Goal: Task Accomplishment & Management: Manage account settings

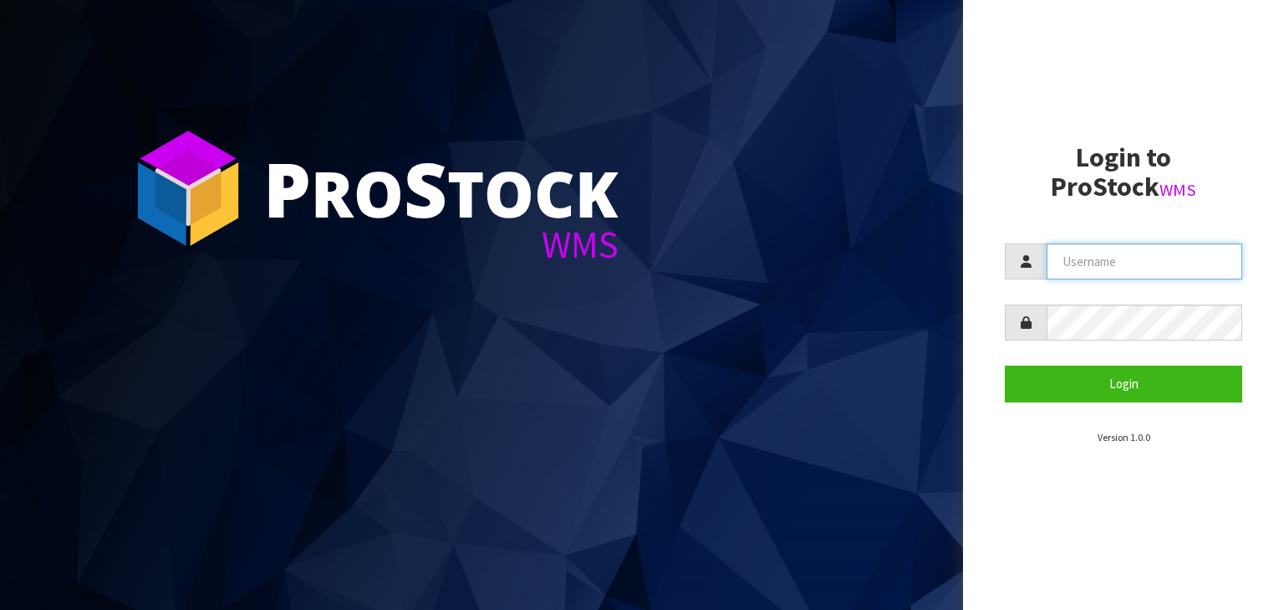
click at [674, 271] on input "text" at bounding box center [1145, 261] width 196 height 36
type input "[EMAIL_ADDRESS][DOMAIN_NAME]"
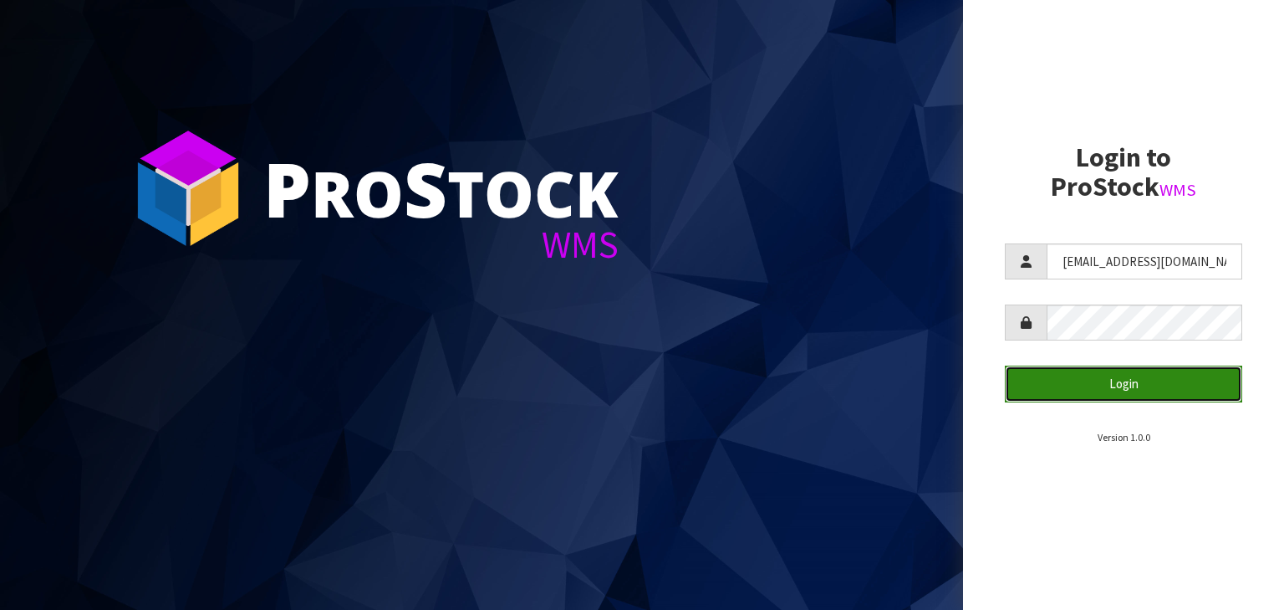
click at [674, 394] on button "Login" at bounding box center [1123, 383] width 237 height 36
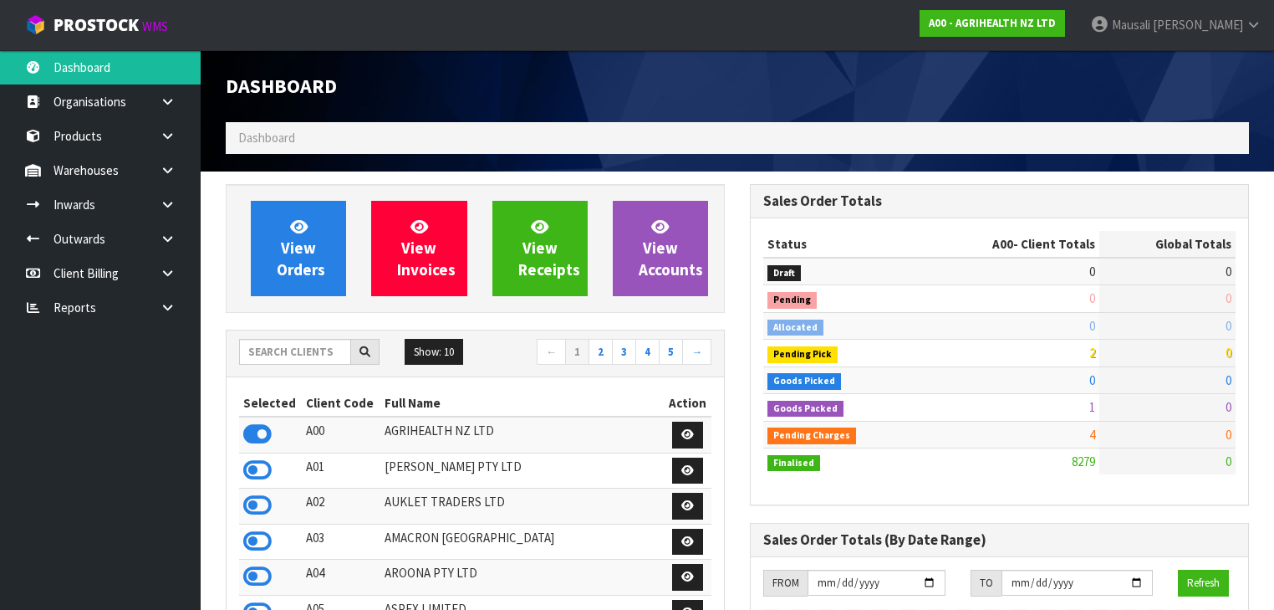
scroll to position [1261, 524]
click at [271, 358] on input "text" at bounding box center [295, 352] width 112 height 26
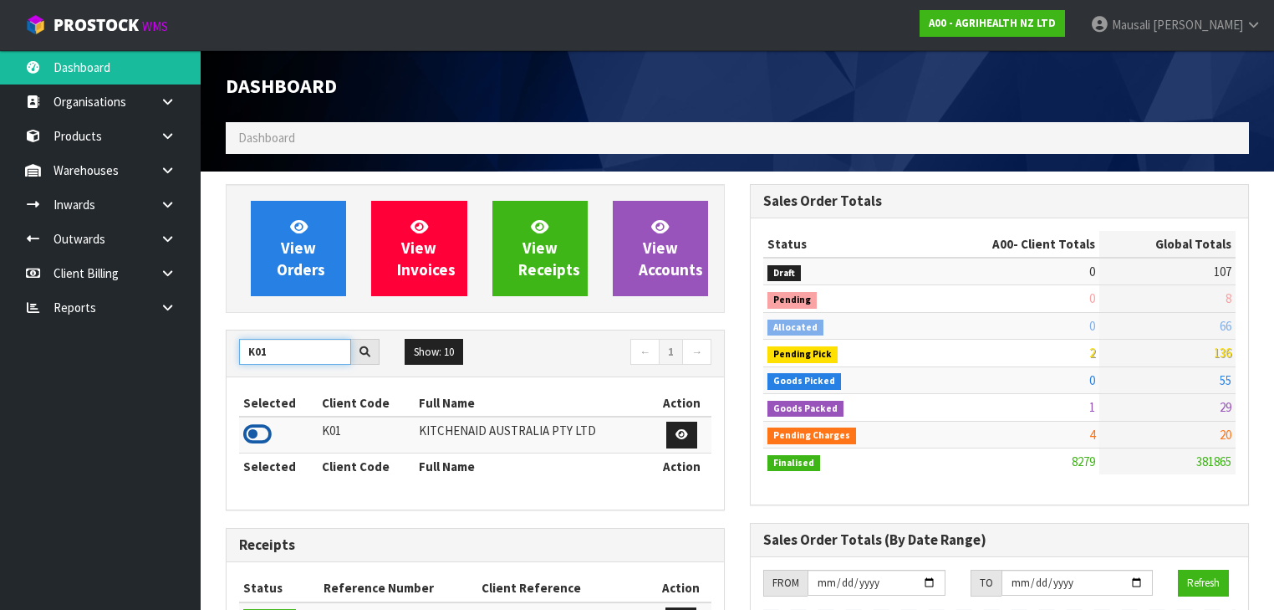
type input "K01"
click at [261, 400] on icon at bounding box center [257, 433] width 28 height 25
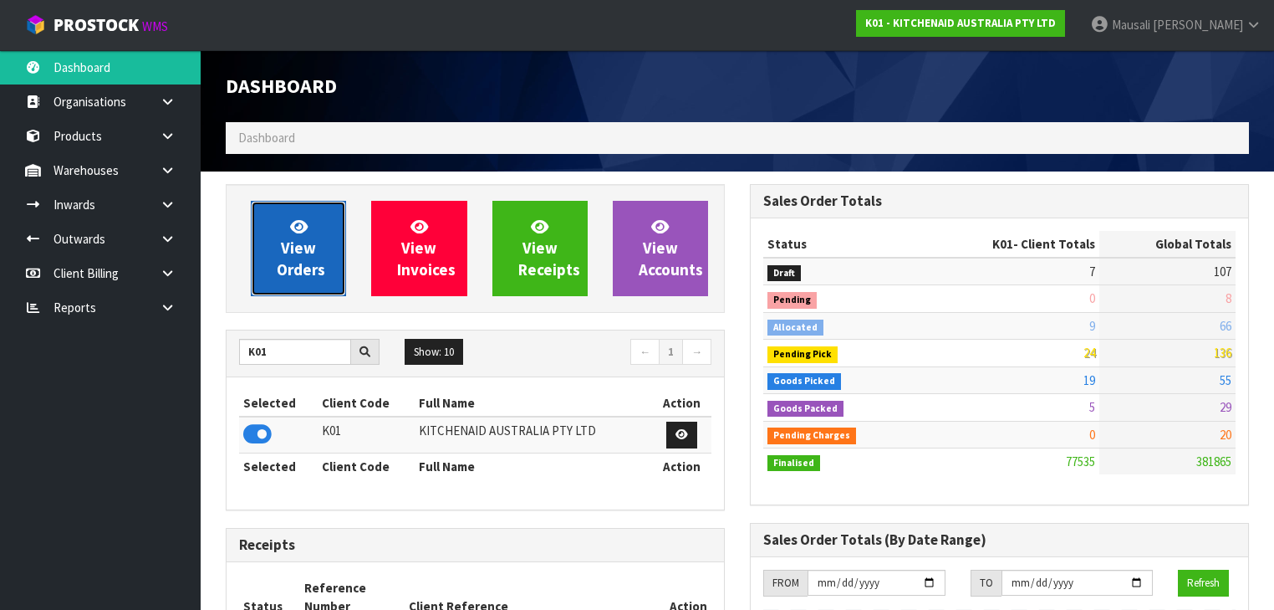
click at [312, 219] on link "View Orders" at bounding box center [298, 248] width 95 height 95
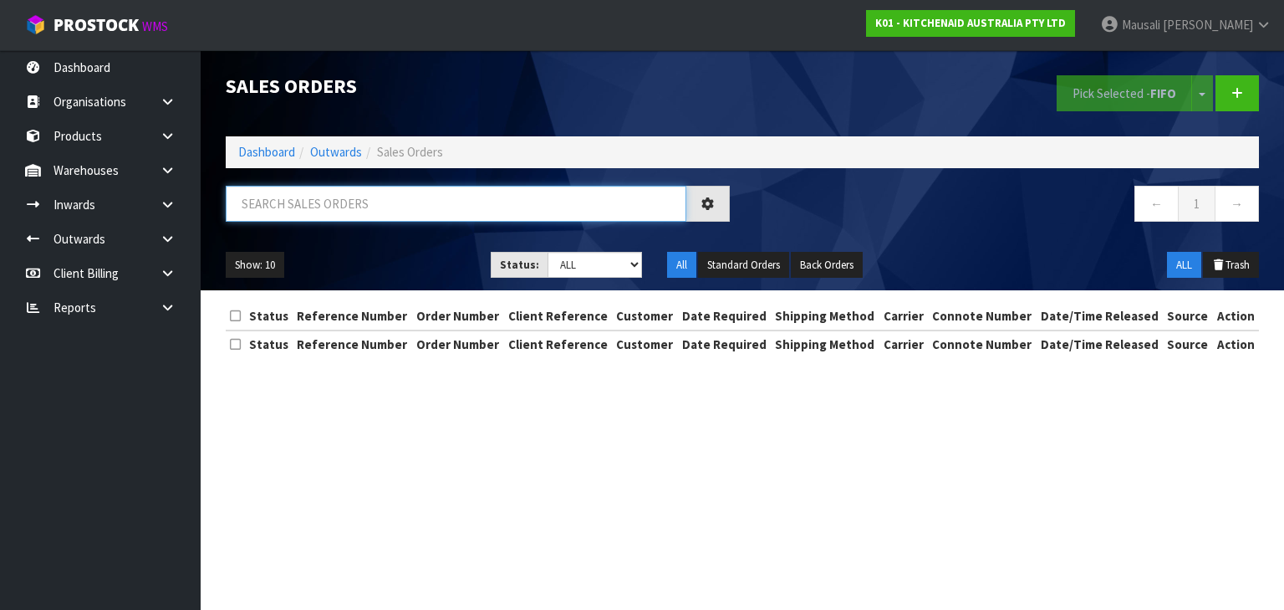
click at [279, 197] on input "text" at bounding box center [456, 204] width 461 height 36
type input "JOB-0412651"
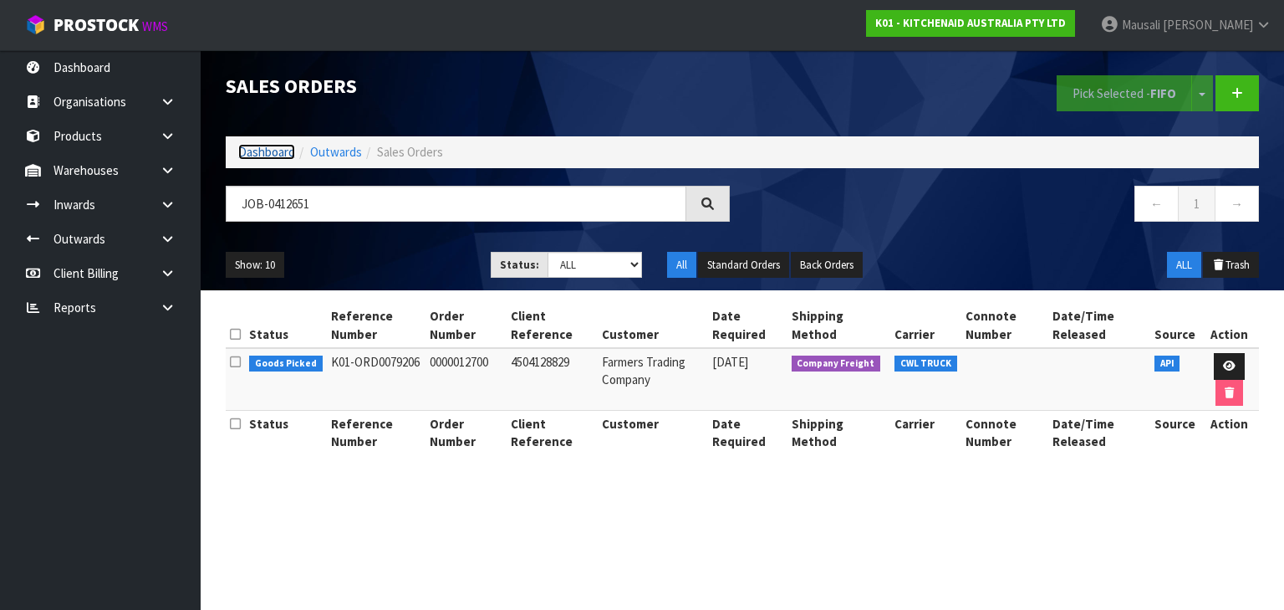
click at [246, 147] on link "Dashboard" at bounding box center [266, 152] width 57 height 16
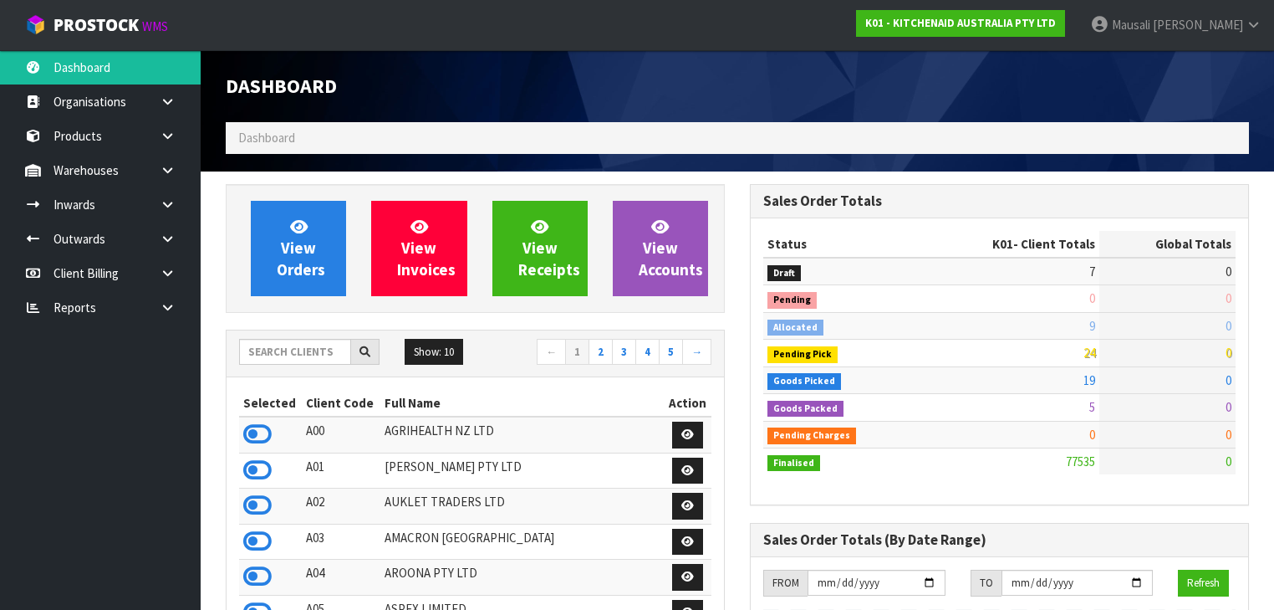
scroll to position [1297, 524]
click at [267, 354] on input "text" at bounding box center [295, 352] width 112 height 26
type input "K"
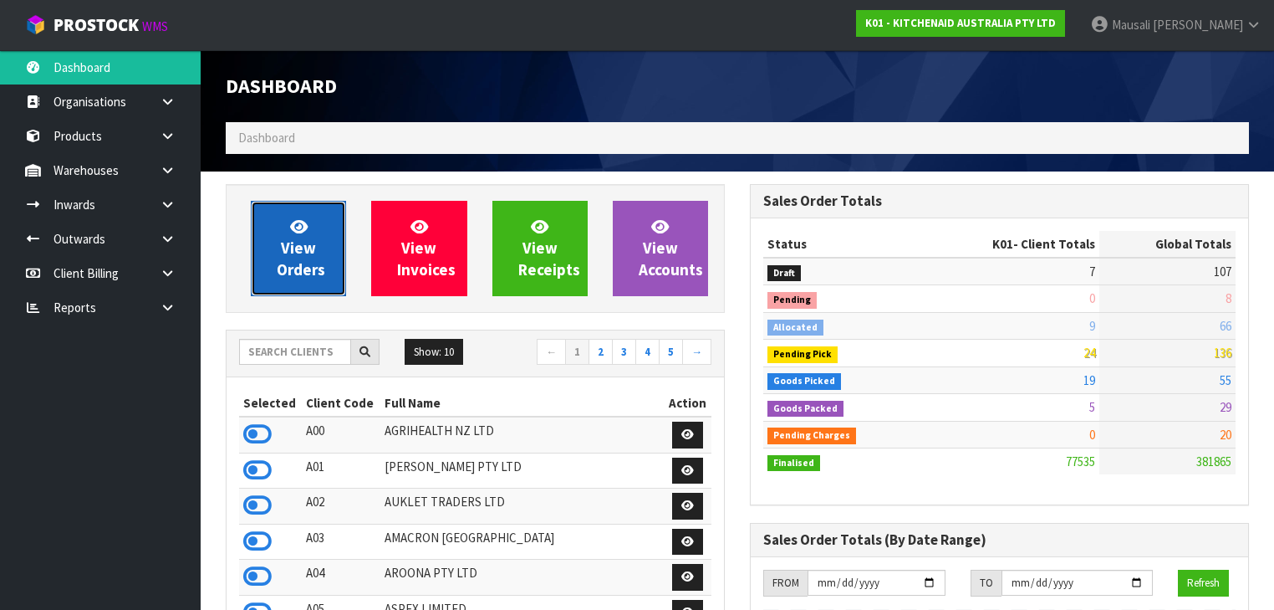
click at [315, 264] on span "View Orders" at bounding box center [301, 248] width 48 height 63
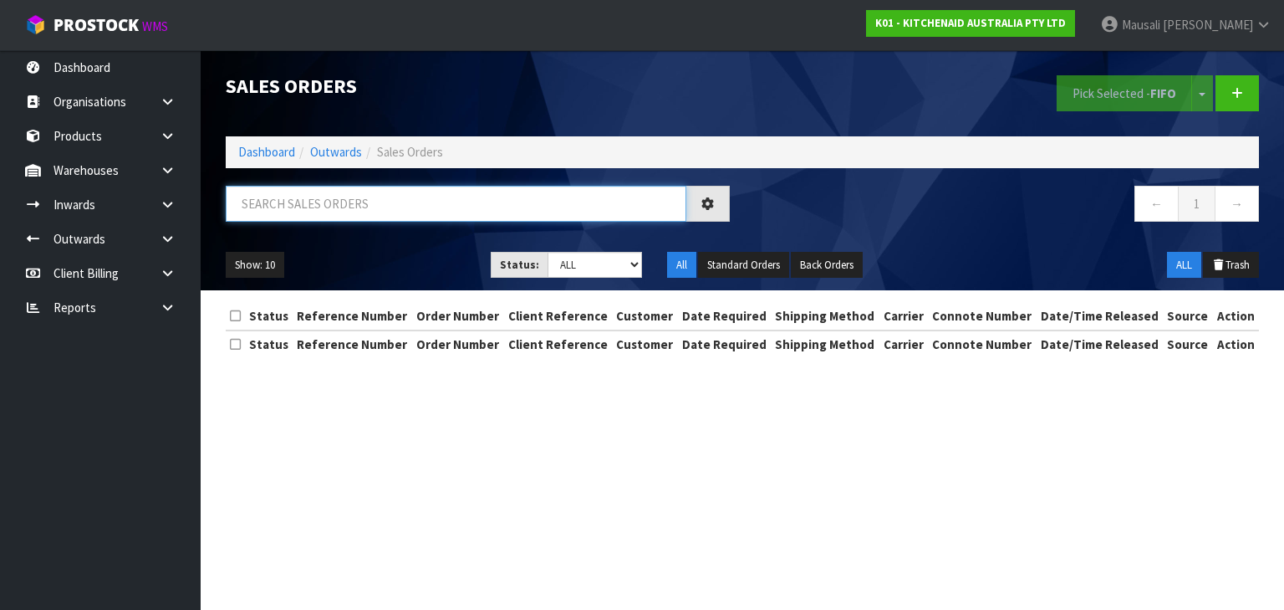
click at [284, 202] on input "text" at bounding box center [456, 204] width 461 height 36
type input "JOB-0412651"
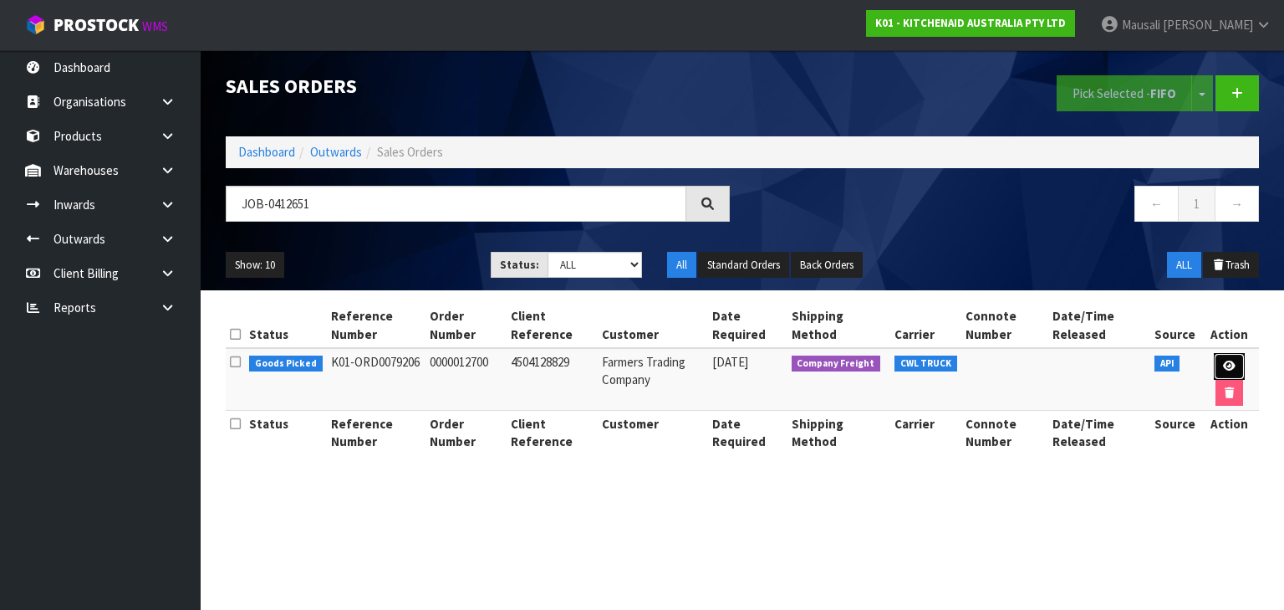
click at [674, 361] on icon at bounding box center [1229, 365] width 13 height 11
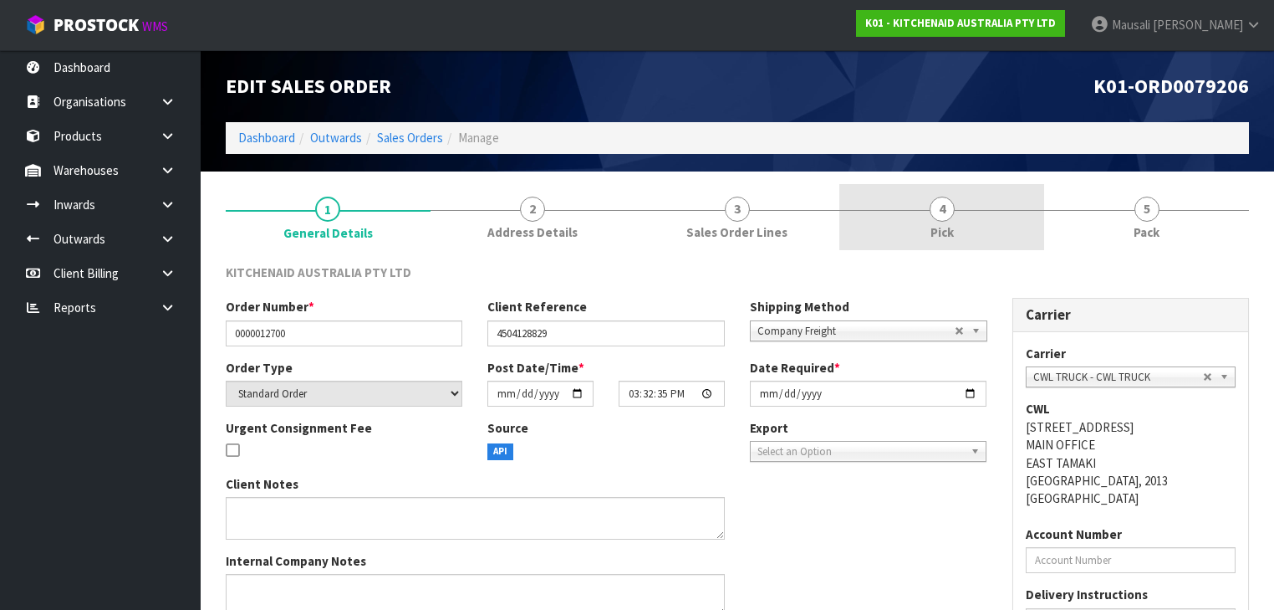
click at [674, 219] on link "4 Pick" at bounding box center [941, 217] width 205 height 66
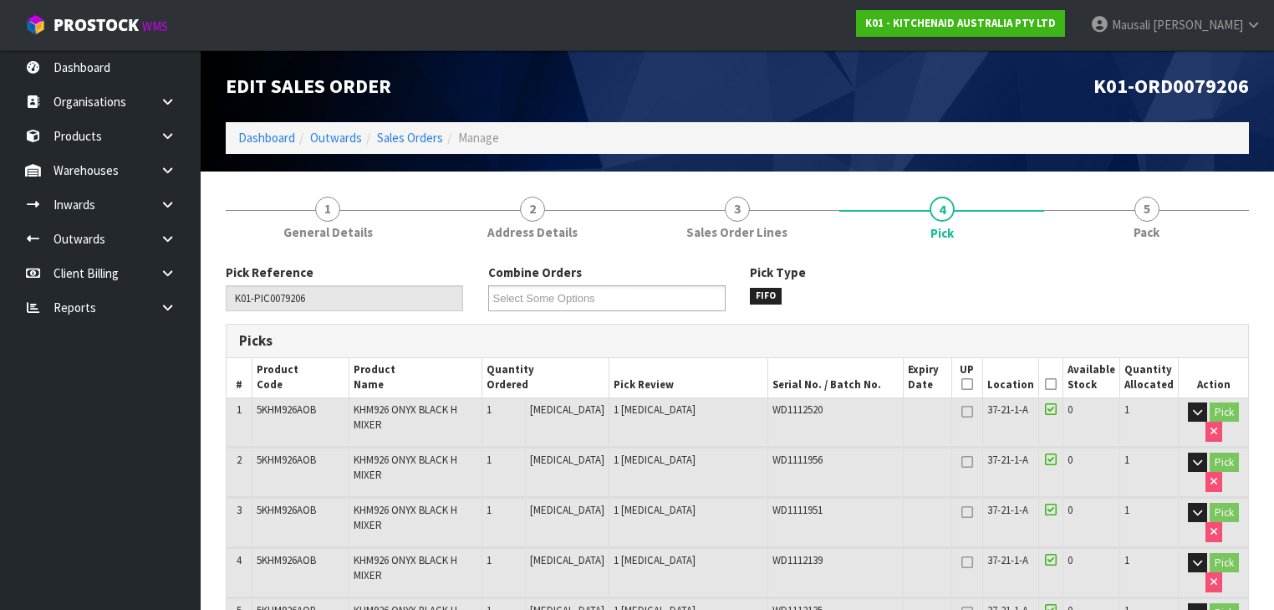
click at [674, 384] on icon at bounding box center [1051, 384] width 12 height 1
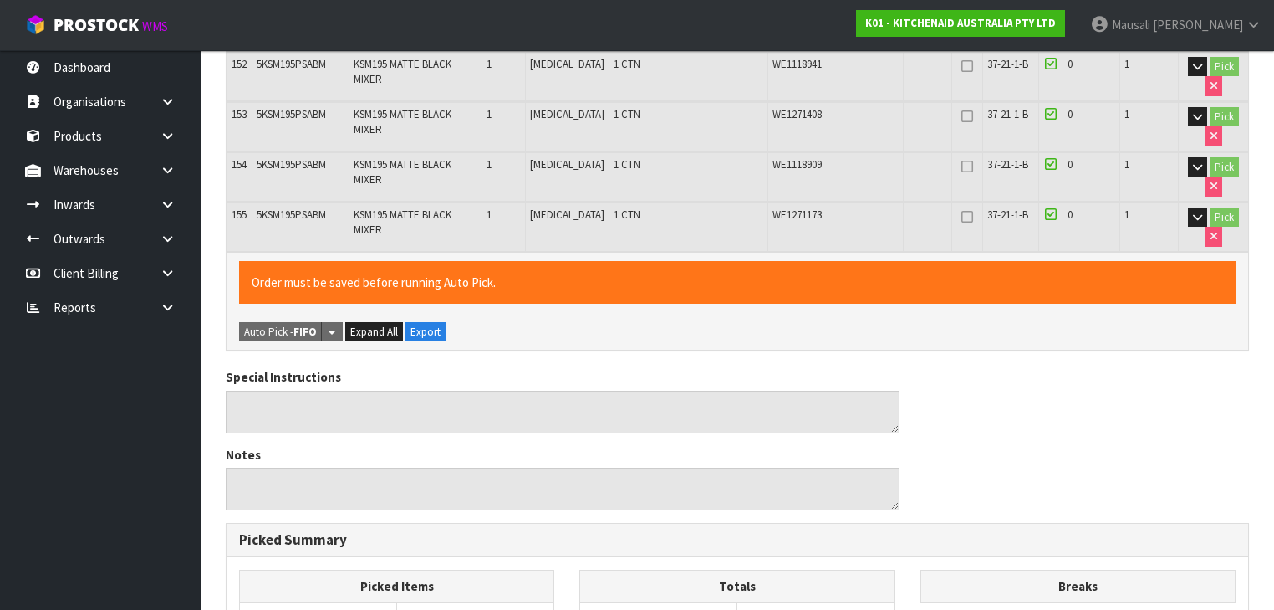
scroll to position [8108, 0]
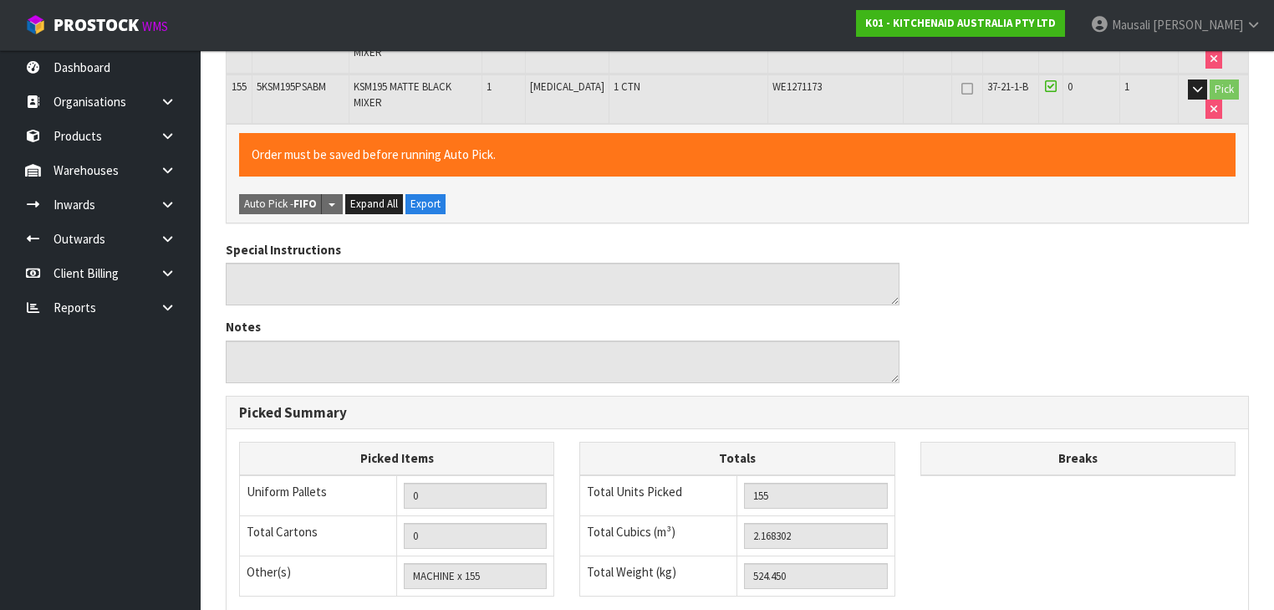
scroll to position [0, 0]
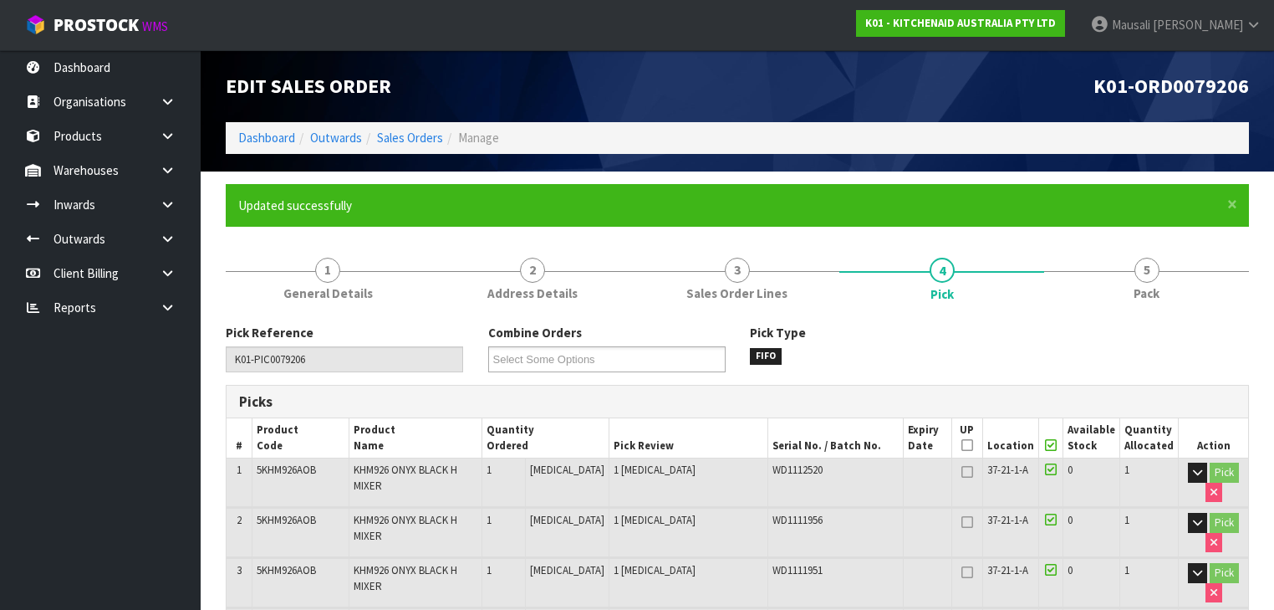
click at [674, 279] on span "5" at bounding box center [1147, 270] width 25 height 25
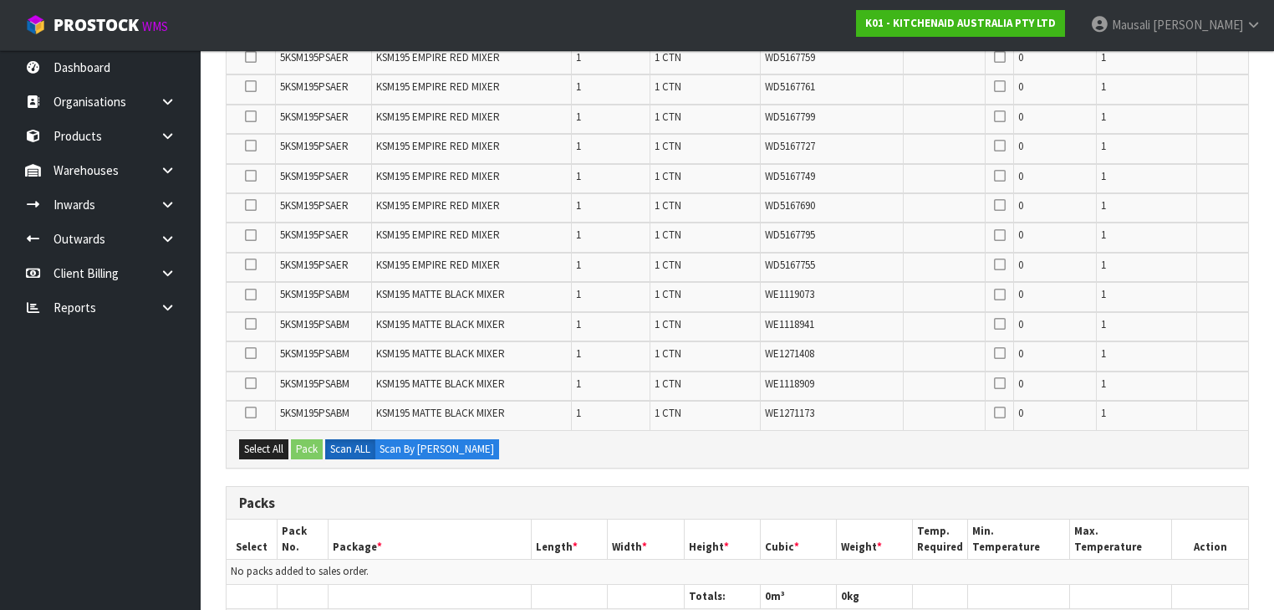
scroll to position [4749, 0]
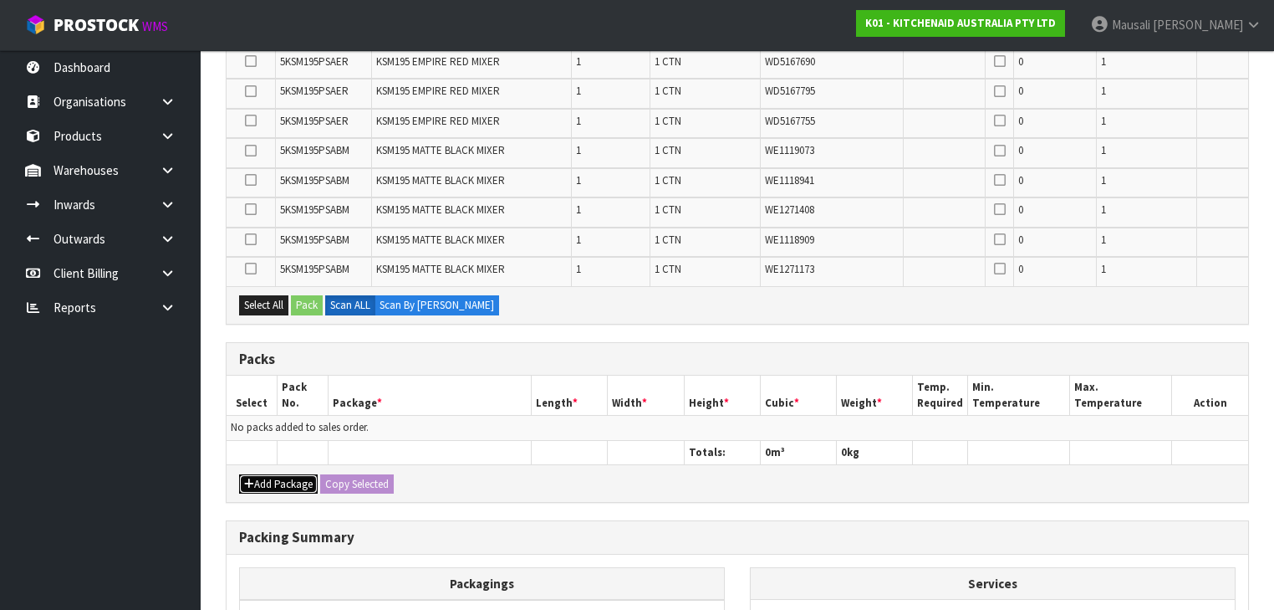
click at [274, 400] on button "Add Package" at bounding box center [278, 484] width 79 height 20
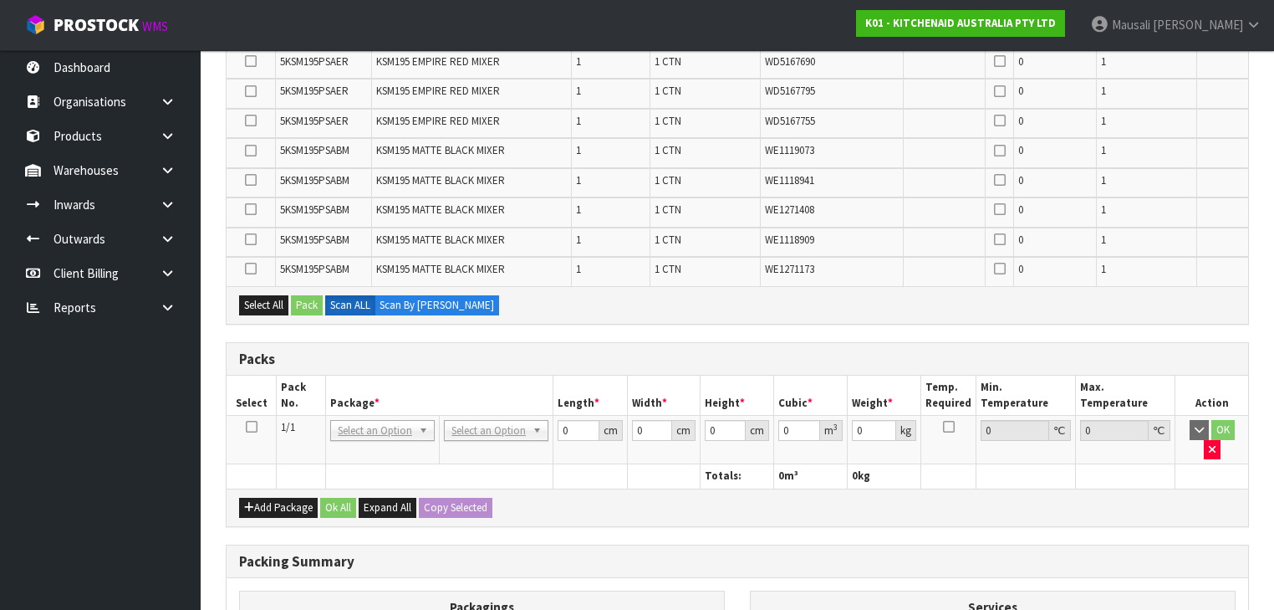
click at [252, 400] on icon at bounding box center [252, 426] width 12 height 1
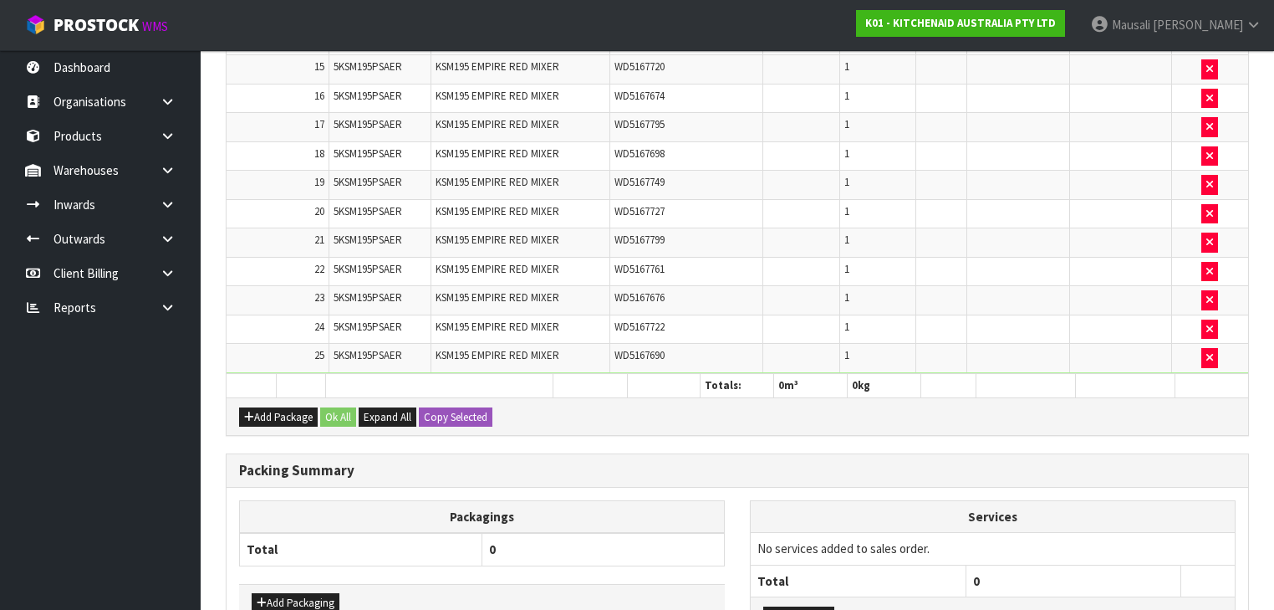
scroll to position [4899, 0]
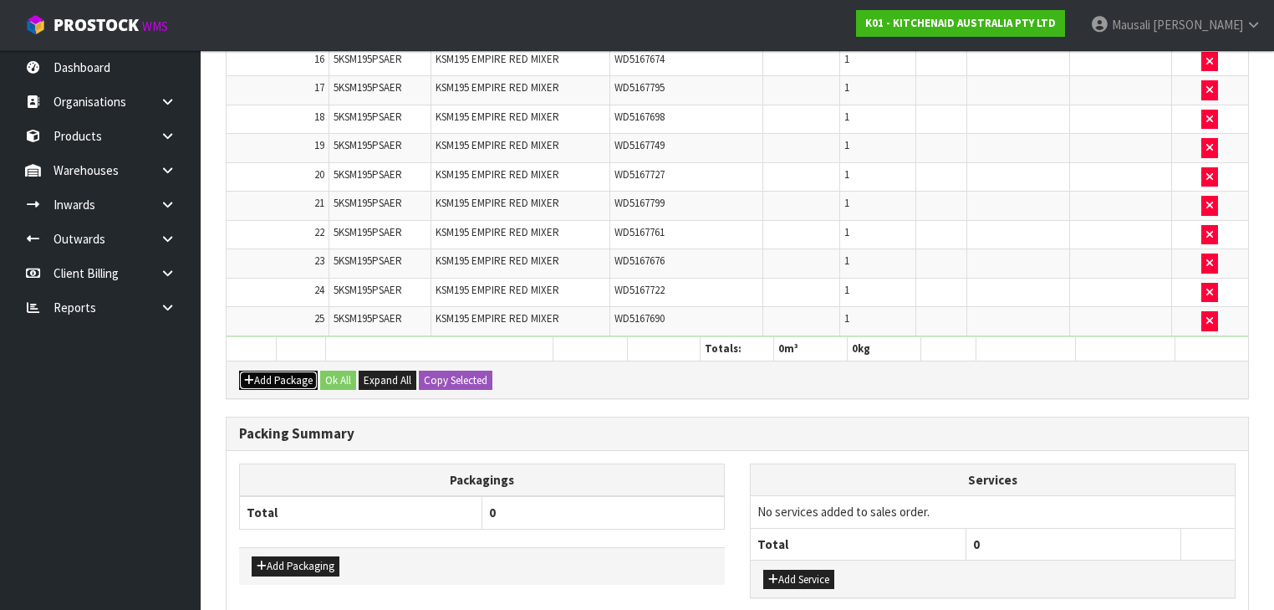
click at [274, 370] on button "Add Package" at bounding box center [278, 380] width 79 height 20
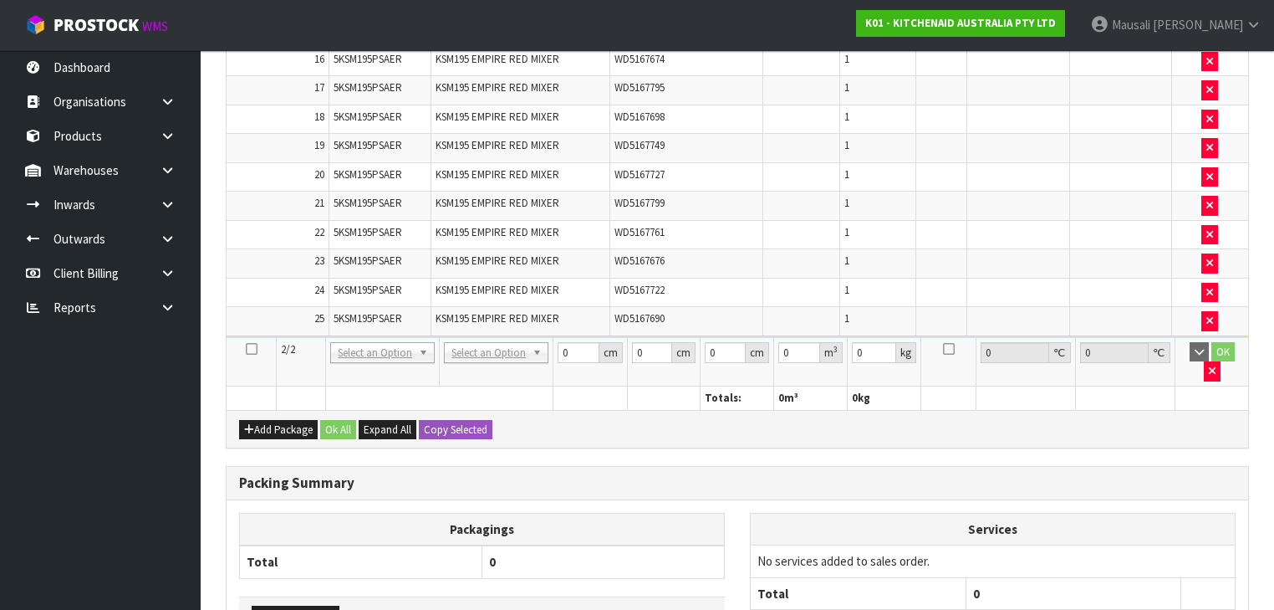
click at [254, 349] on icon at bounding box center [252, 349] width 12 height 1
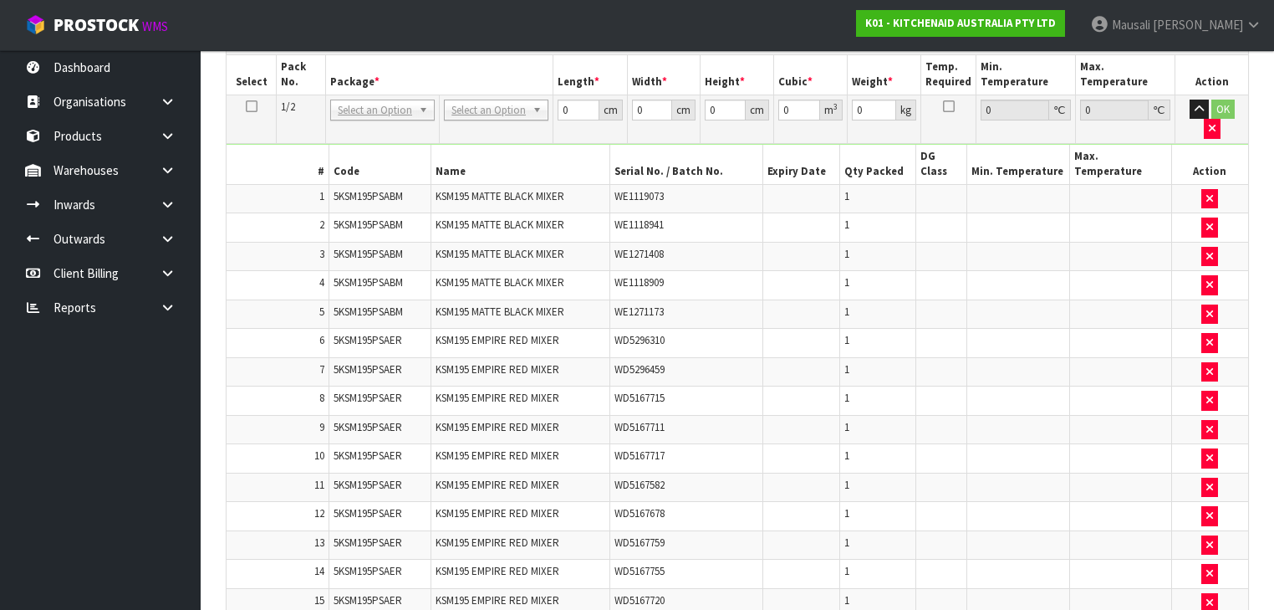
scroll to position [3468, 0]
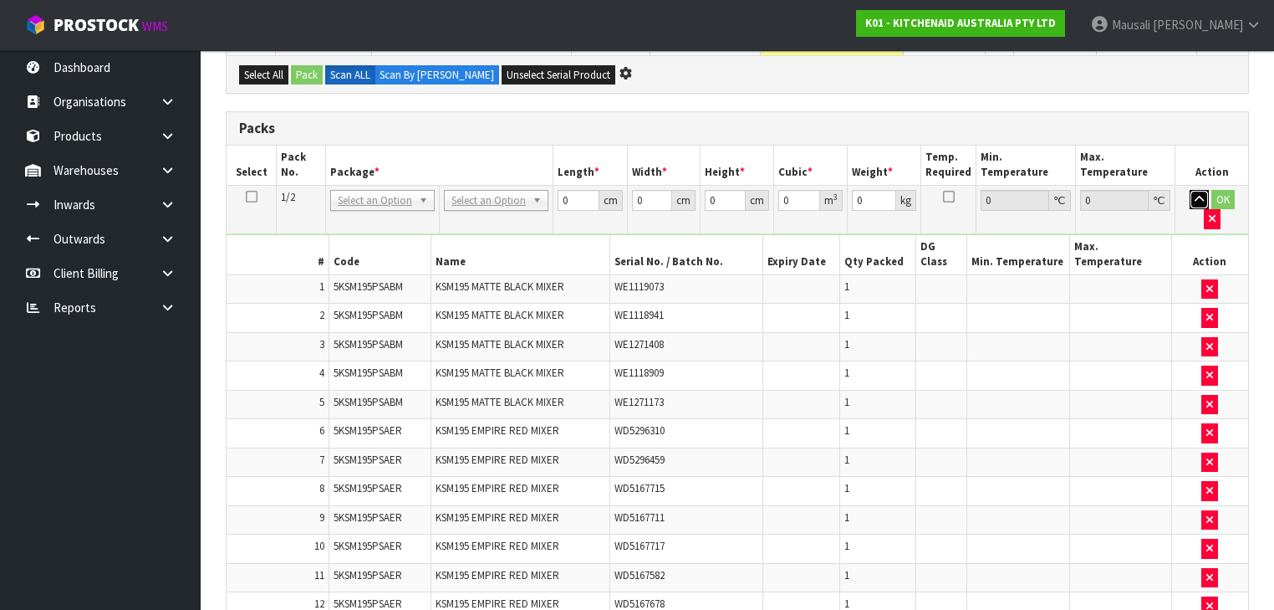
click at [674, 194] on icon "button" at bounding box center [1199, 199] width 9 height 11
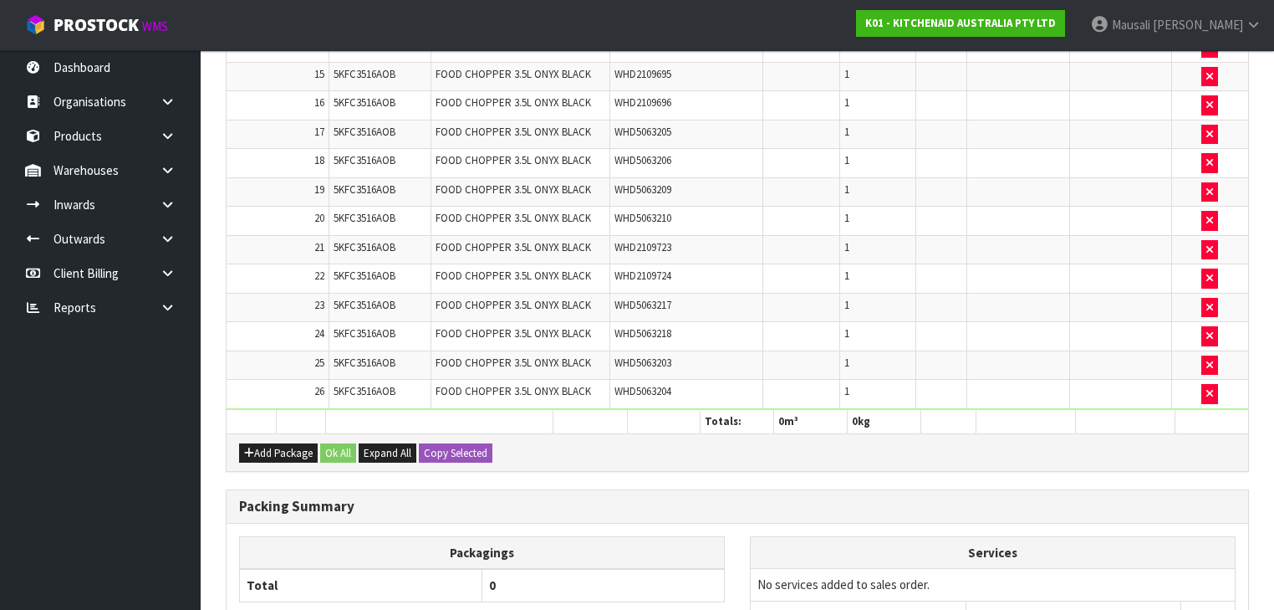
scroll to position [4137, 0]
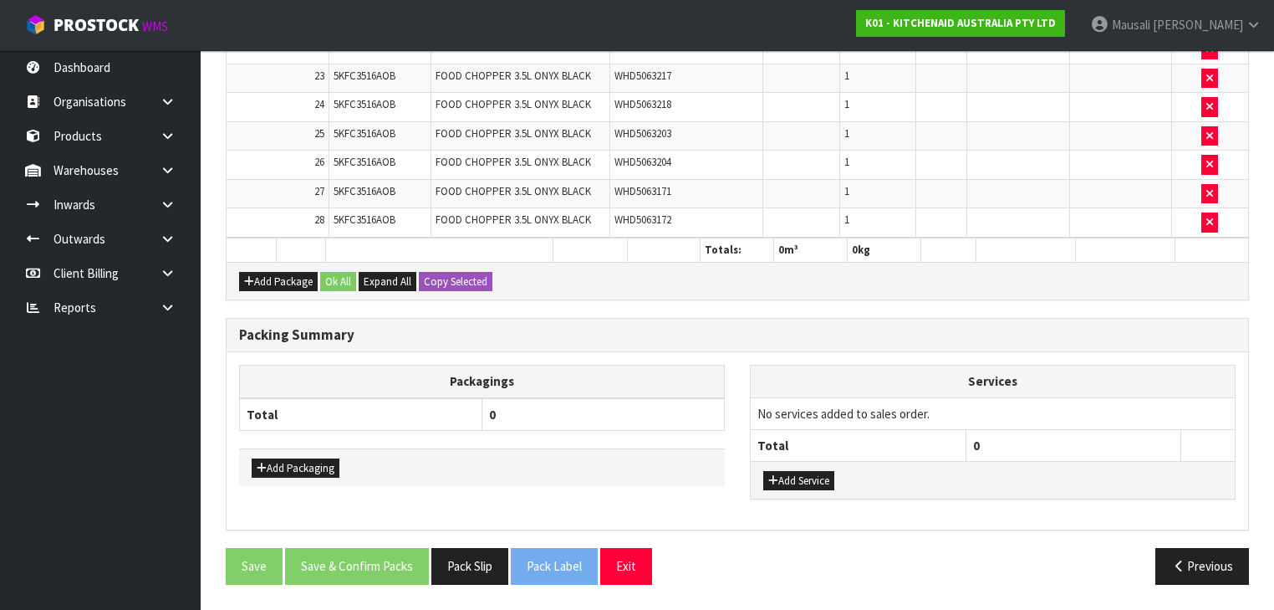
scroll to position [4078, 0]
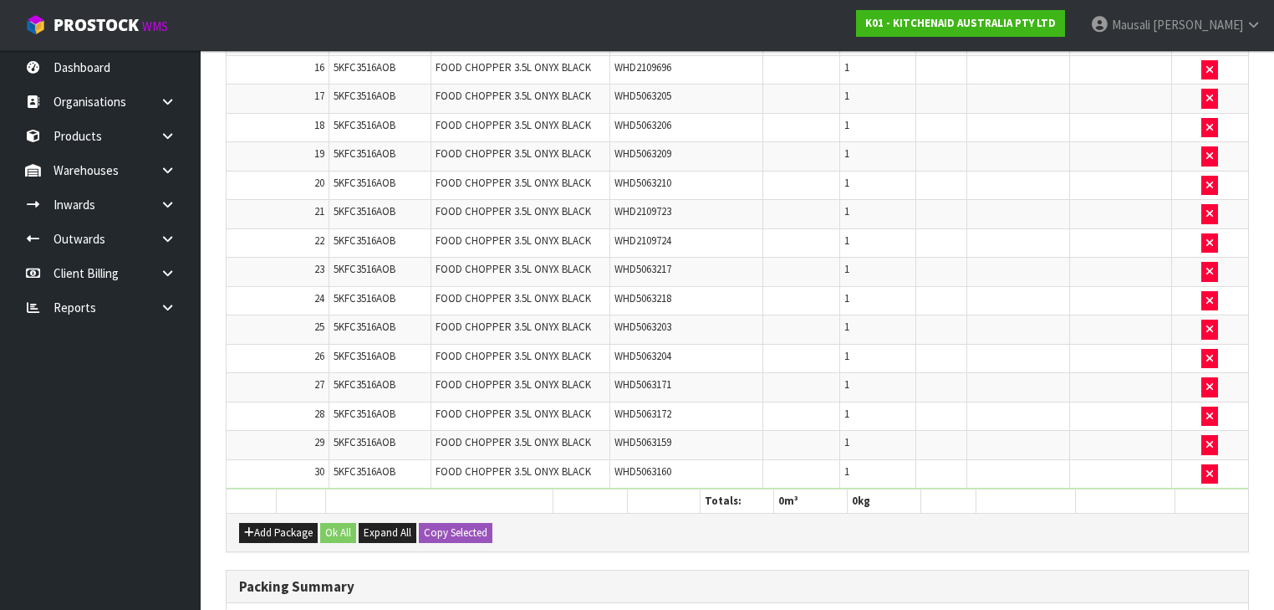
scroll to position [4019, 0]
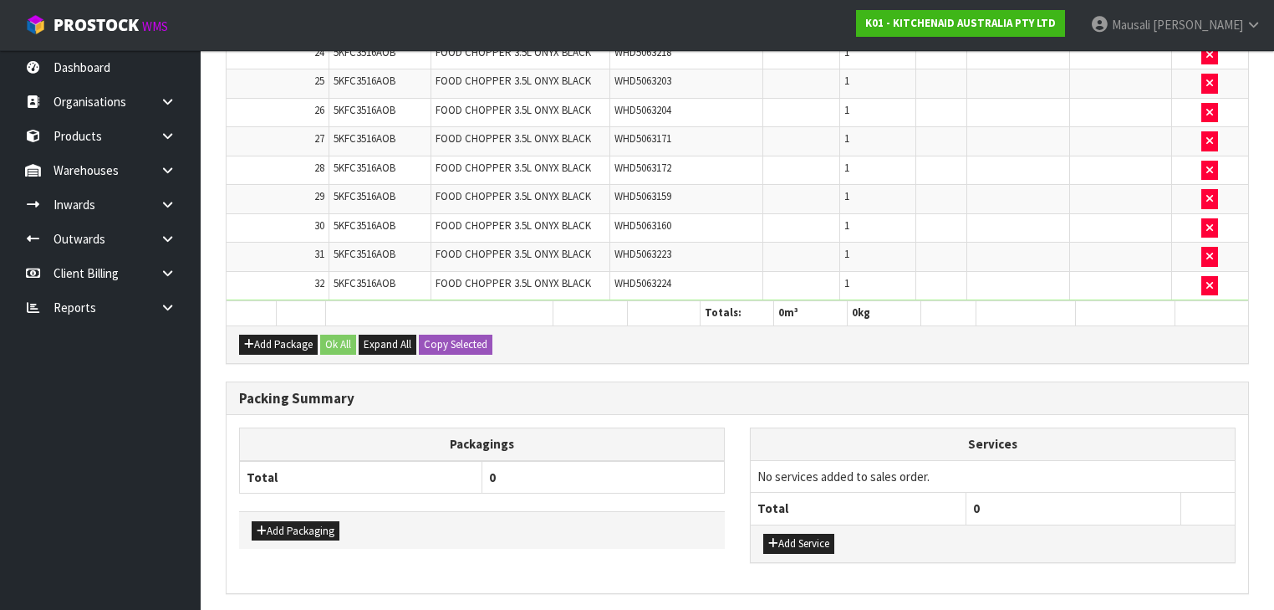
scroll to position [3960, 0]
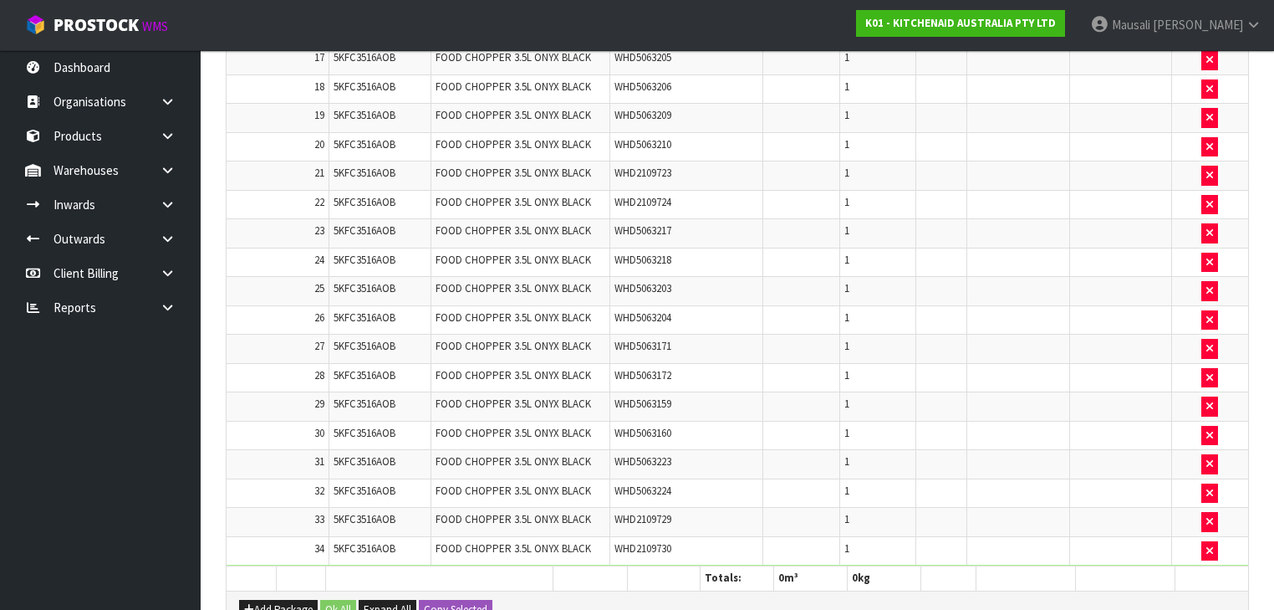
scroll to position [3902, 0]
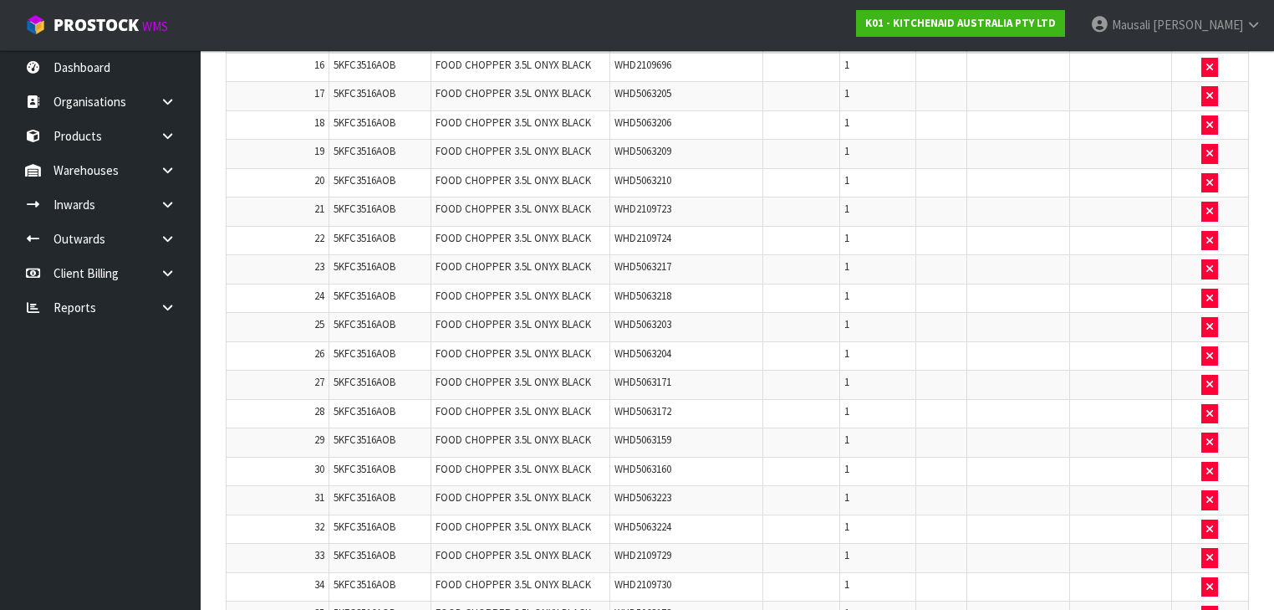
scroll to position [3843, 0]
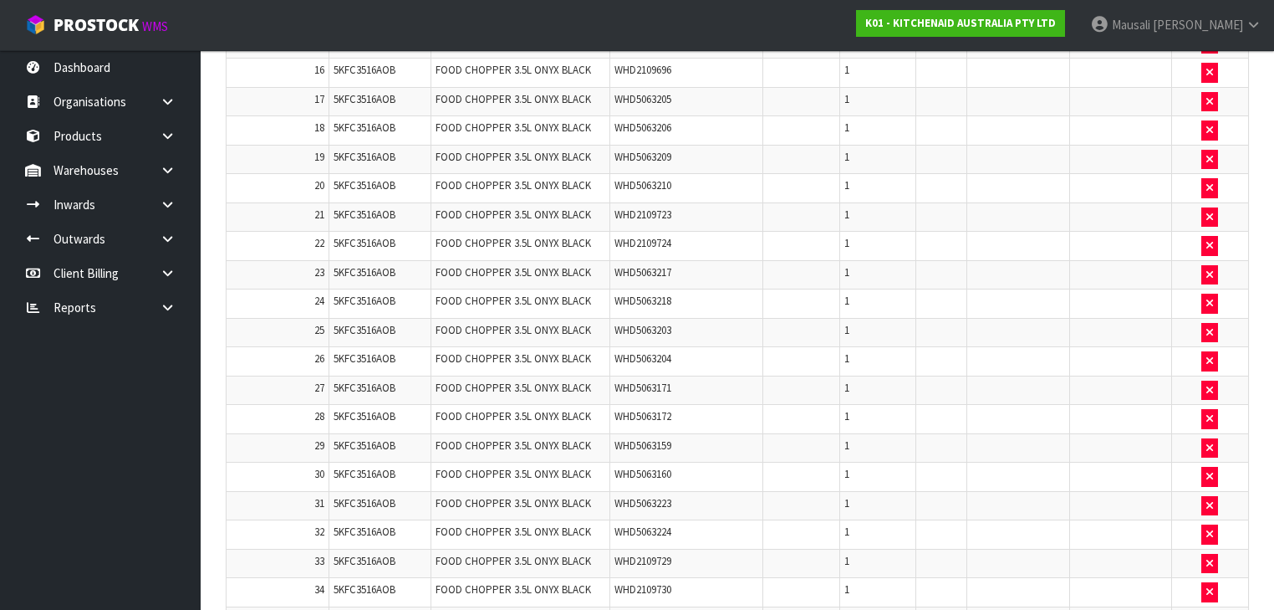
scroll to position [4052, 0]
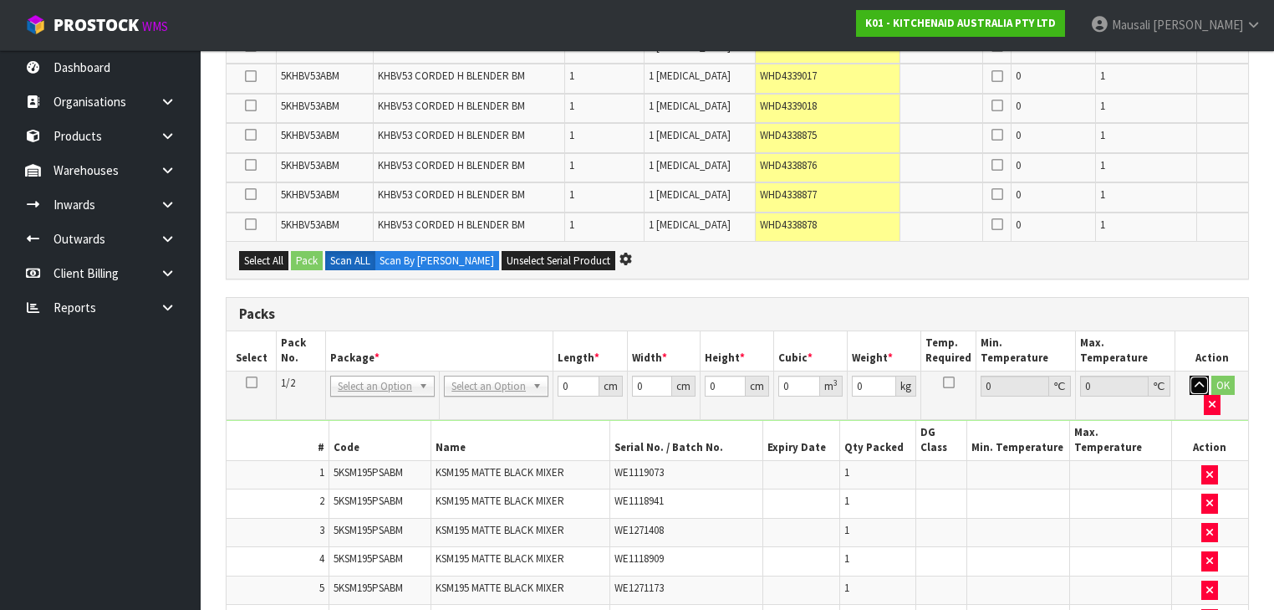
scroll to position [3047, 0]
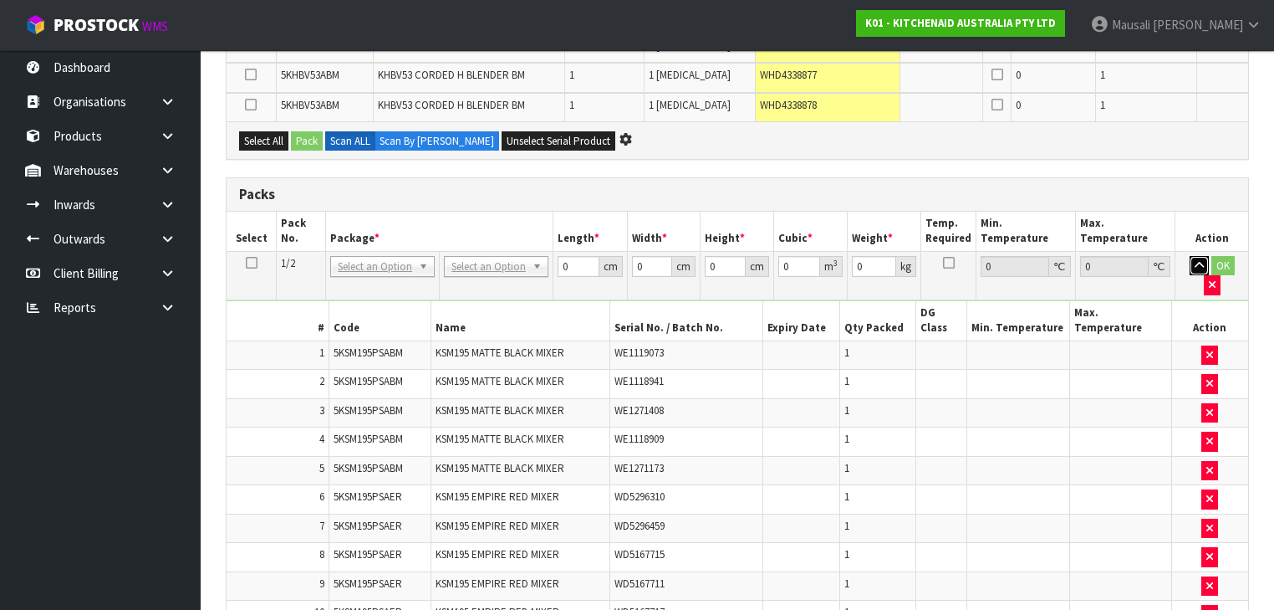
click at [674, 256] on button "button" at bounding box center [1199, 266] width 19 height 20
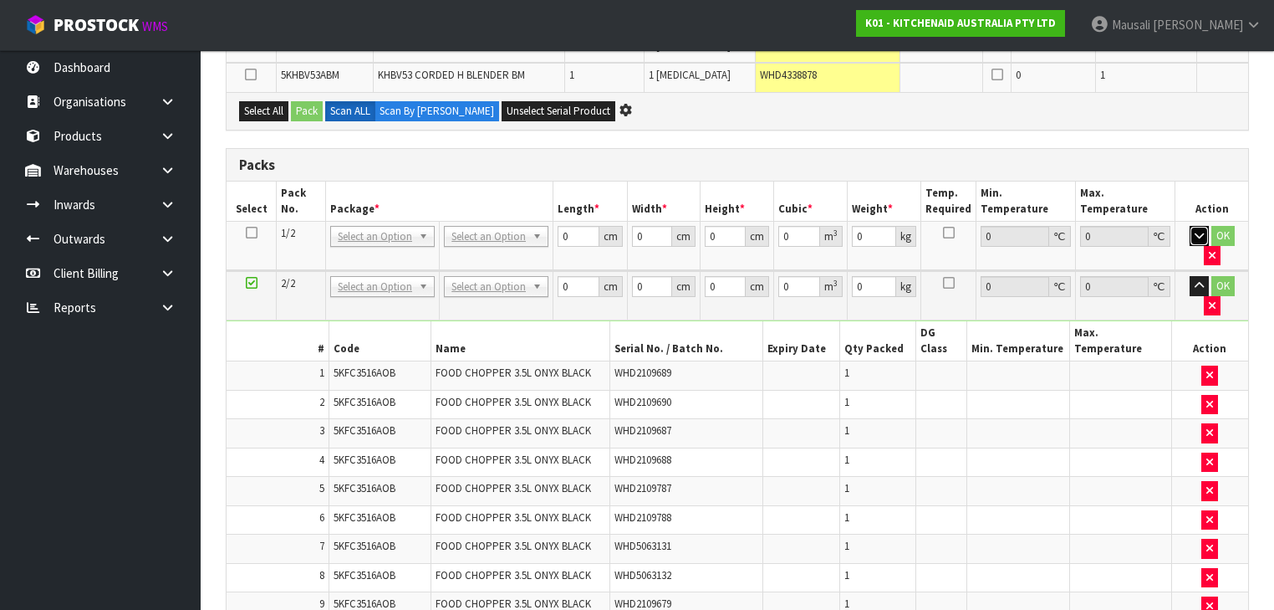
click at [674, 226] on button "button" at bounding box center [1199, 236] width 19 height 20
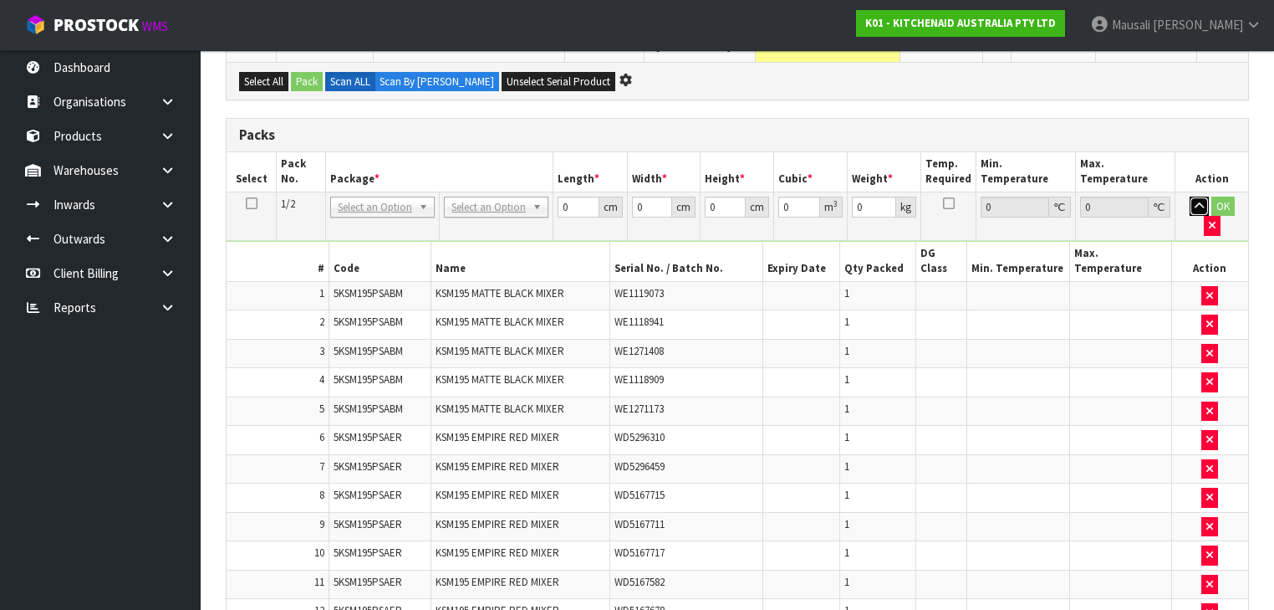
click at [674, 196] on button "button" at bounding box center [1199, 206] width 19 height 20
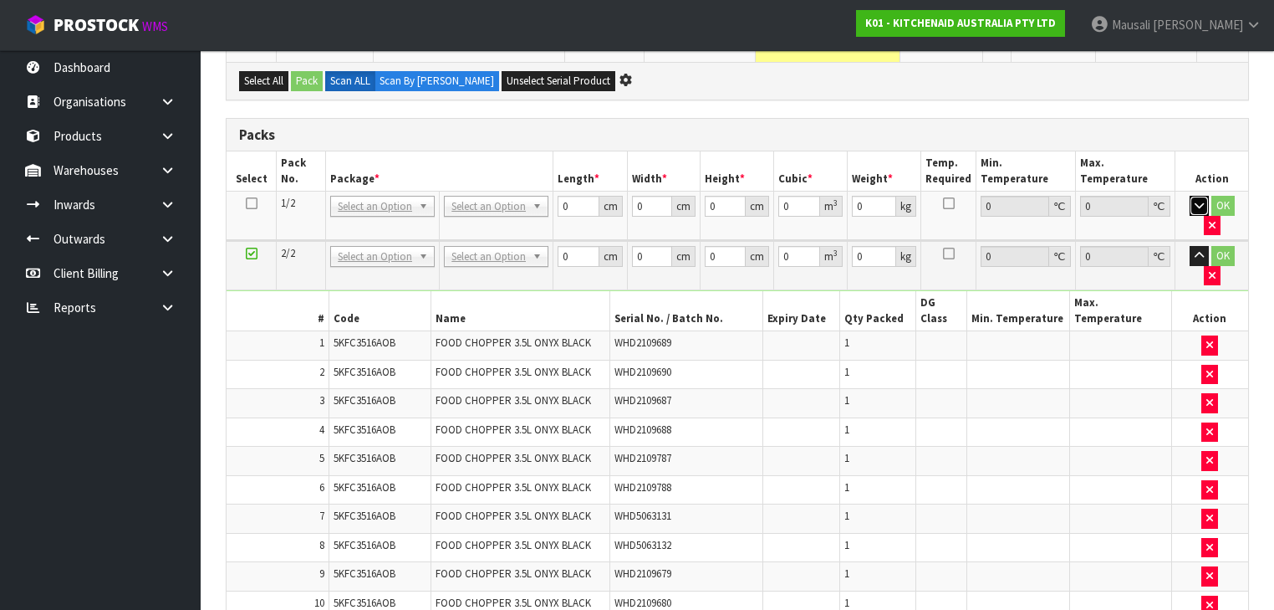
click at [674, 196] on button "button" at bounding box center [1199, 206] width 19 height 20
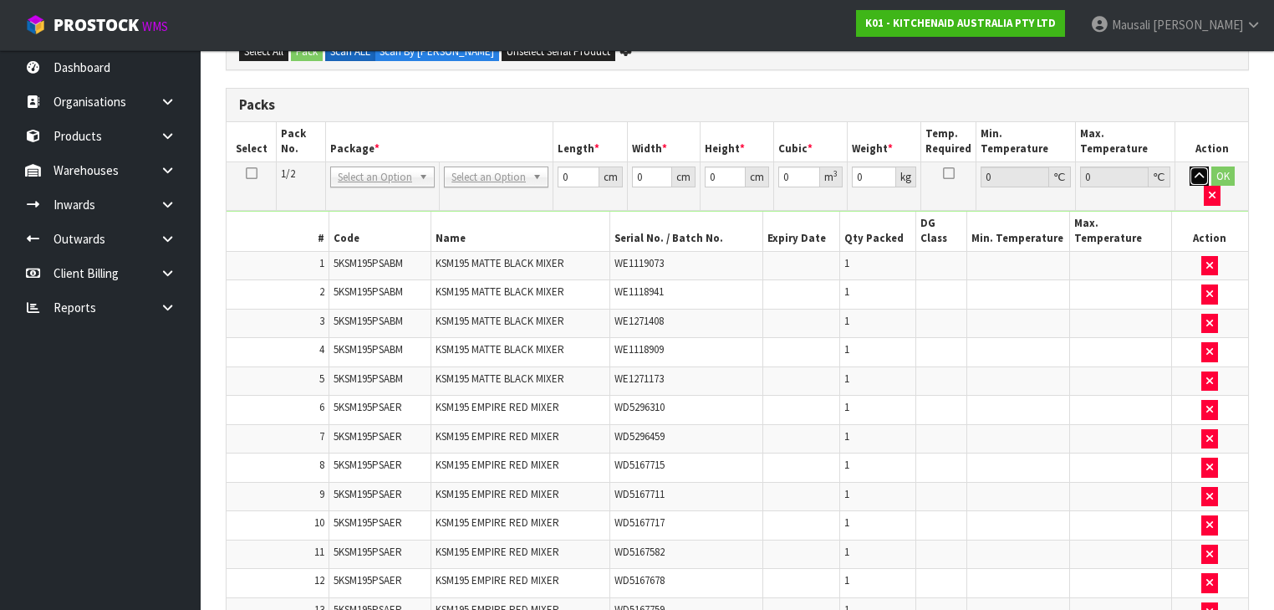
click at [674, 166] on button "button" at bounding box center [1199, 176] width 19 height 20
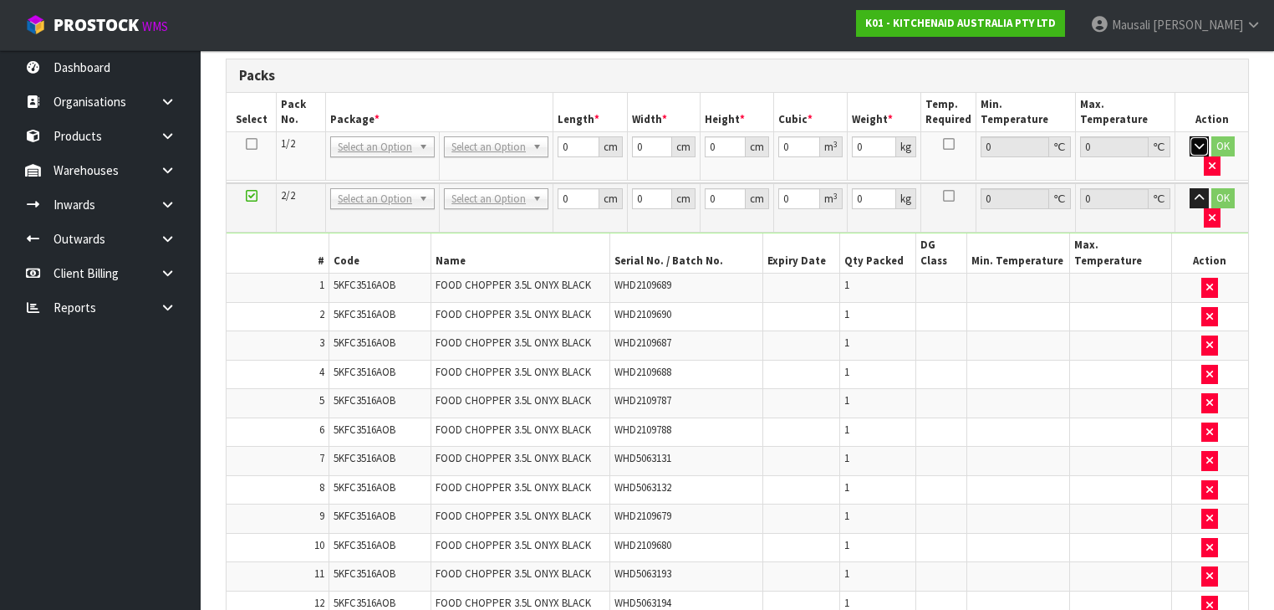
scroll to position [2989, 0]
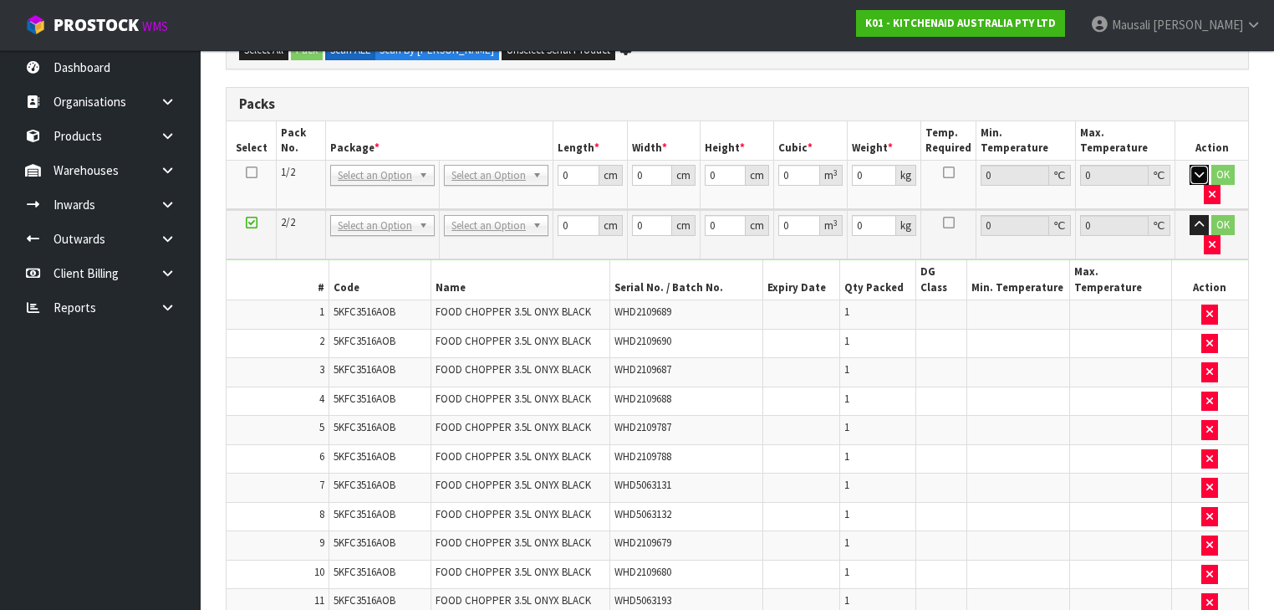
click at [674, 165] on button "button" at bounding box center [1199, 175] width 19 height 20
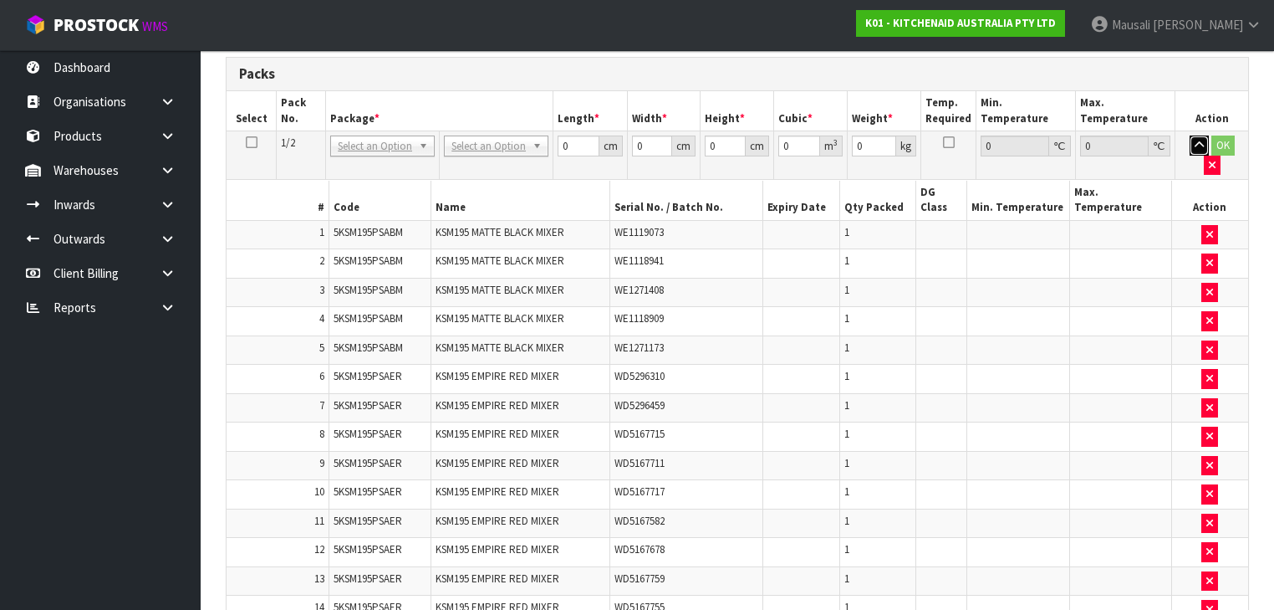
scroll to position [2960, 0]
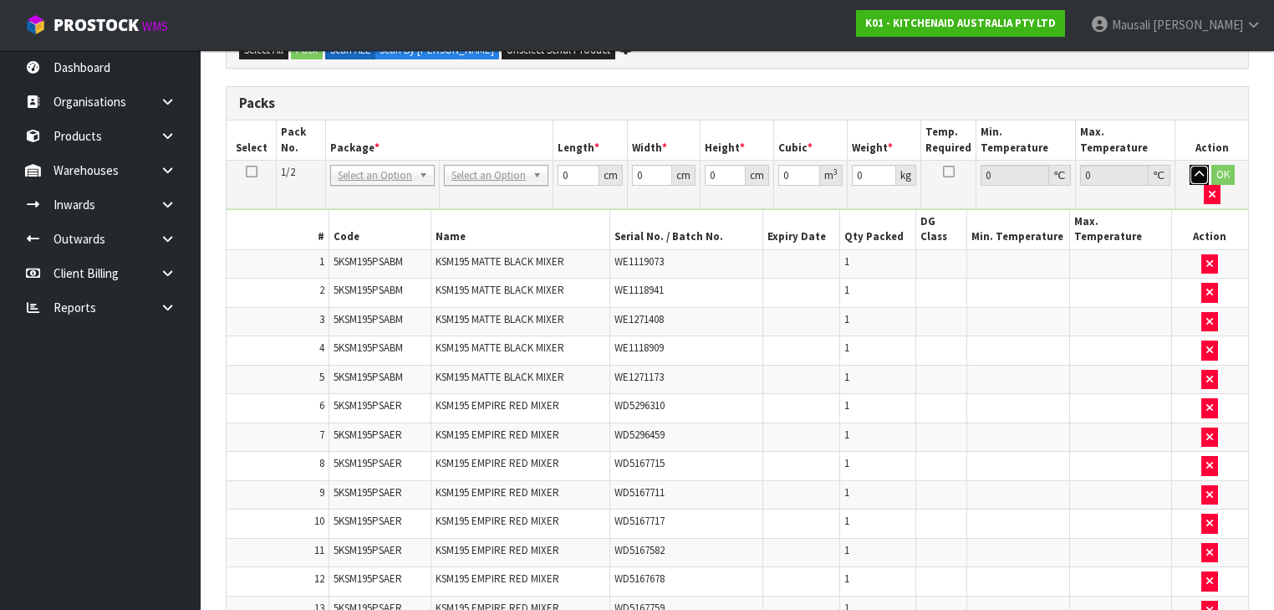
click at [674, 165] on button "button" at bounding box center [1199, 175] width 19 height 20
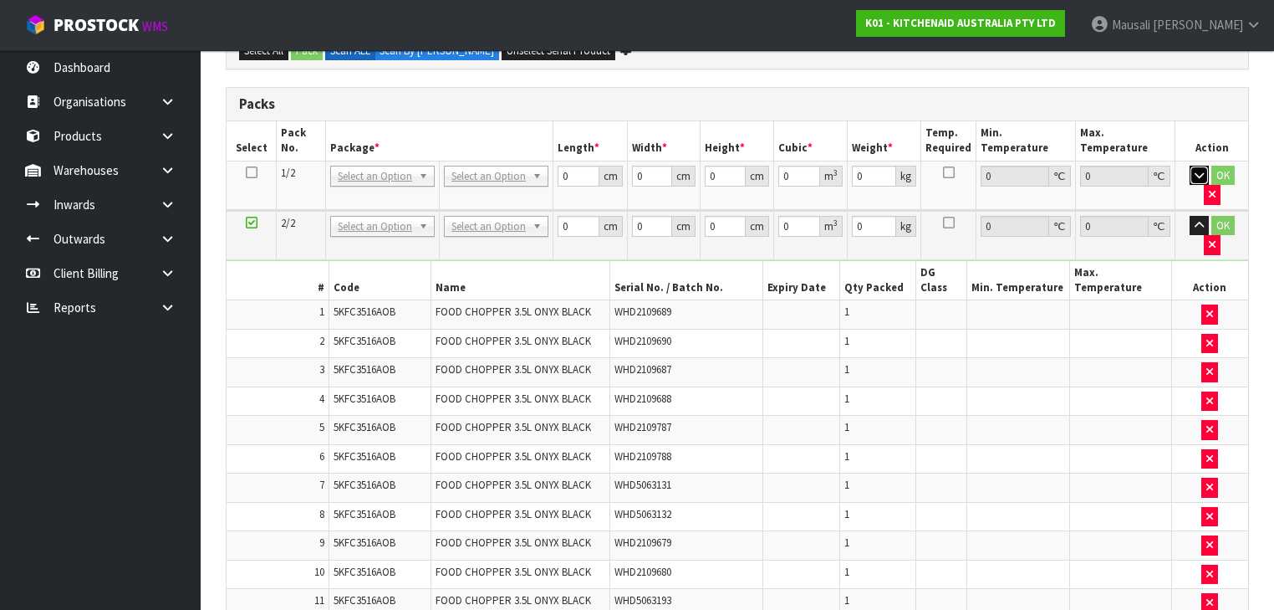
click at [674, 166] on button "button" at bounding box center [1199, 176] width 19 height 20
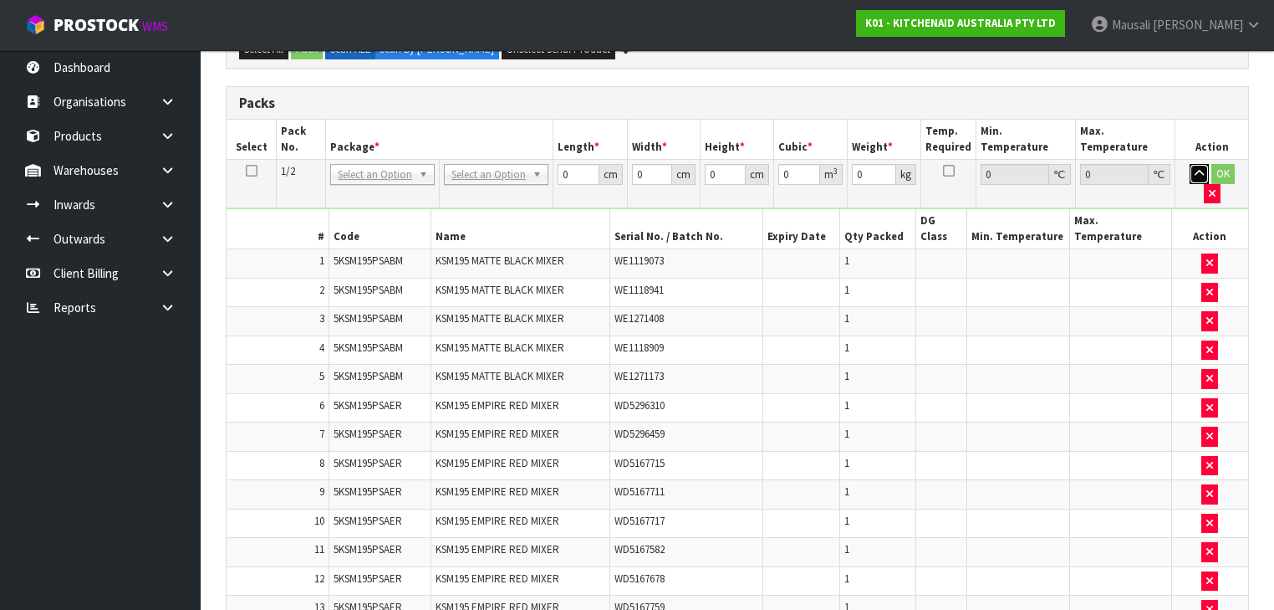
click at [674, 164] on button "button" at bounding box center [1199, 174] width 19 height 20
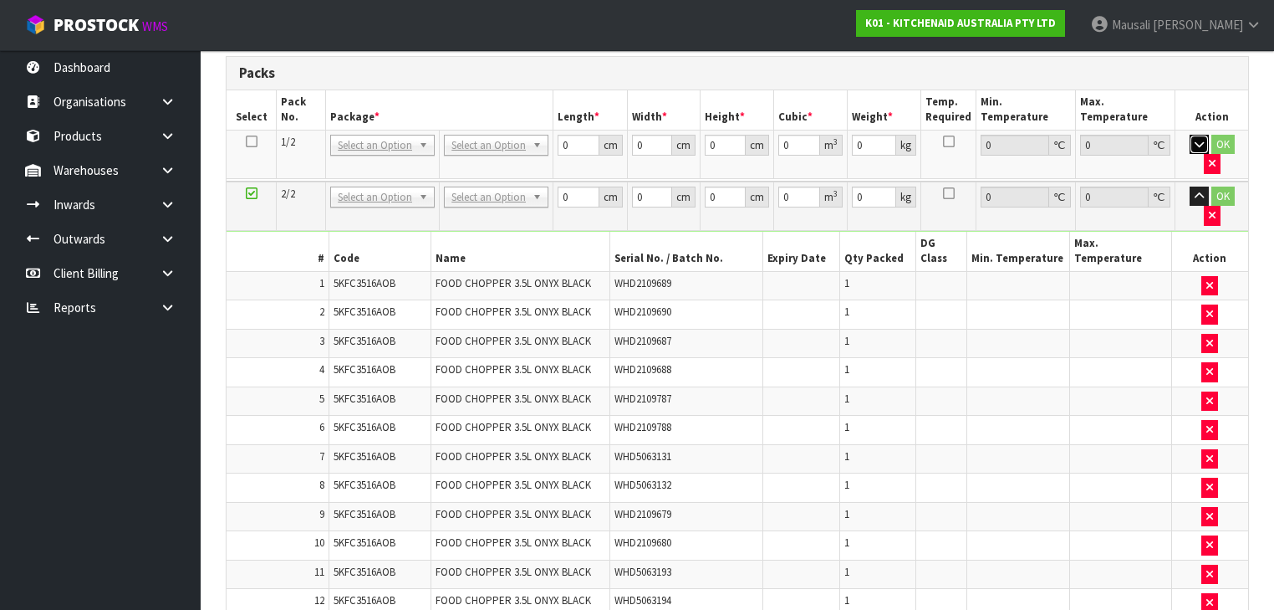
scroll to position [2872, 0]
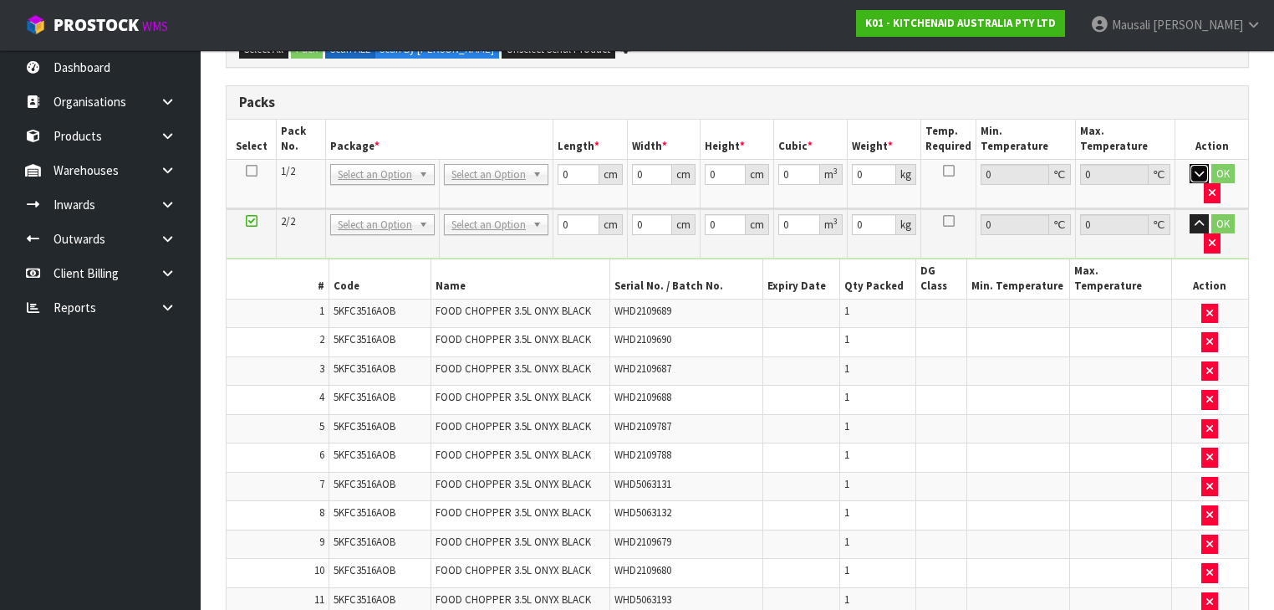
click at [674, 164] on button "button" at bounding box center [1199, 174] width 19 height 20
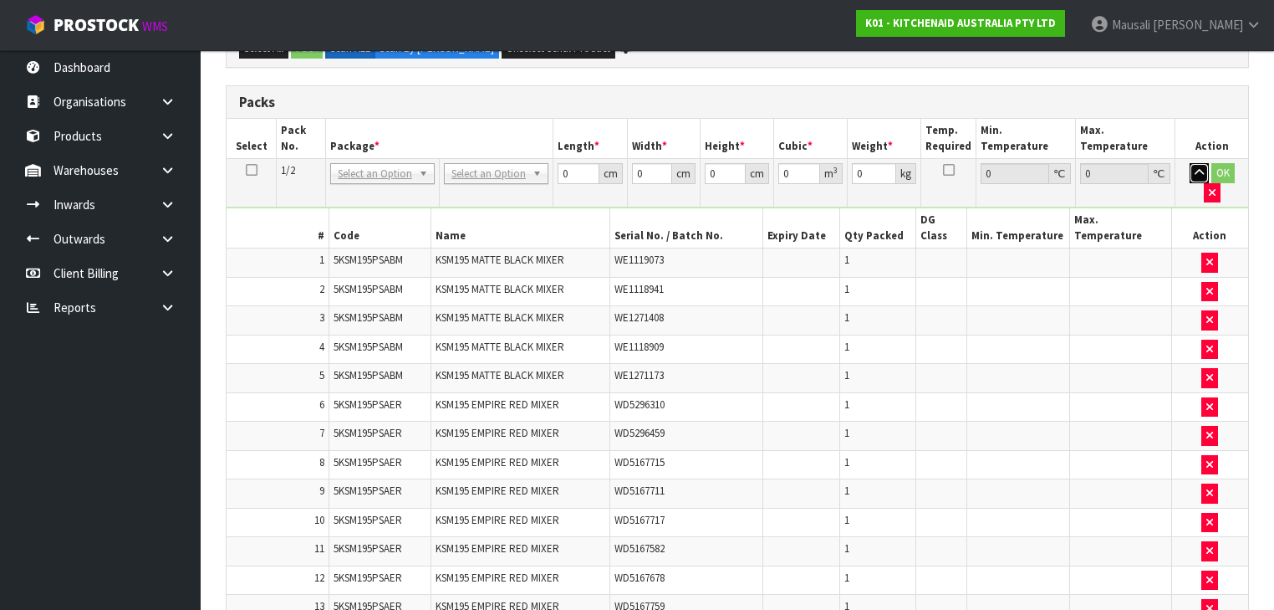
click at [674, 163] on button "button" at bounding box center [1199, 173] width 19 height 20
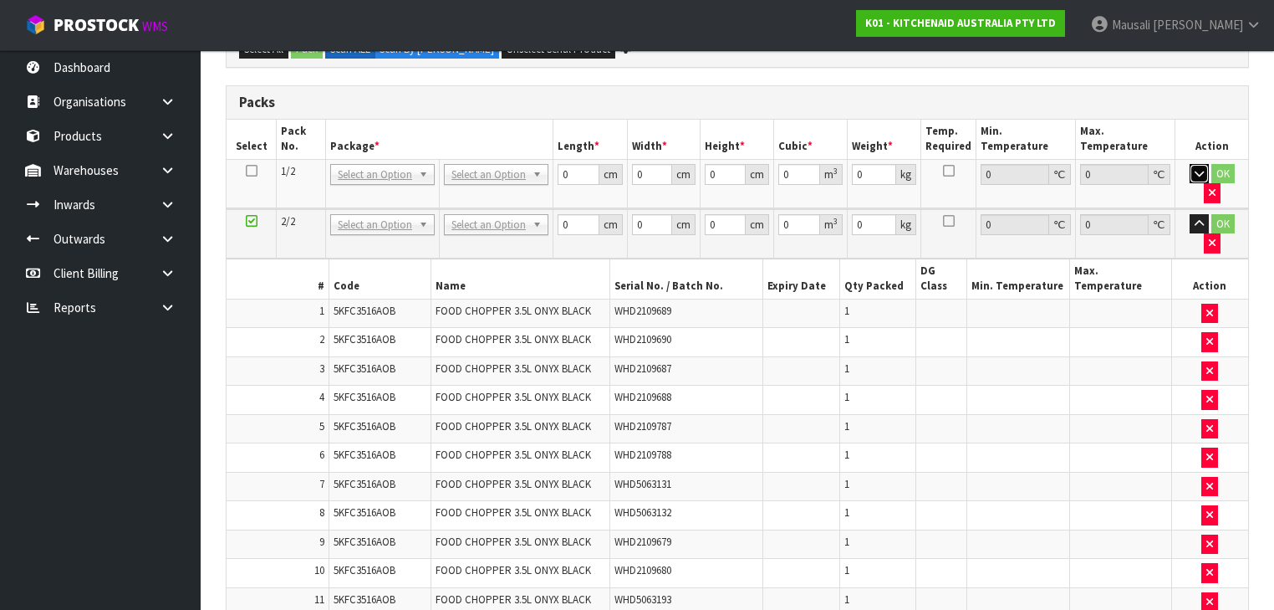
click at [674, 164] on button "button" at bounding box center [1199, 174] width 19 height 20
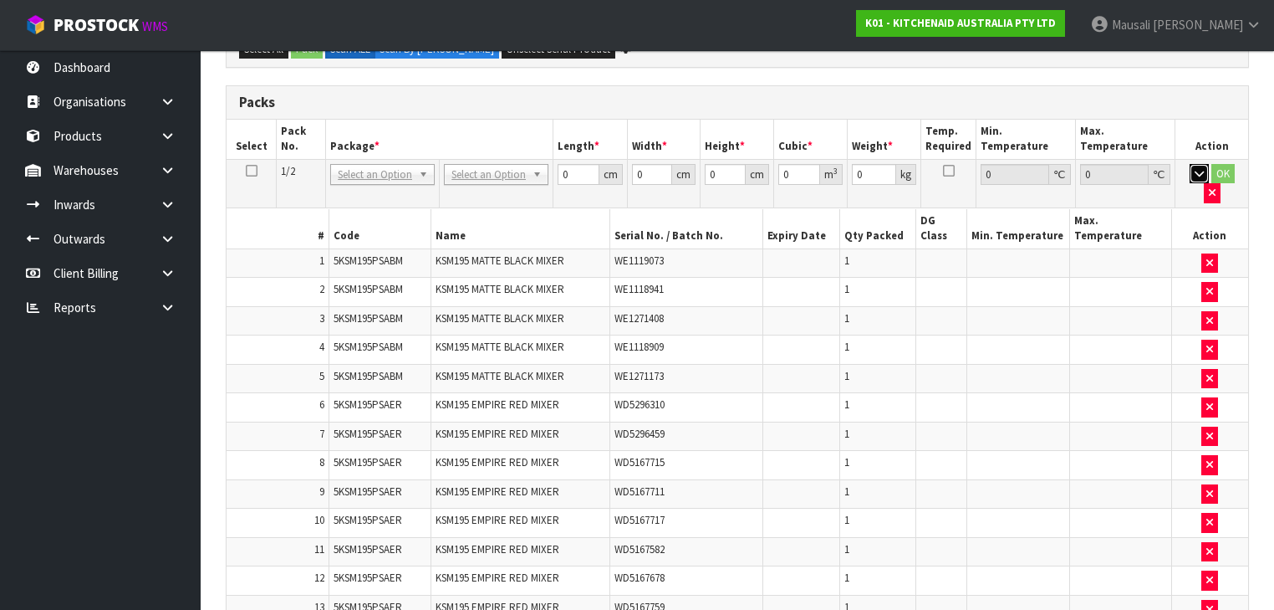
scroll to position [2783, 0]
click at [674, 163] on button "button" at bounding box center [1199, 173] width 19 height 20
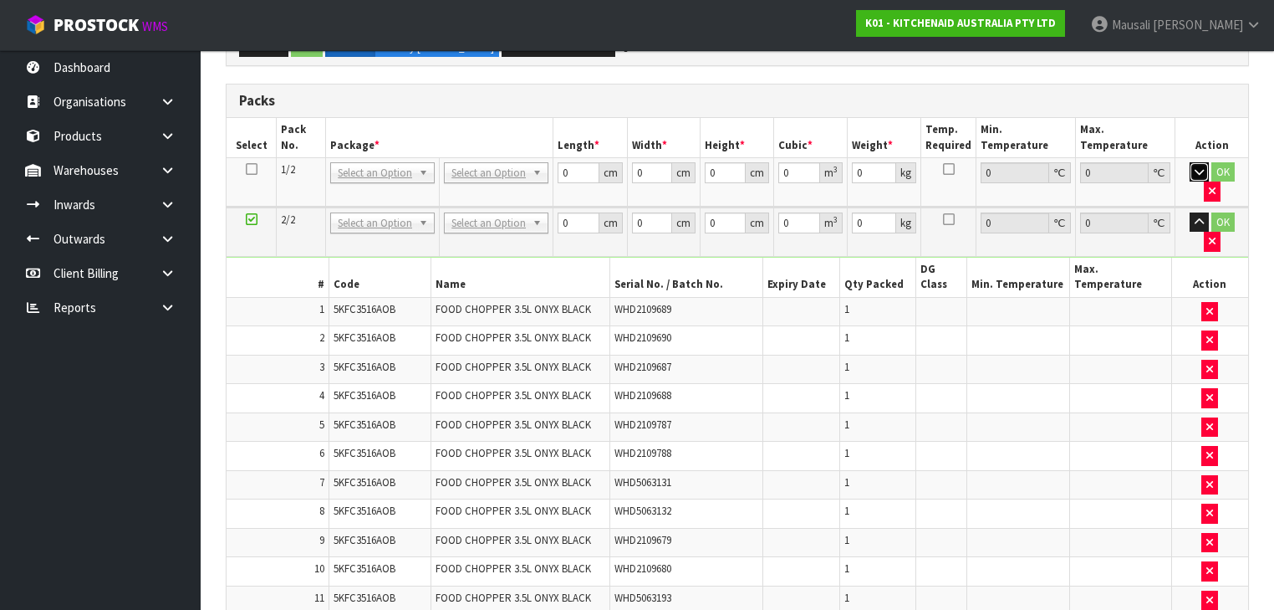
click at [674, 162] on button "button" at bounding box center [1199, 172] width 19 height 20
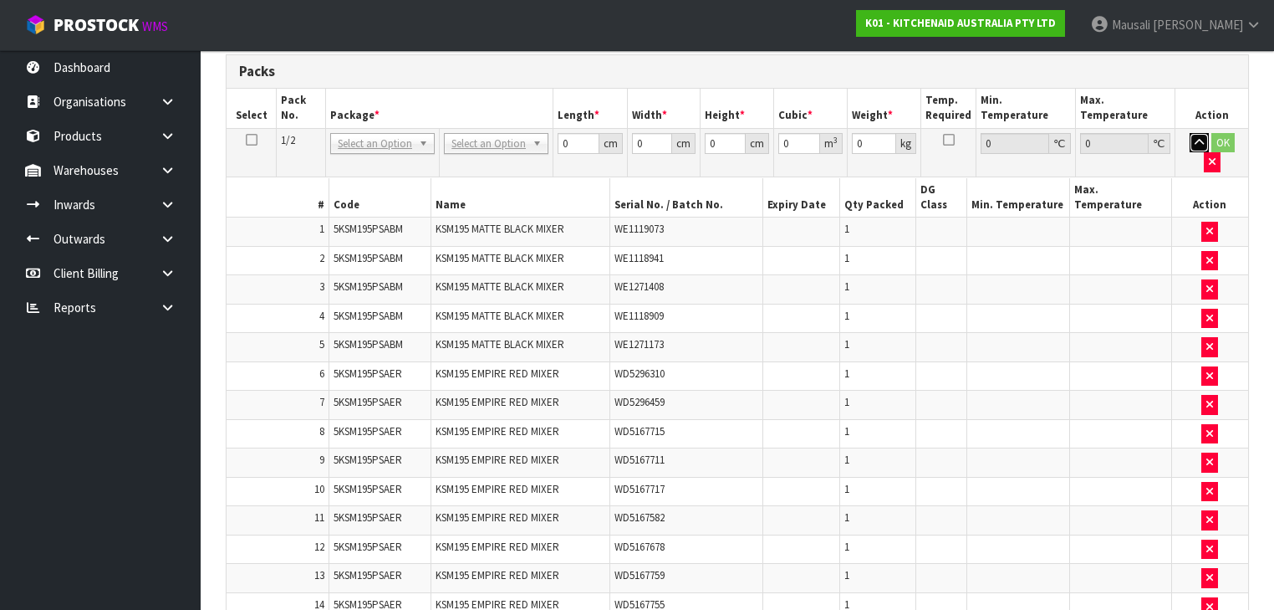
scroll to position [2726, 0]
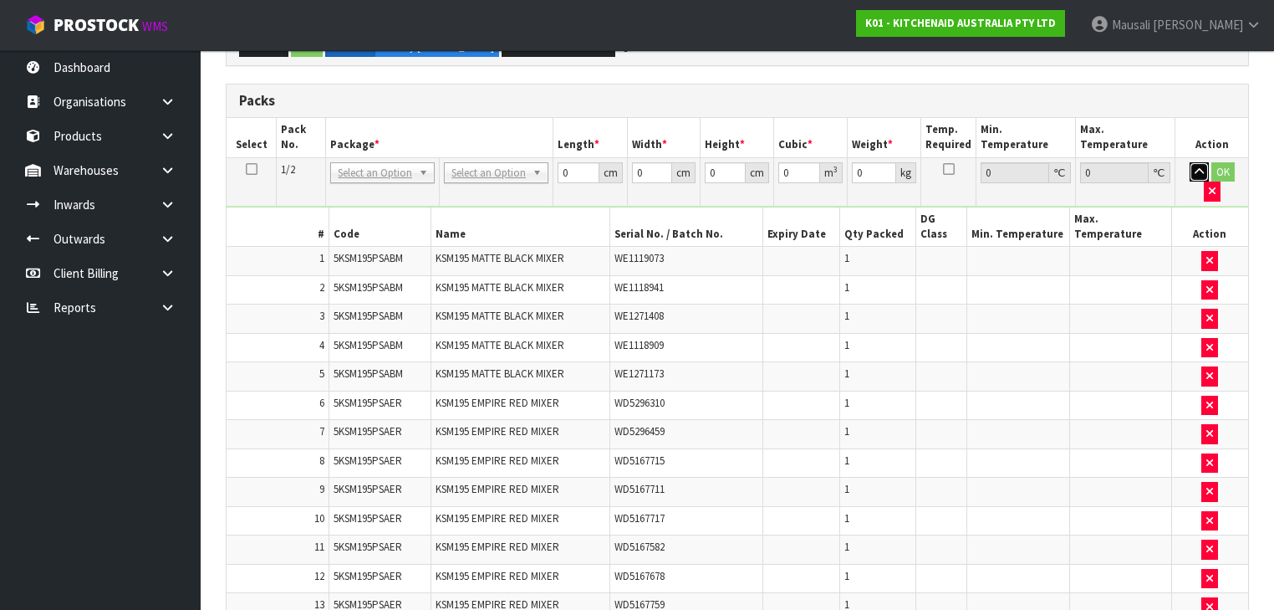
click at [674, 162] on button "button" at bounding box center [1199, 172] width 19 height 20
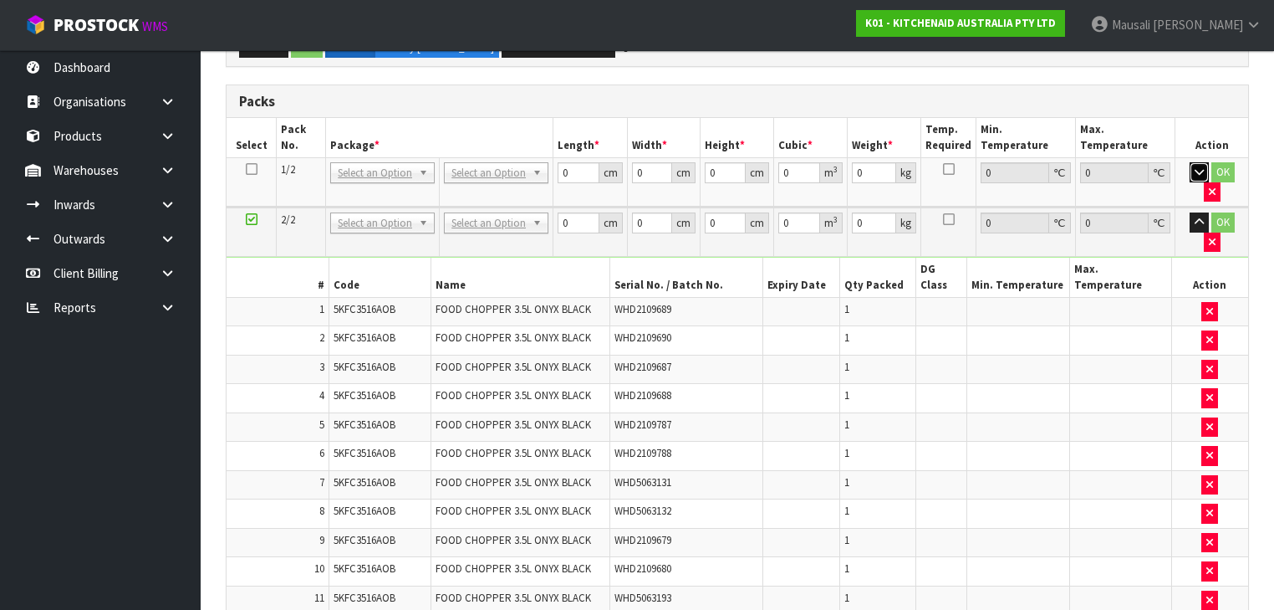
click at [674, 162] on button "button" at bounding box center [1199, 172] width 19 height 20
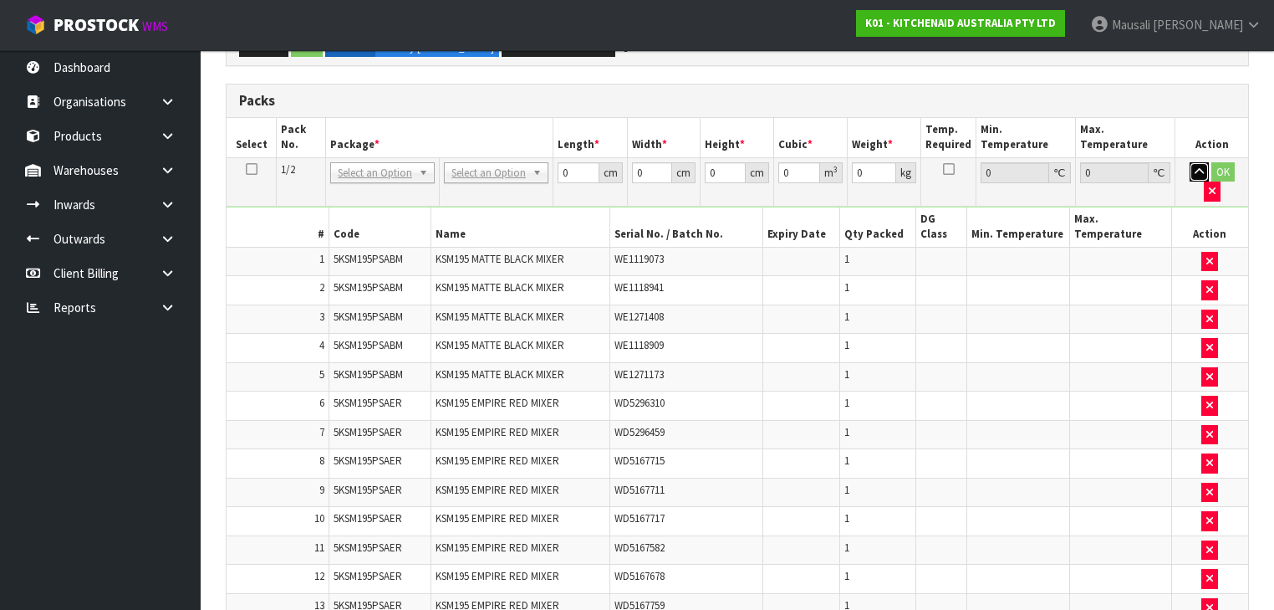
click at [674, 162] on button "button" at bounding box center [1199, 172] width 19 height 20
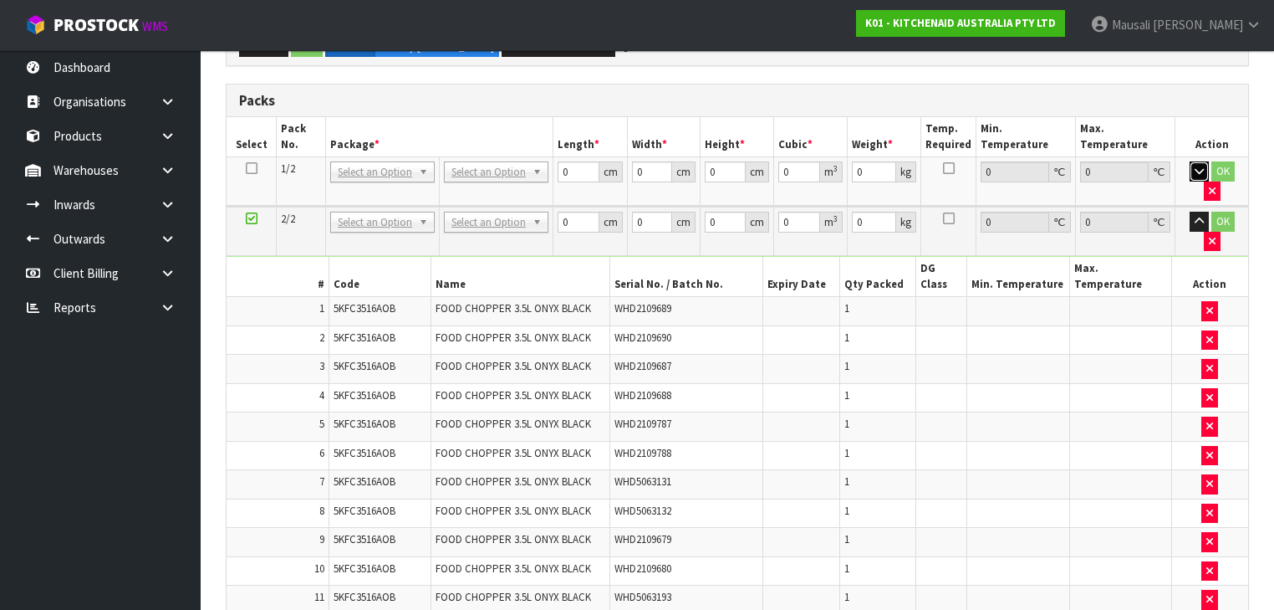
click at [674, 161] on button "button" at bounding box center [1199, 171] width 19 height 20
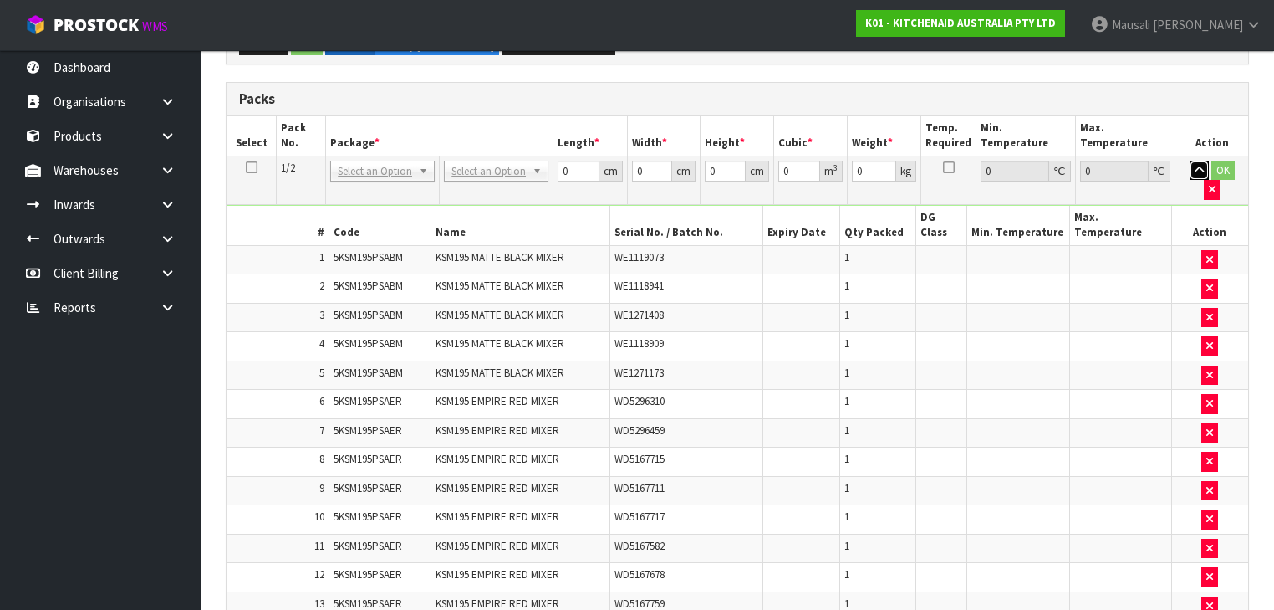
click at [674, 161] on button "button" at bounding box center [1199, 171] width 19 height 20
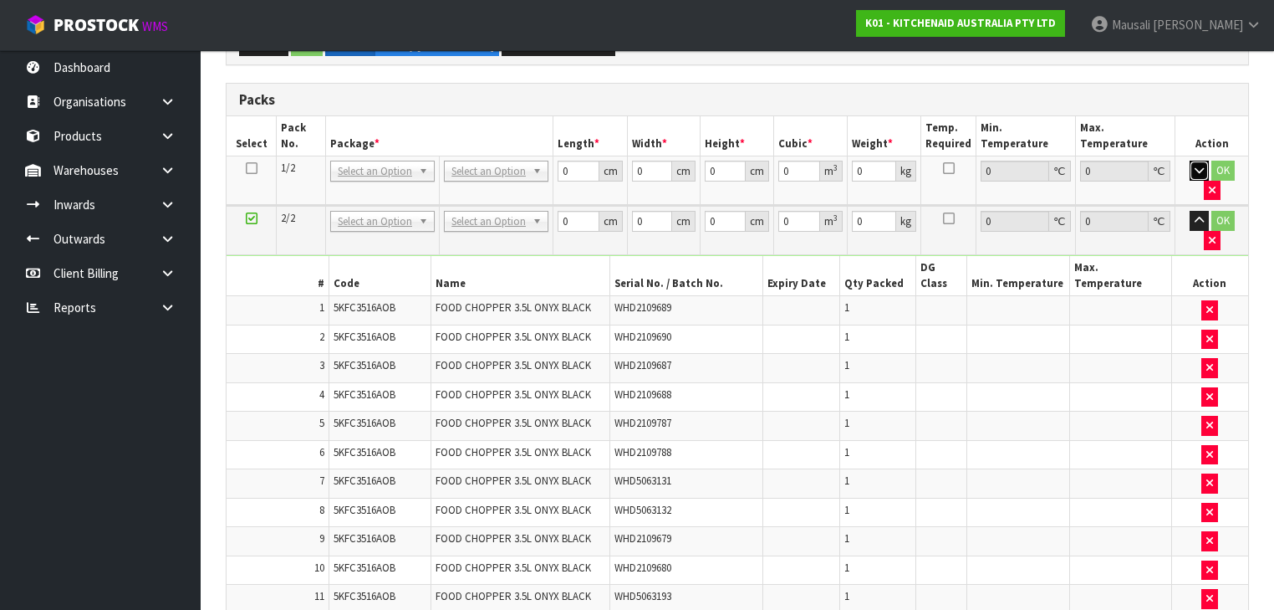
click at [674, 161] on button "button" at bounding box center [1199, 171] width 19 height 20
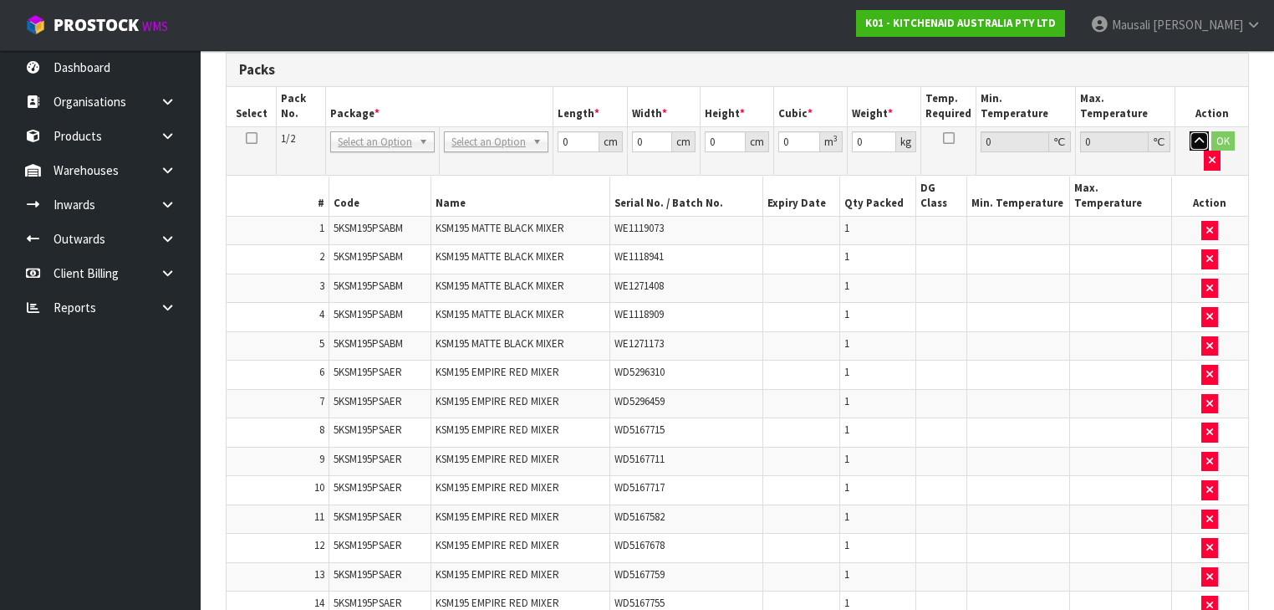
scroll to position [2549, 0]
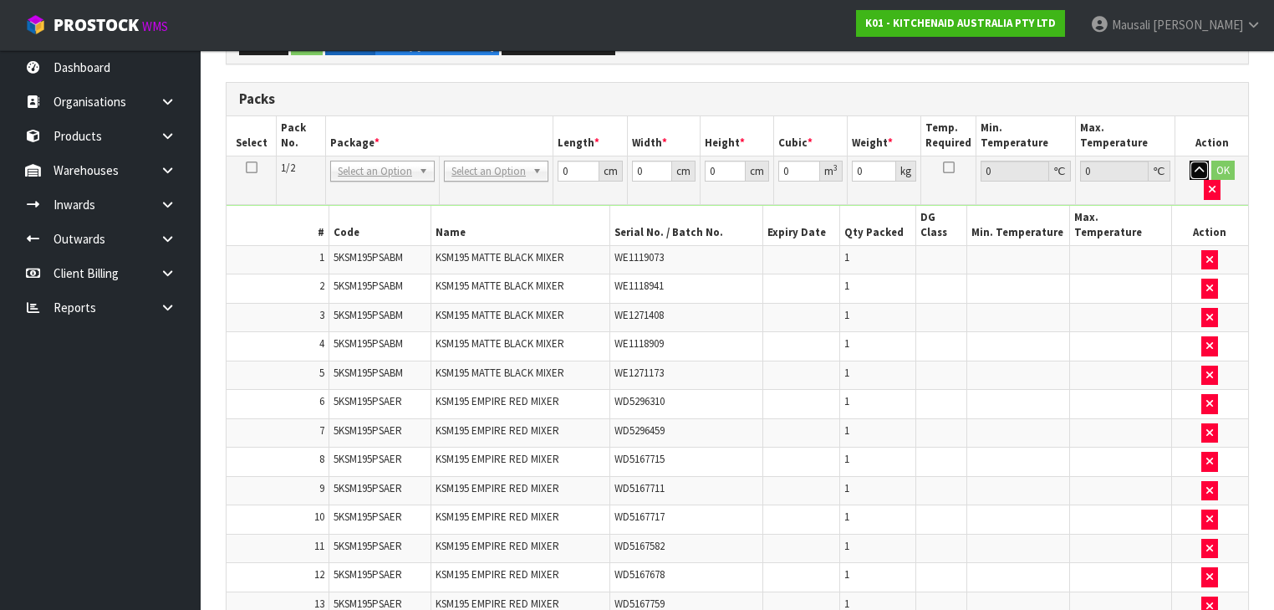
click at [674, 161] on button "button" at bounding box center [1199, 171] width 19 height 20
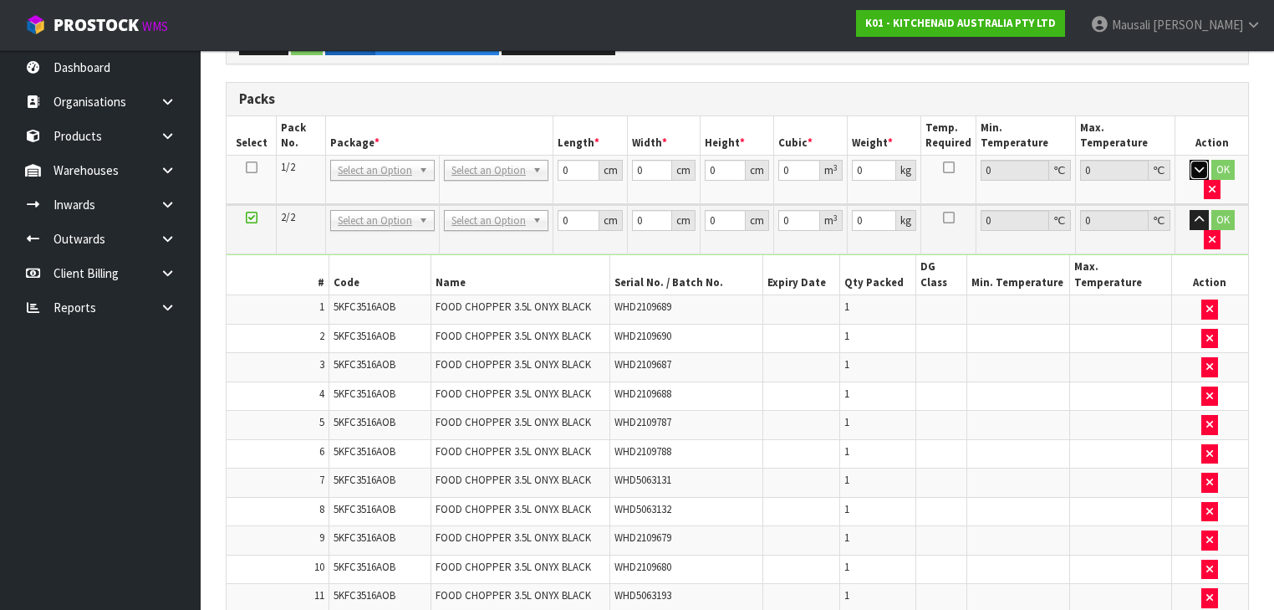
click at [674, 160] on button "button" at bounding box center [1199, 170] width 19 height 20
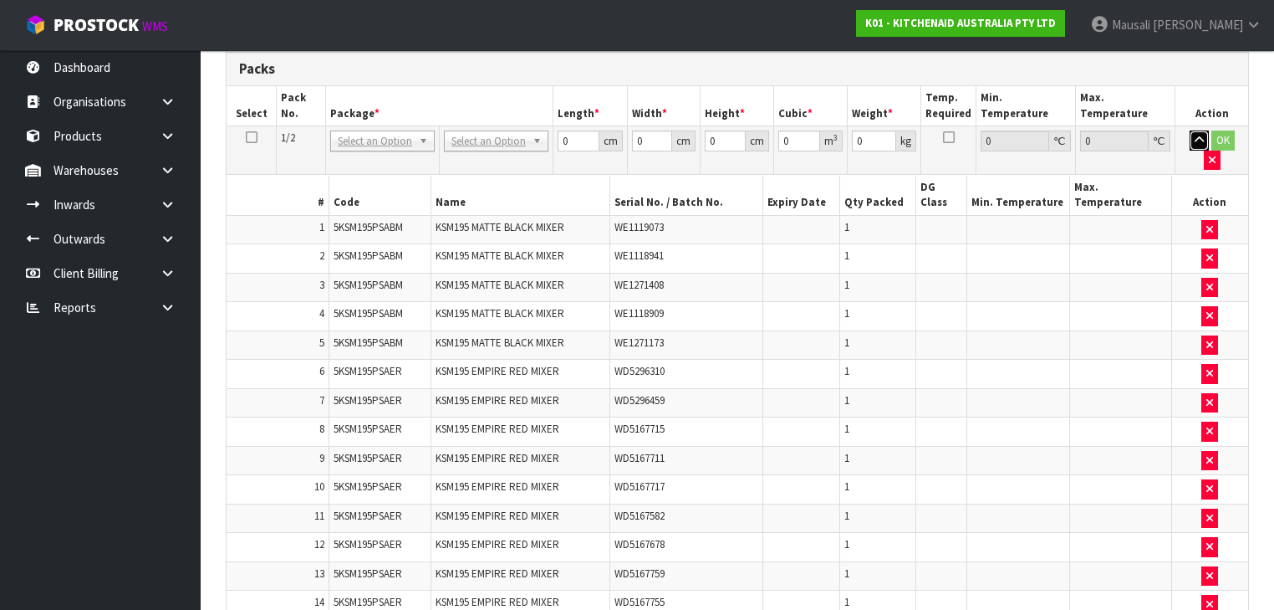
scroll to position [2492, 0]
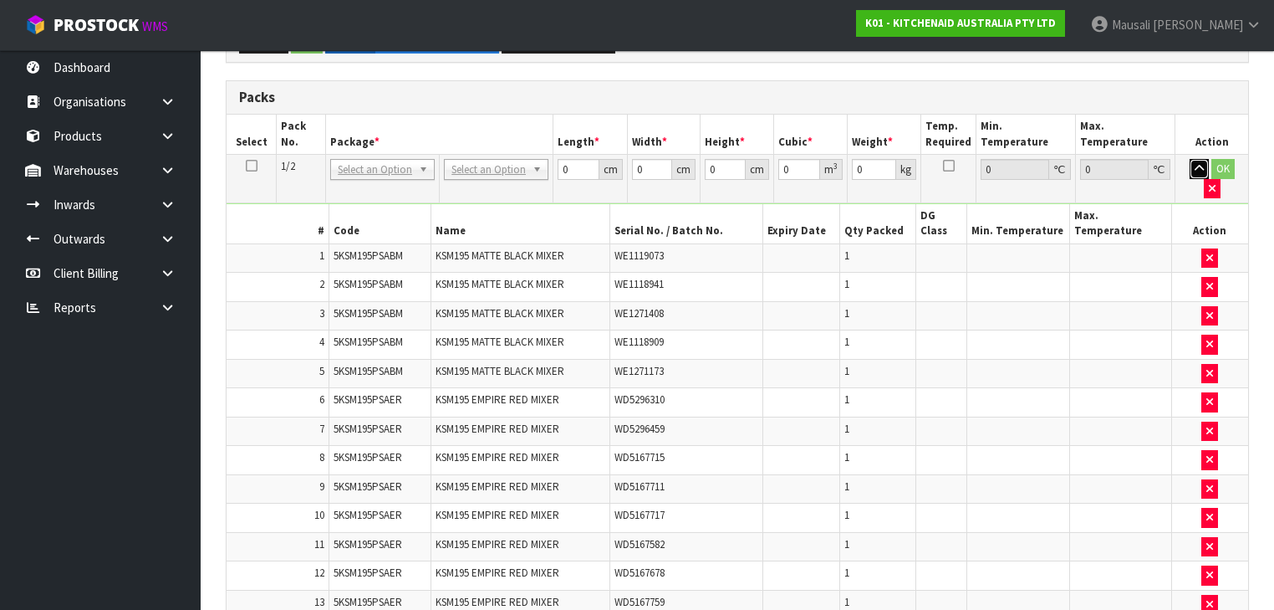
click at [674, 159] on button "button" at bounding box center [1199, 169] width 19 height 20
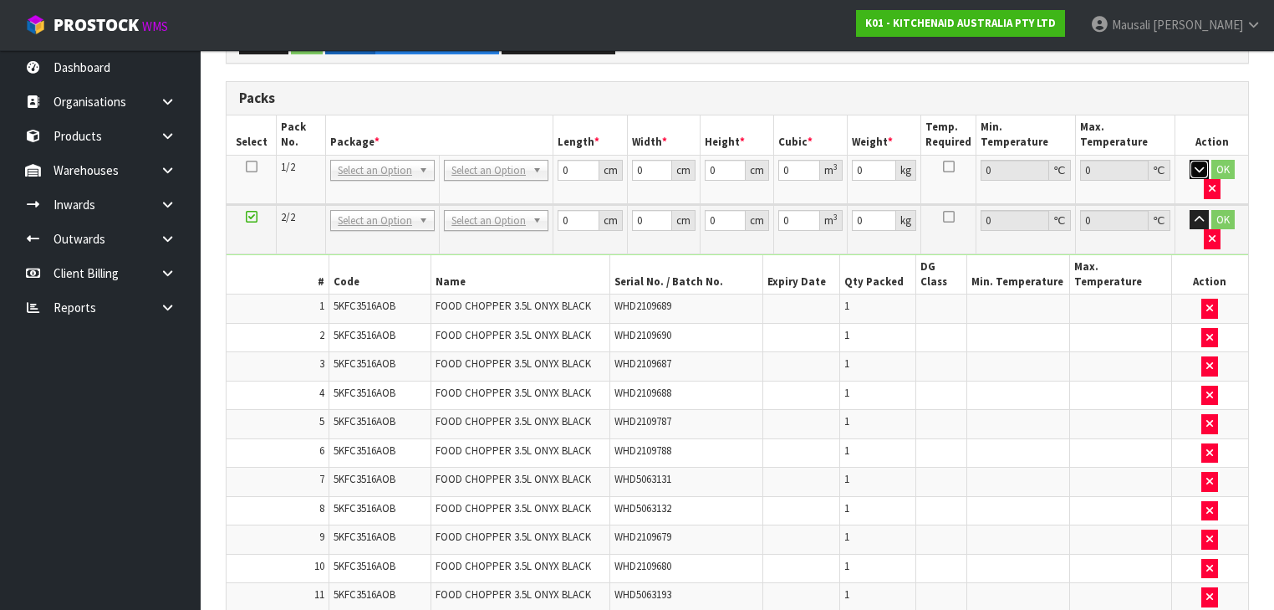
click at [674, 160] on button "button" at bounding box center [1199, 170] width 19 height 20
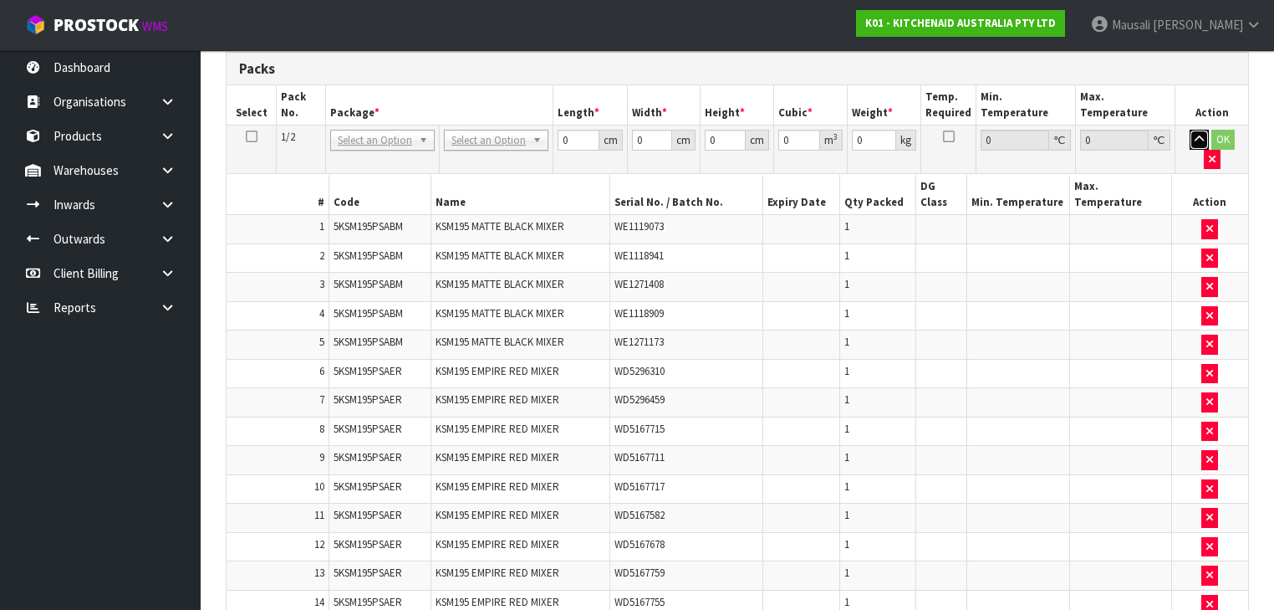
scroll to position [2432, 0]
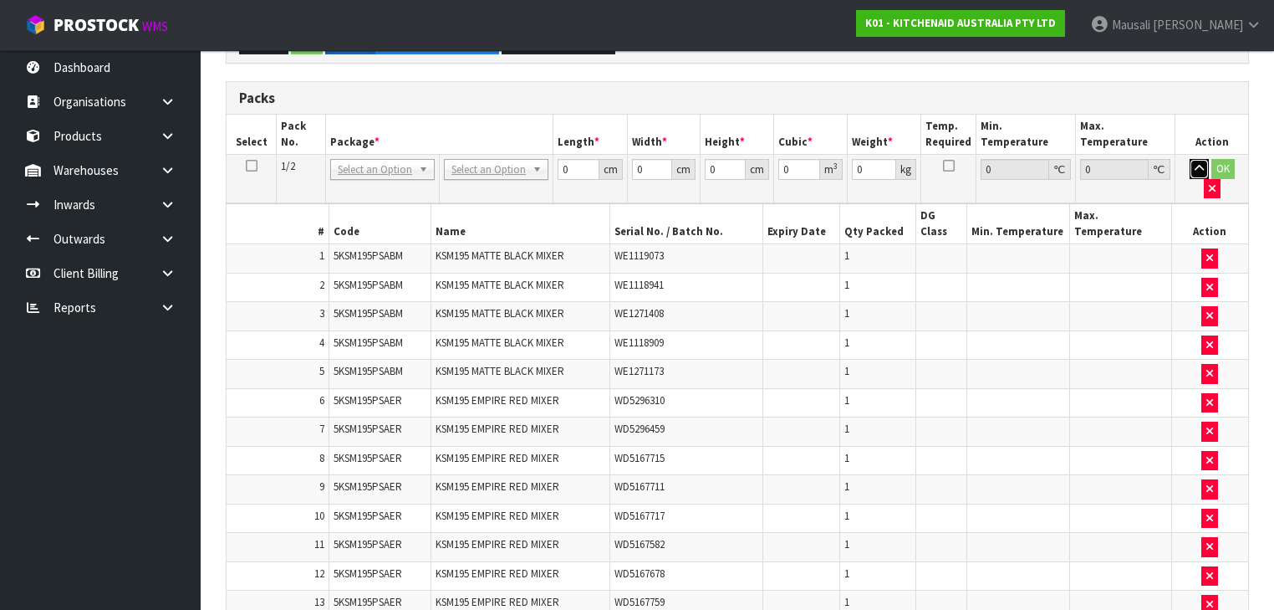
click at [674, 159] on button "button" at bounding box center [1199, 169] width 19 height 20
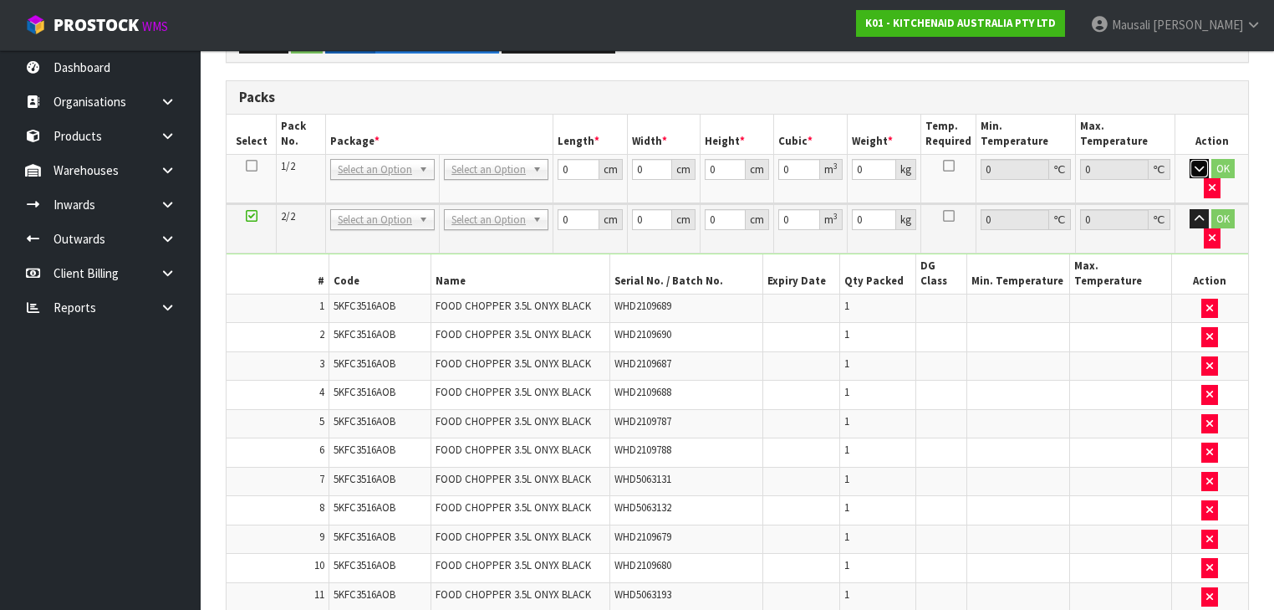
click at [674, 159] on button "button" at bounding box center [1199, 169] width 19 height 20
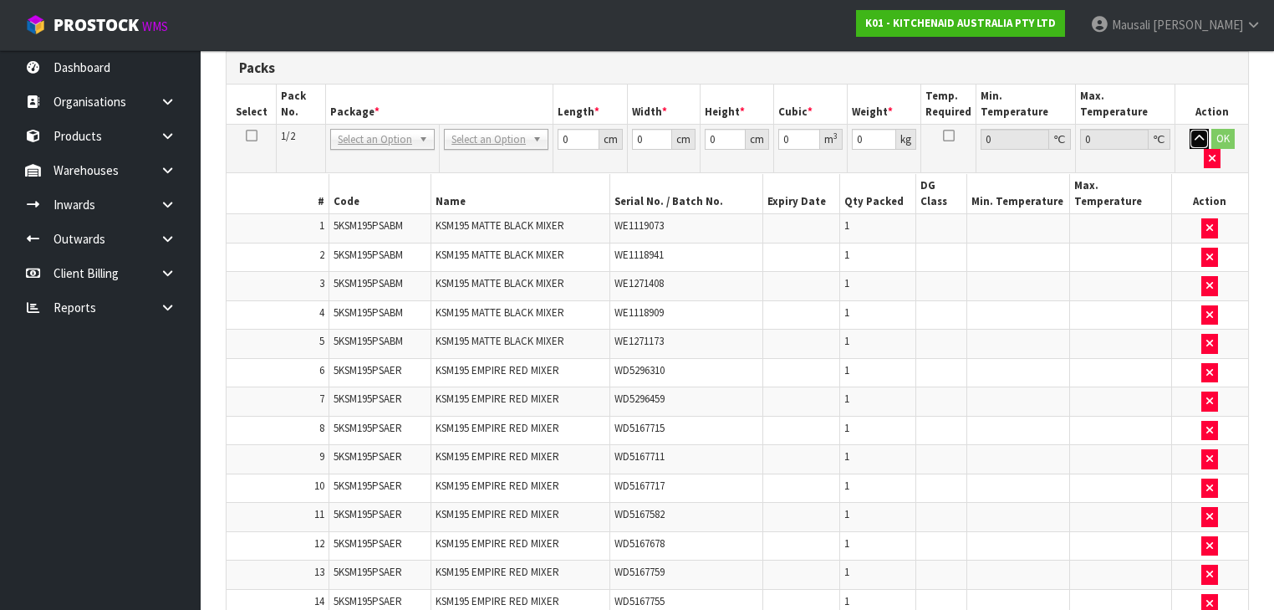
scroll to position [2374, 0]
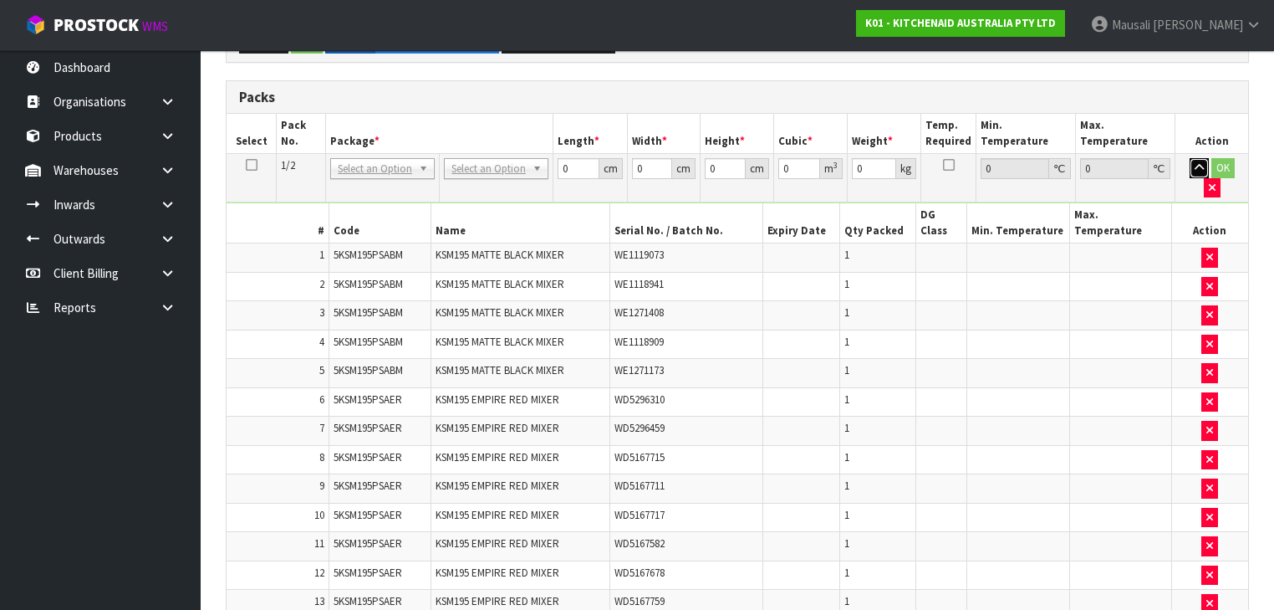
click at [674, 158] on button "button" at bounding box center [1199, 168] width 19 height 20
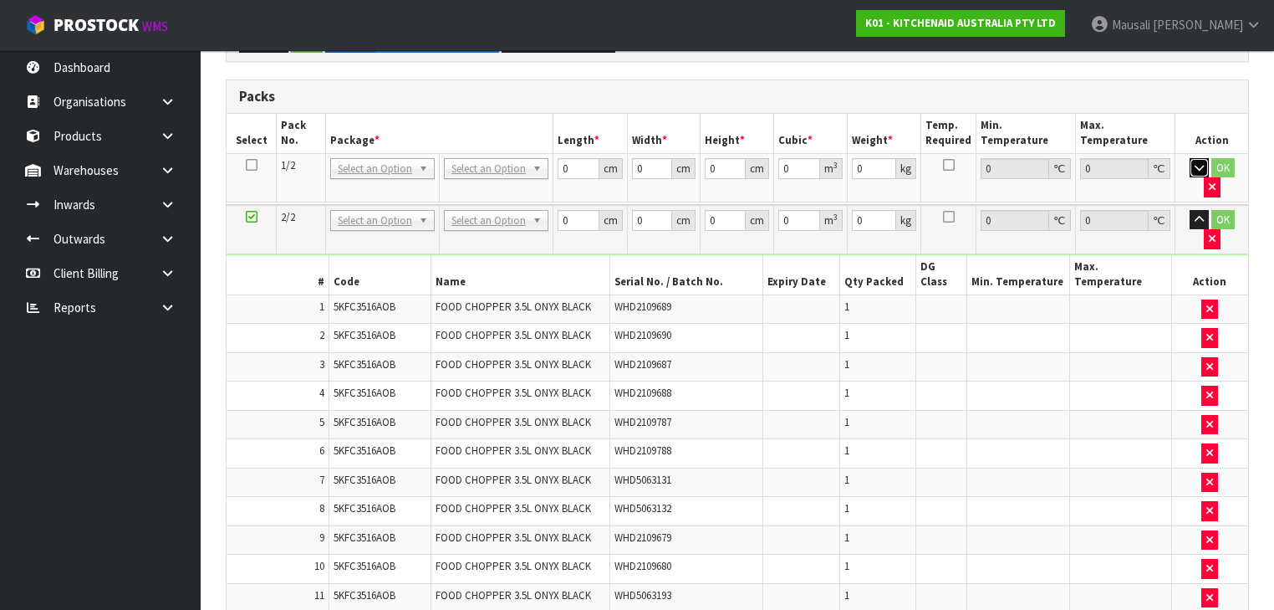
click at [674, 158] on button "button" at bounding box center [1199, 168] width 19 height 20
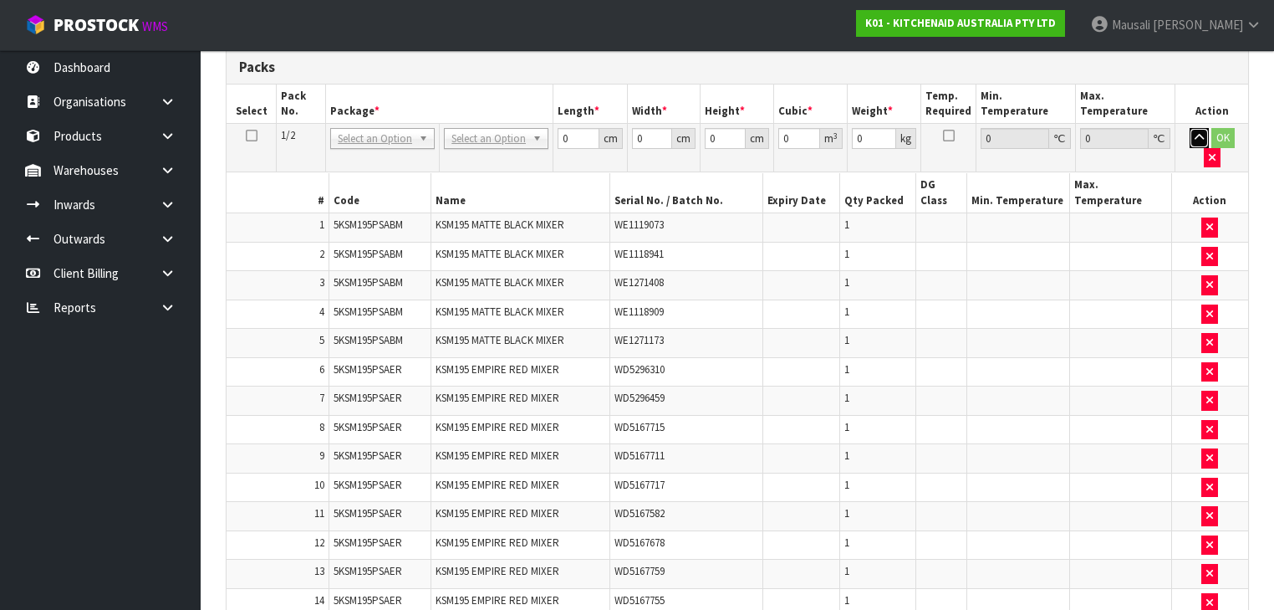
scroll to position [2315, 0]
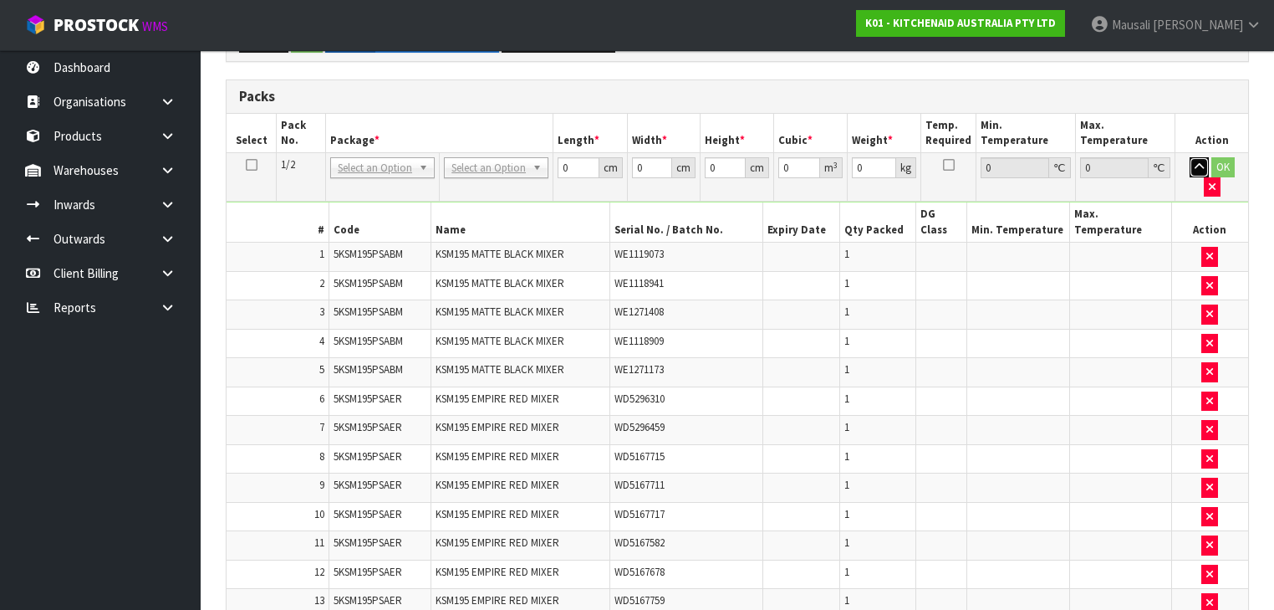
click at [674, 157] on button "button" at bounding box center [1199, 167] width 19 height 20
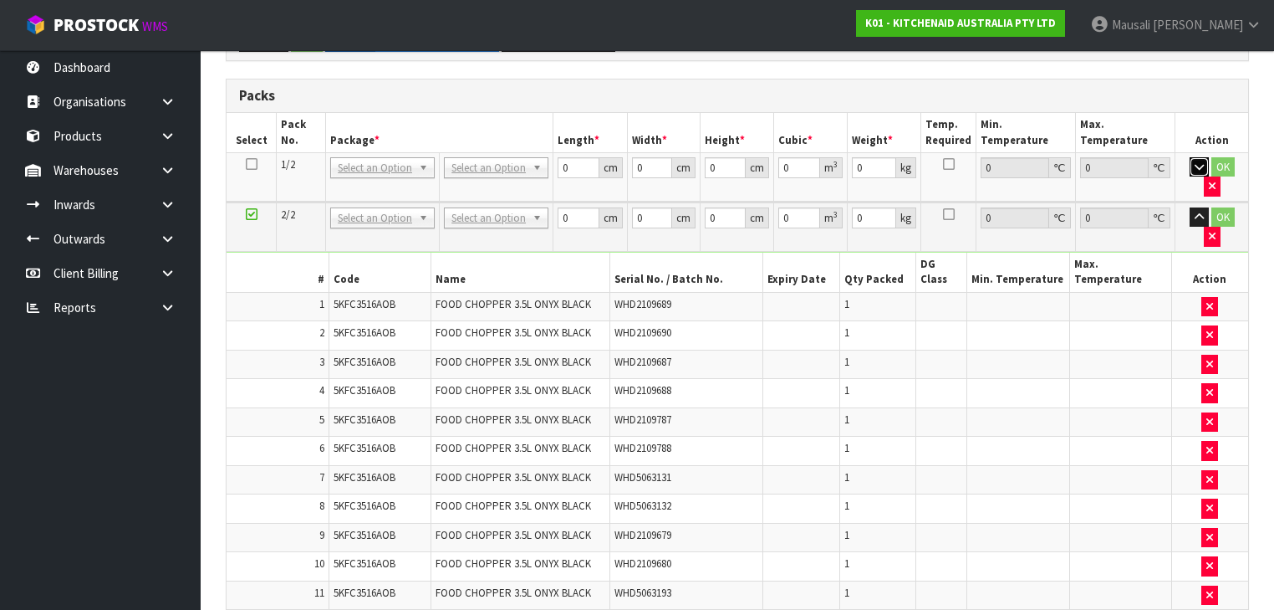
click at [674, 157] on button "button" at bounding box center [1199, 167] width 19 height 20
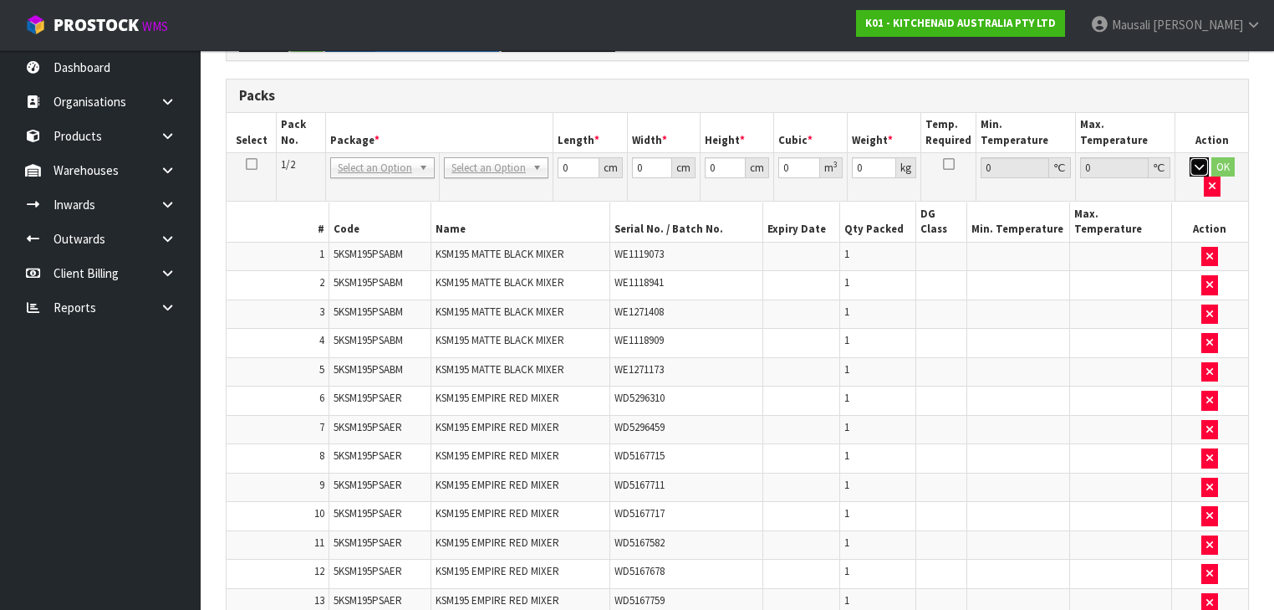
scroll to position [2257, 0]
click at [674, 157] on button "button" at bounding box center [1199, 167] width 19 height 20
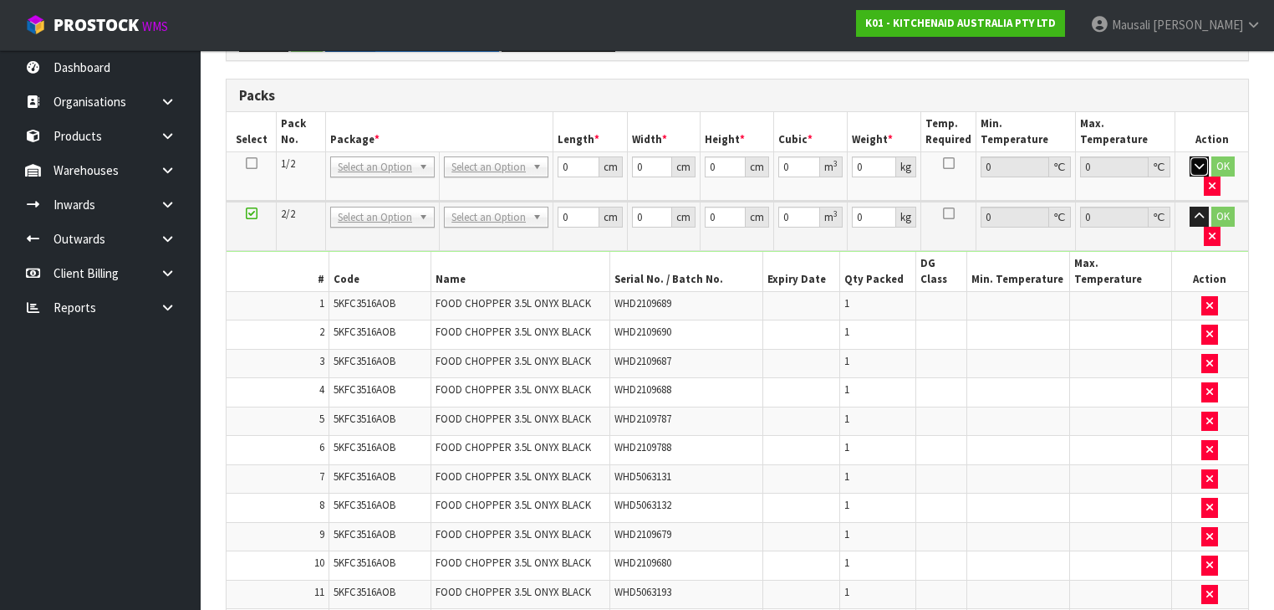
click at [674, 156] on button "button" at bounding box center [1199, 166] width 19 height 20
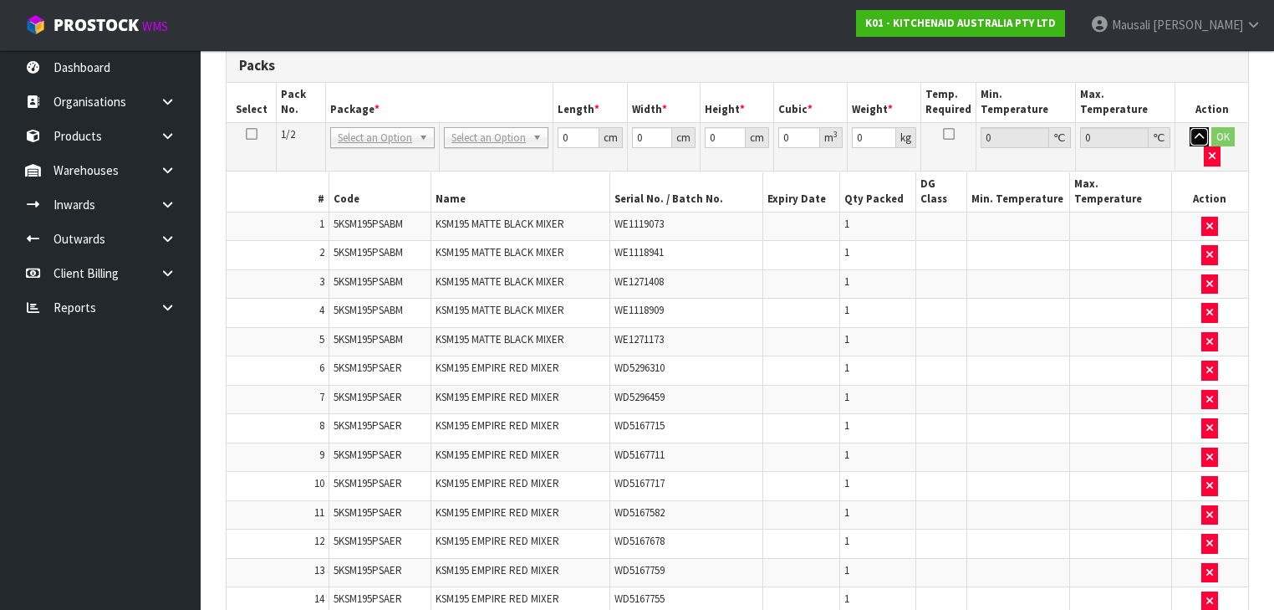
scroll to position [2198, 0]
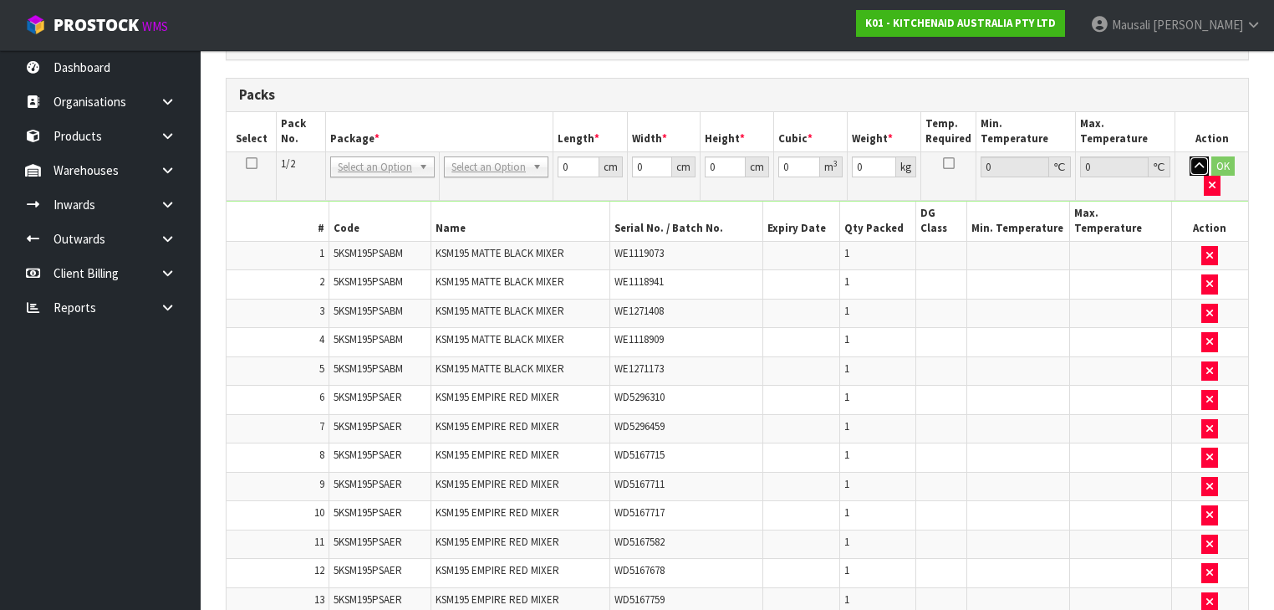
click at [674, 156] on button "button" at bounding box center [1199, 166] width 19 height 20
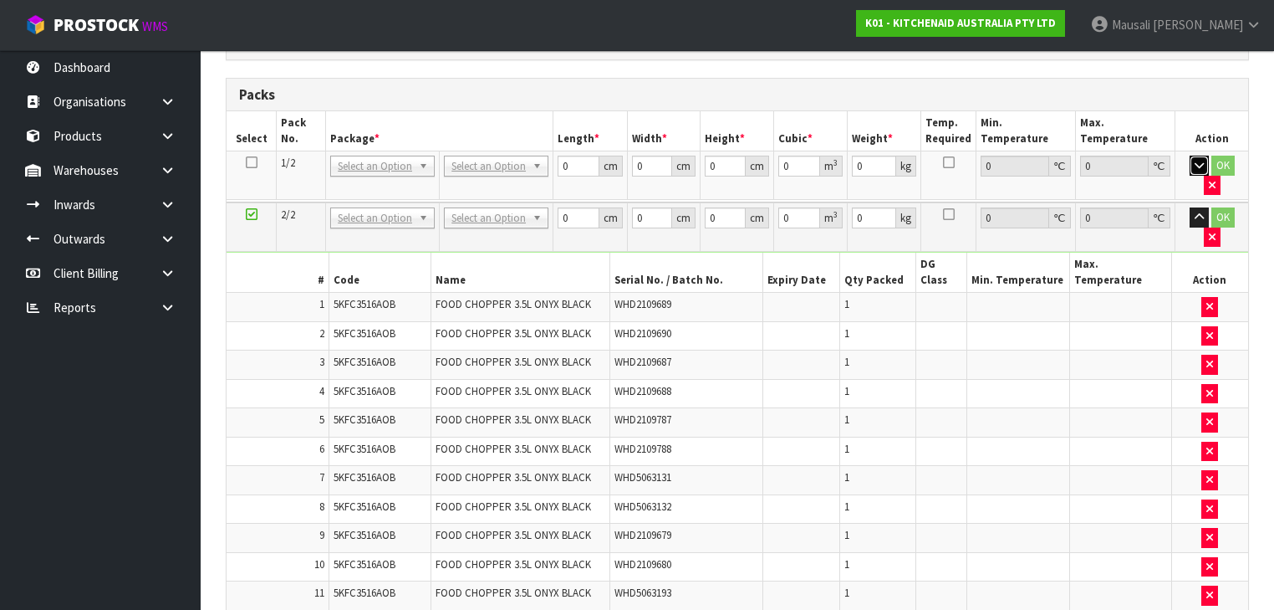
click at [674, 156] on button "button" at bounding box center [1199, 166] width 19 height 20
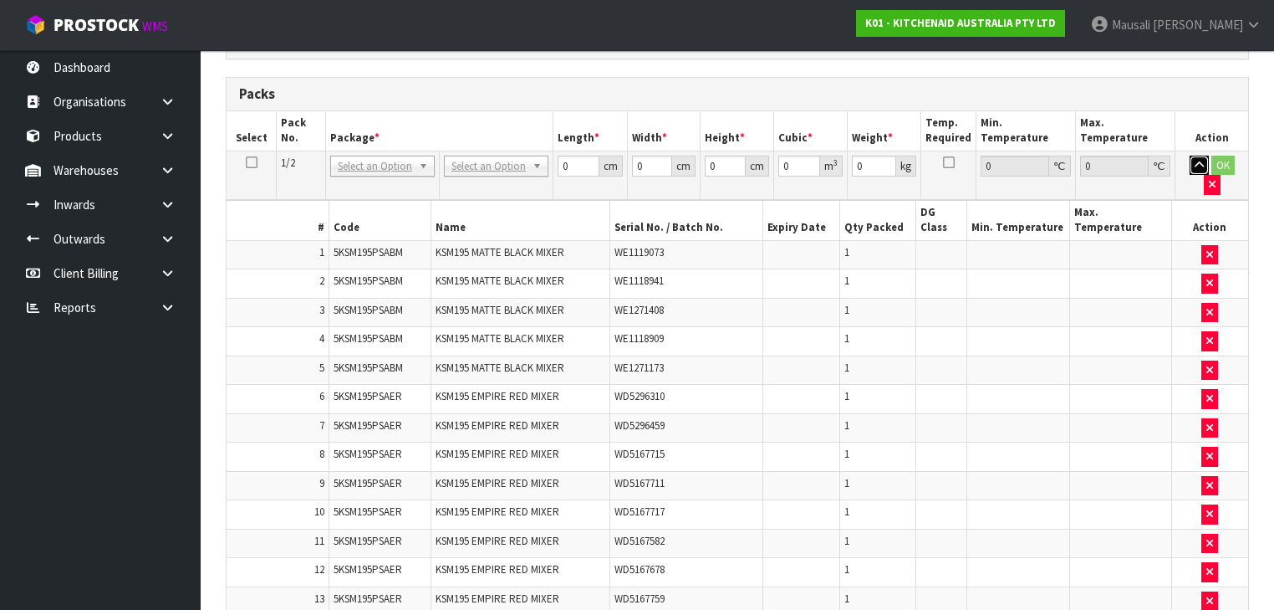
click at [674, 156] on button "button" at bounding box center [1199, 166] width 19 height 20
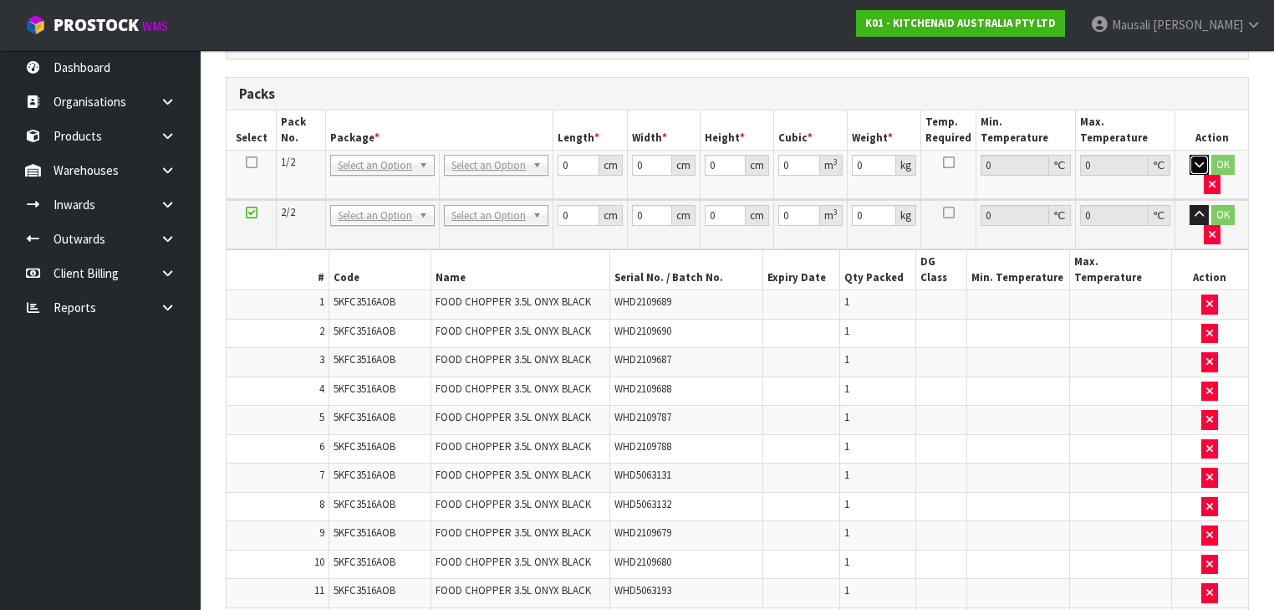
click at [674, 155] on button "button" at bounding box center [1199, 165] width 19 height 20
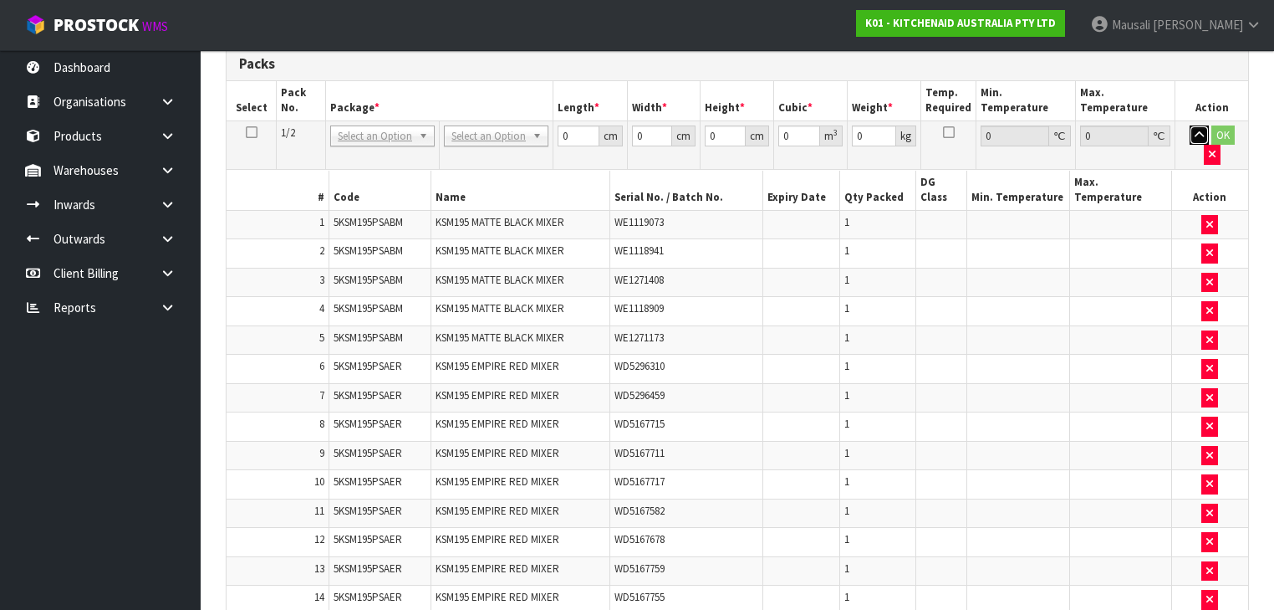
scroll to position [2081, 0]
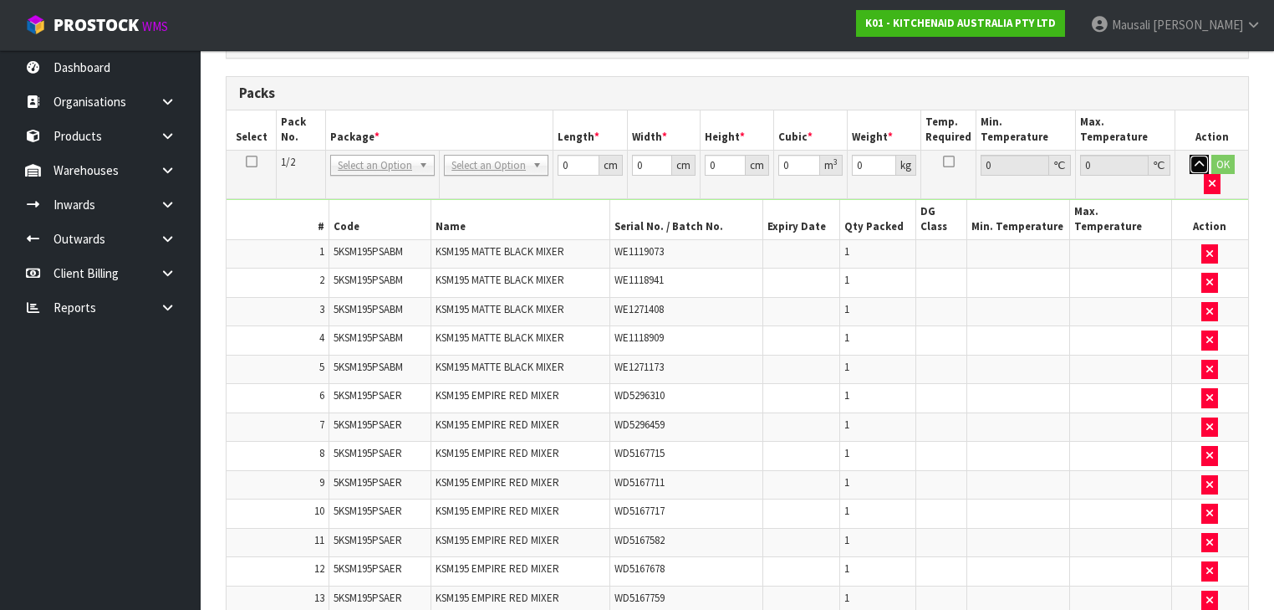
click at [674, 155] on button "button" at bounding box center [1199, 165] width 19 height 20
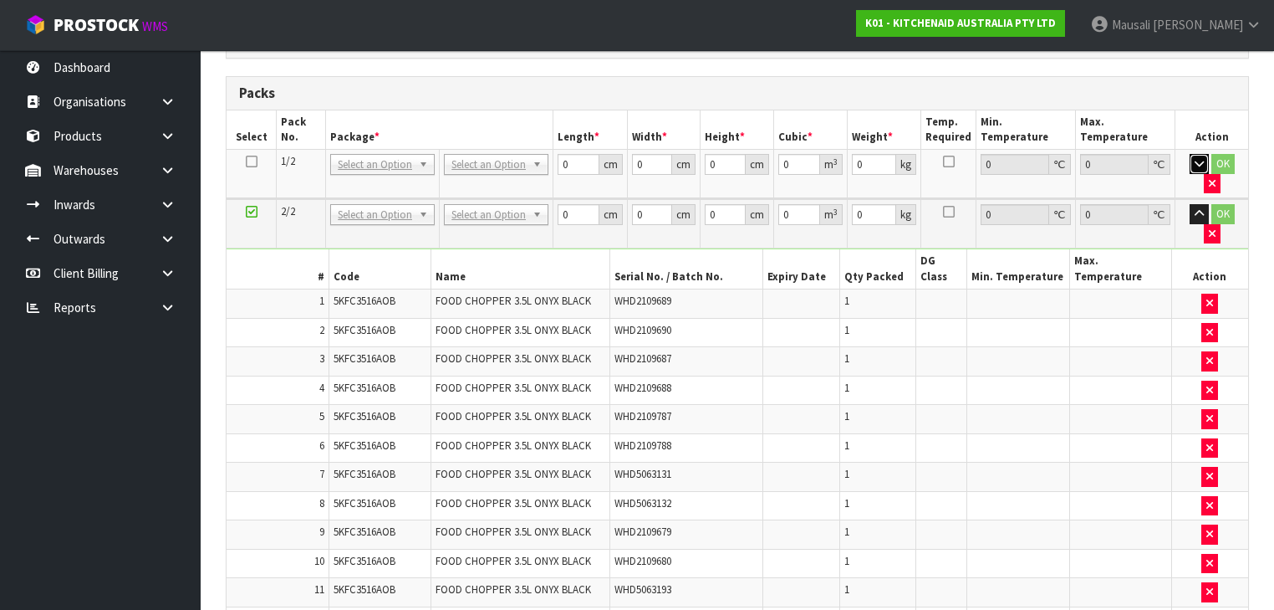
click at [674, 154] on button "button" at bounding box center [1199, 164] width 19 height 20
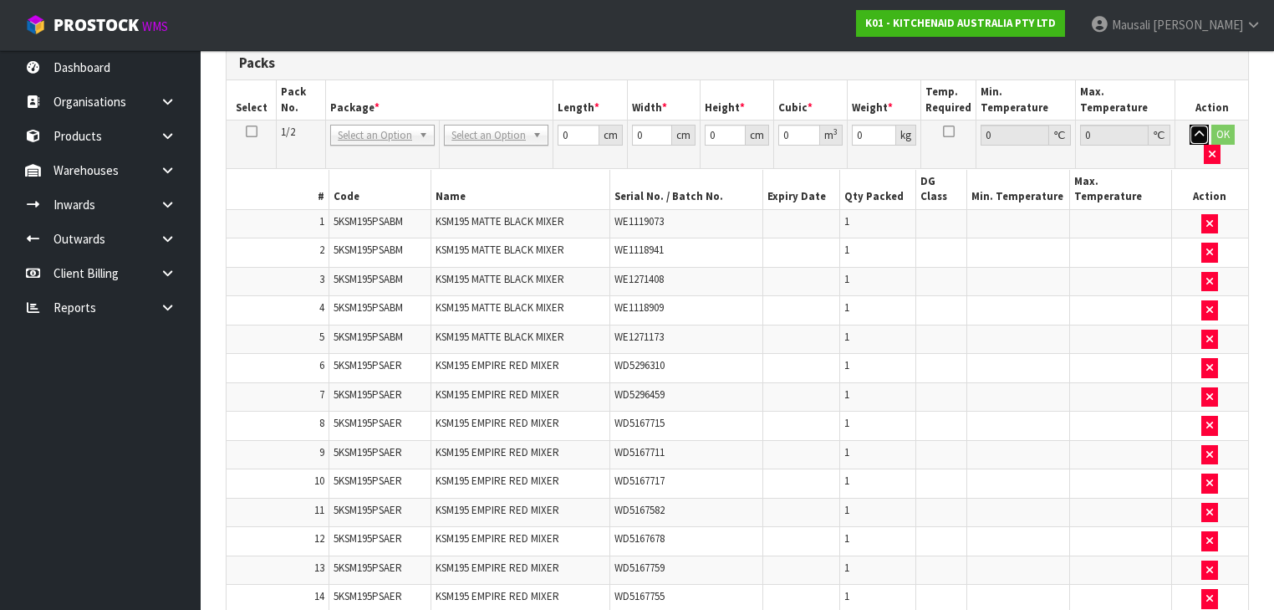
scroll to position [2022, 0]
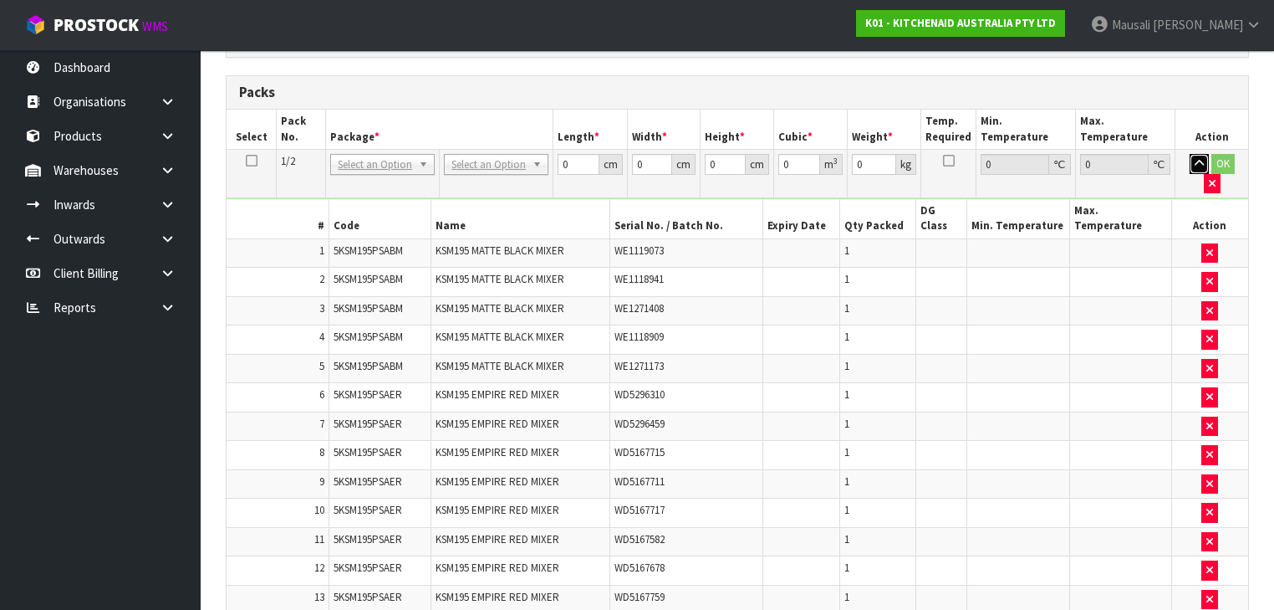
click at [674, 154] on button "button" at bounding box center [1199, 164] width 19 height 20
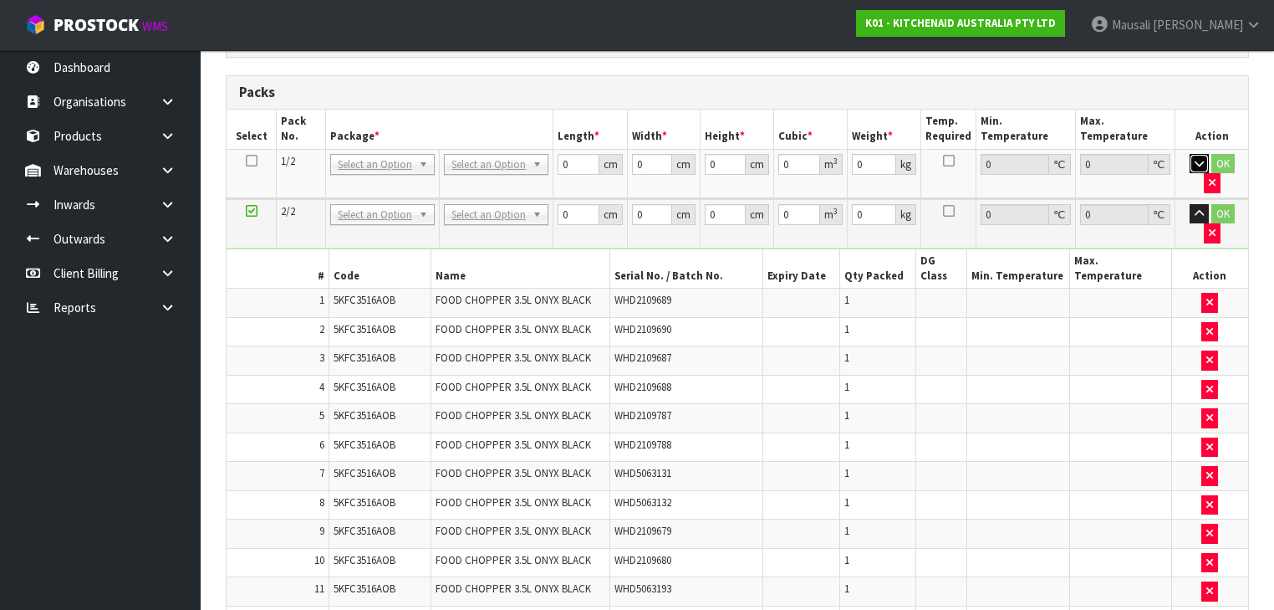
click at [674, 154] on button "button" at bounding box center [1199, 164] width 19 height 20
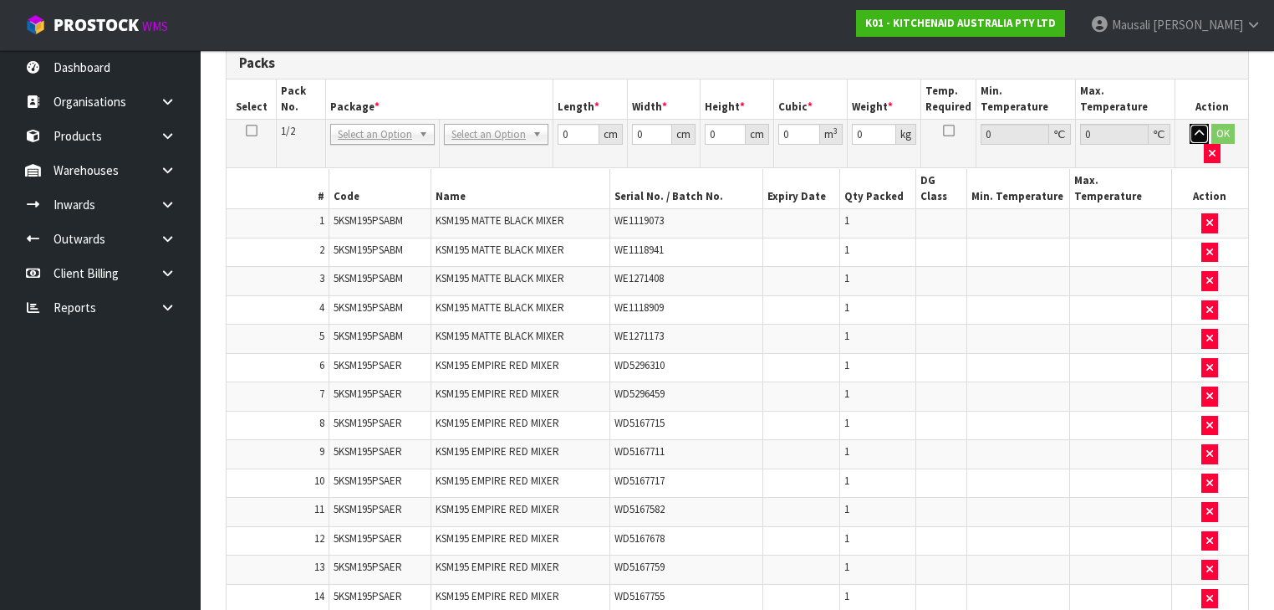
scroll to position [1964, 0]
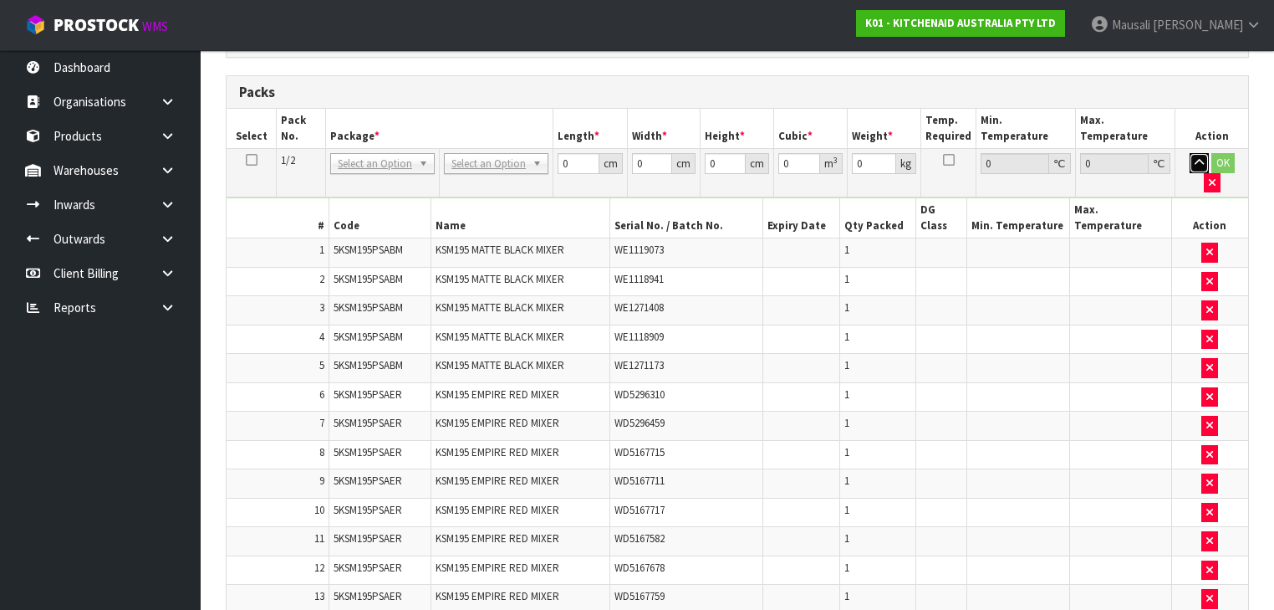
click at [674, 153] on button "button" at bounding box center [1199, 163] width 19 height 20
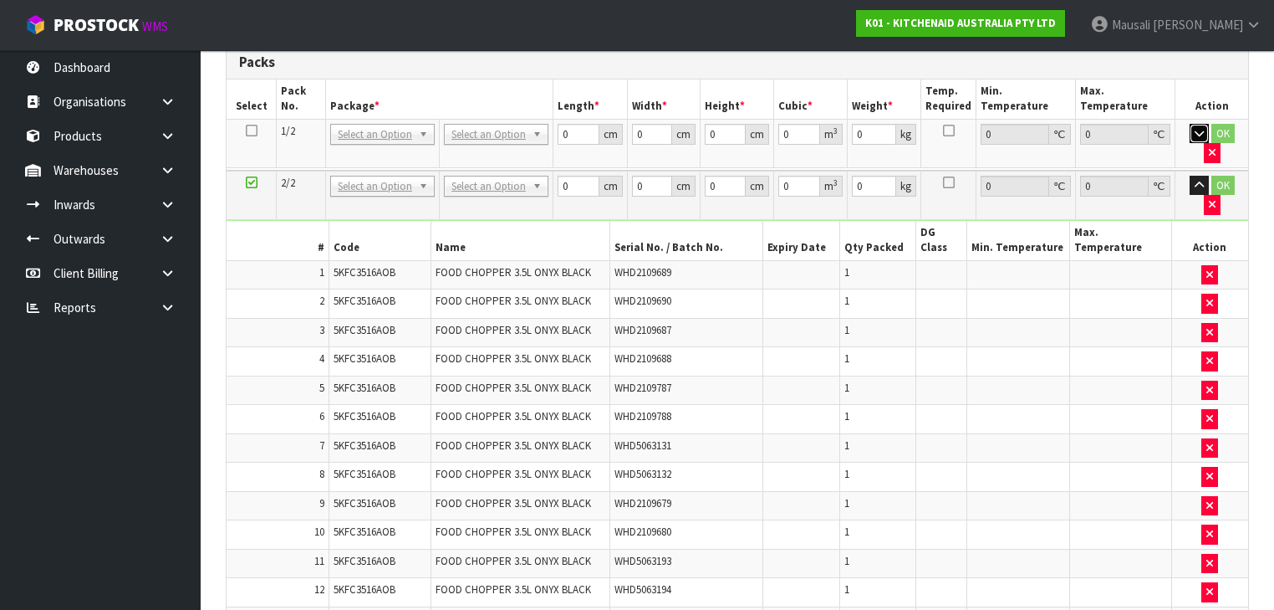
scroll to position [1935, 0]
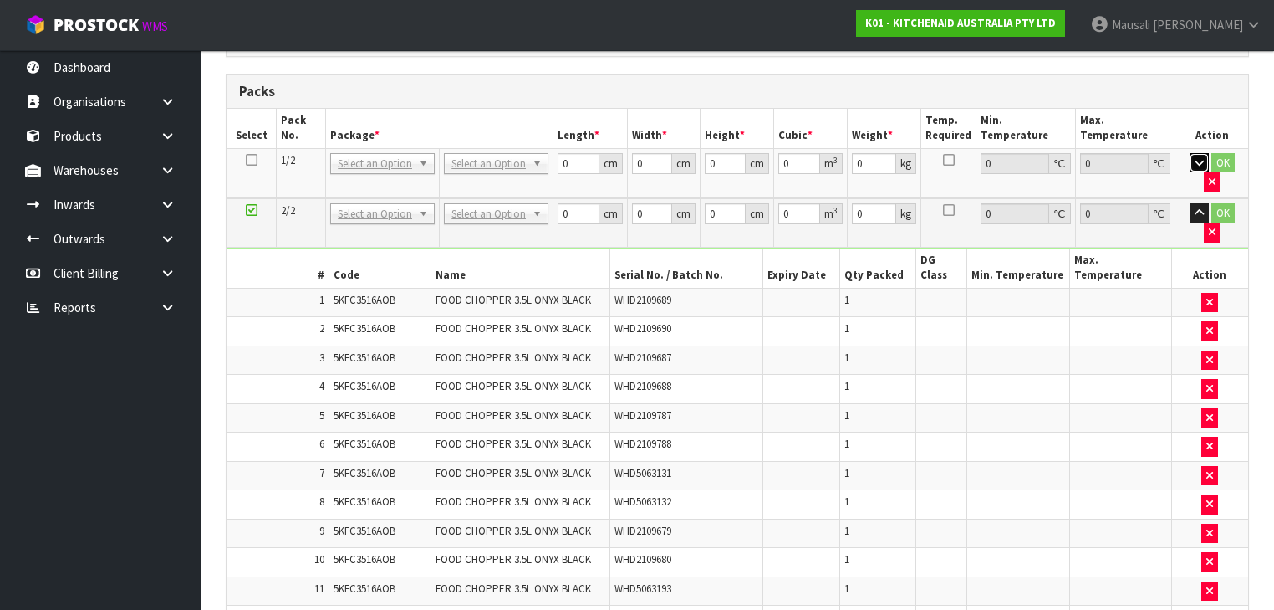
click at [674, 153] on button "button" at bounding box center [1199, 163] width 19 height 20
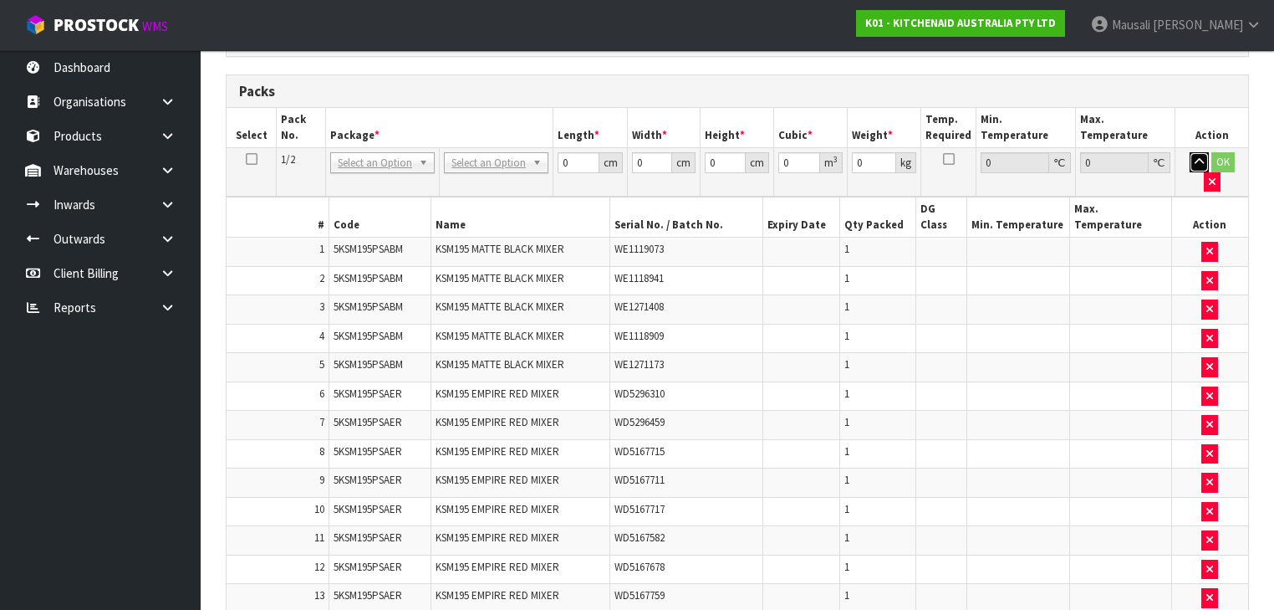
click at [674, 152] on button "button" at bounding box center [1199, 162] width 19 height 20
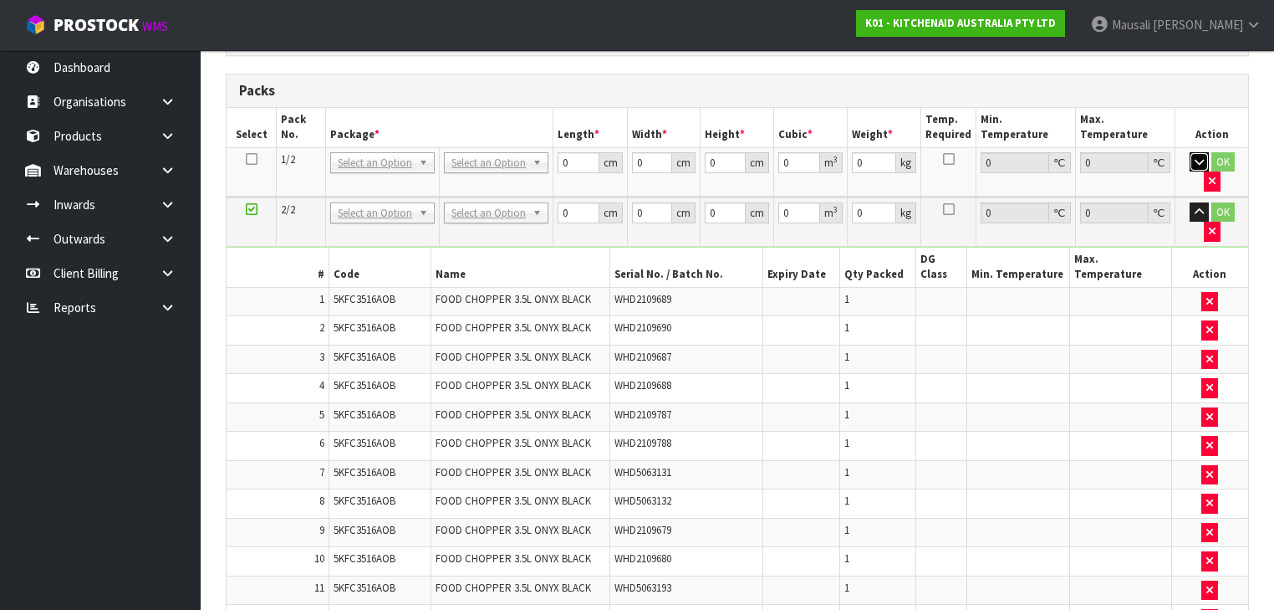
click at [674, 152] on button "button" at bounding box center [1199, 162] width 19 height 20
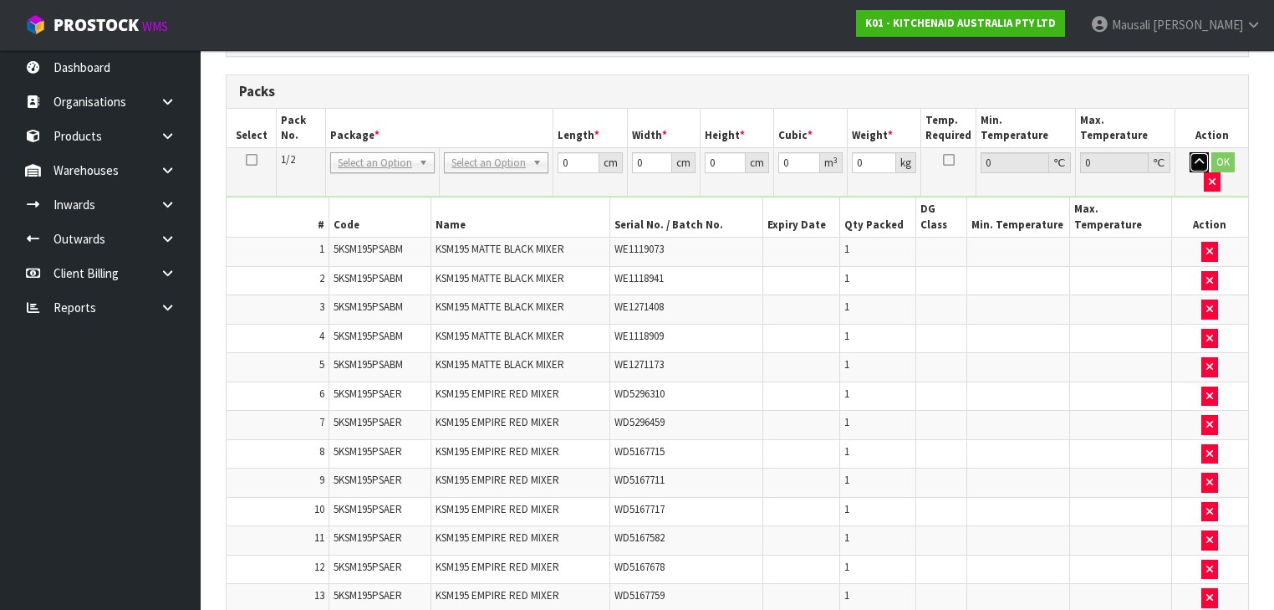
click at [674, 152] on button "button" at bounding box center [1199, 162] width 19 height 20
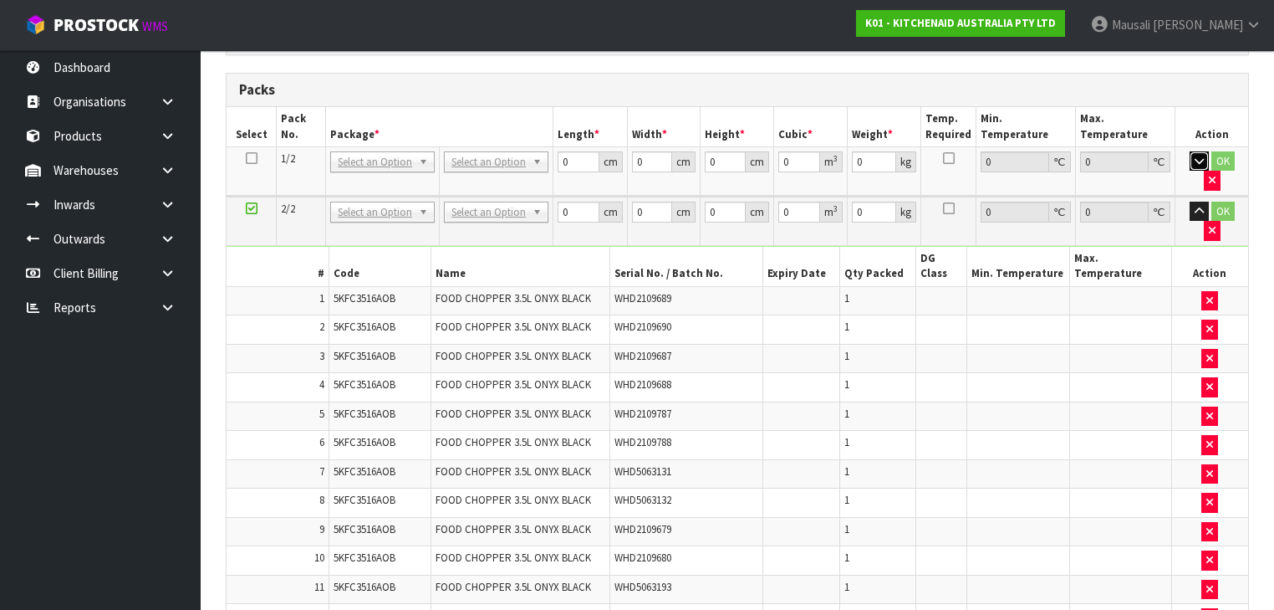
click at [674, 151] on button "button" at bounding box center [1199, 161] width 19 height 20
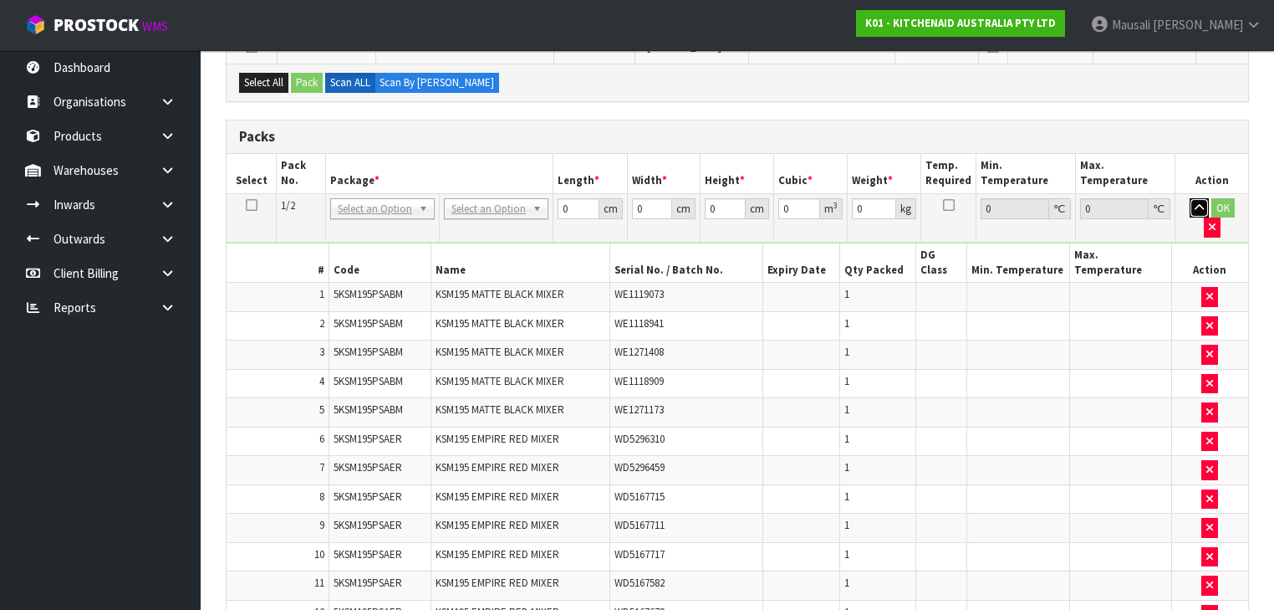
scroll to position [1721, 0]
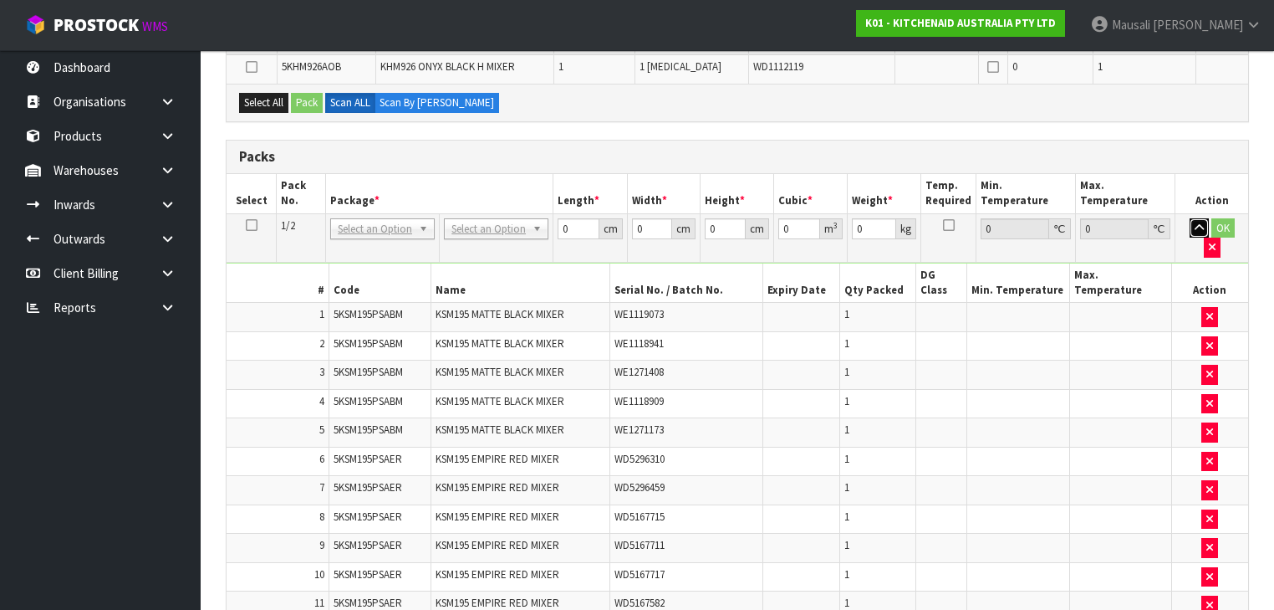
click at [674, 222] on icon "button" at bounding box center [1199, 227] width 9 height 11
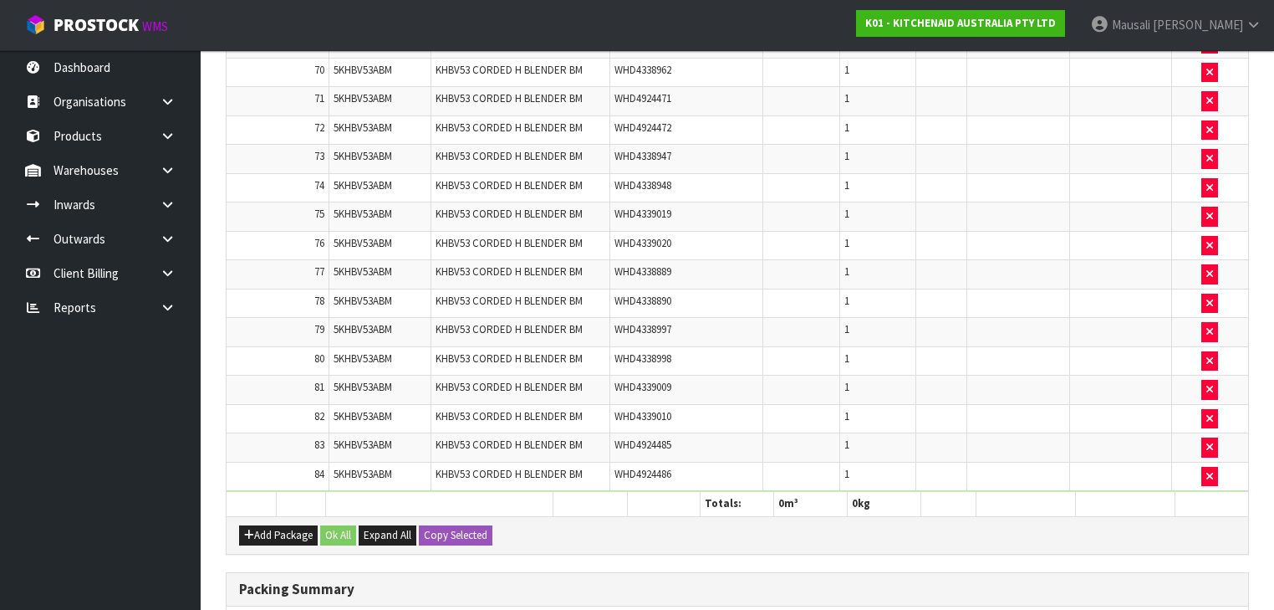
scroll to position [4129, 0]
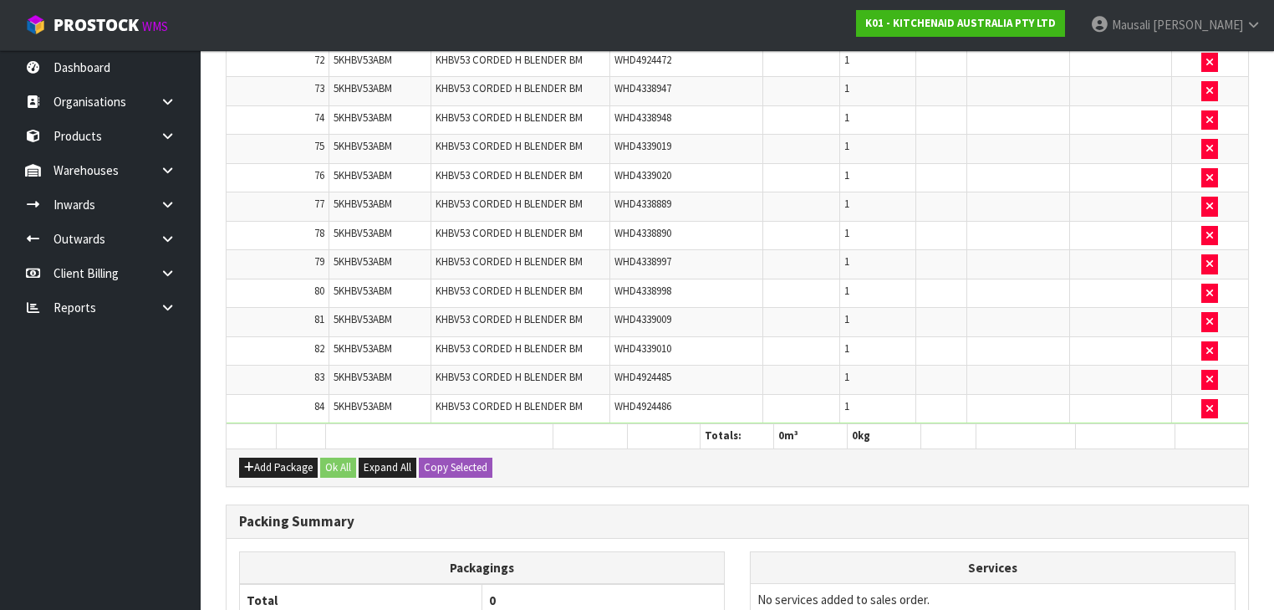
scroll to position [4863, 0]
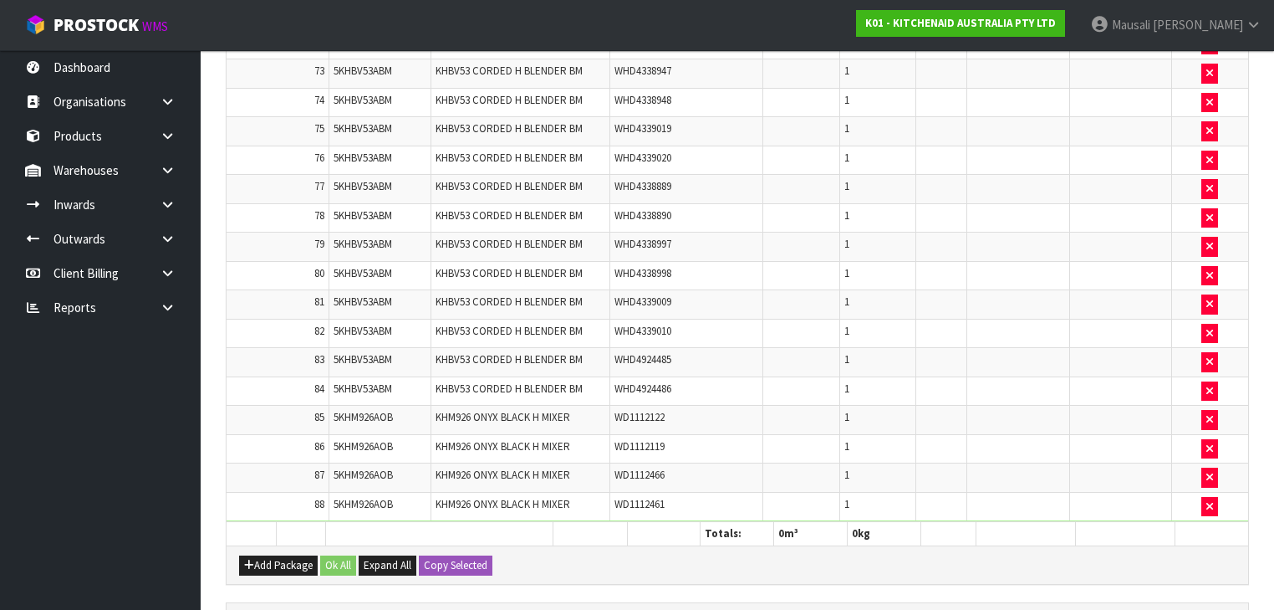
scroll to position [4746, 0]
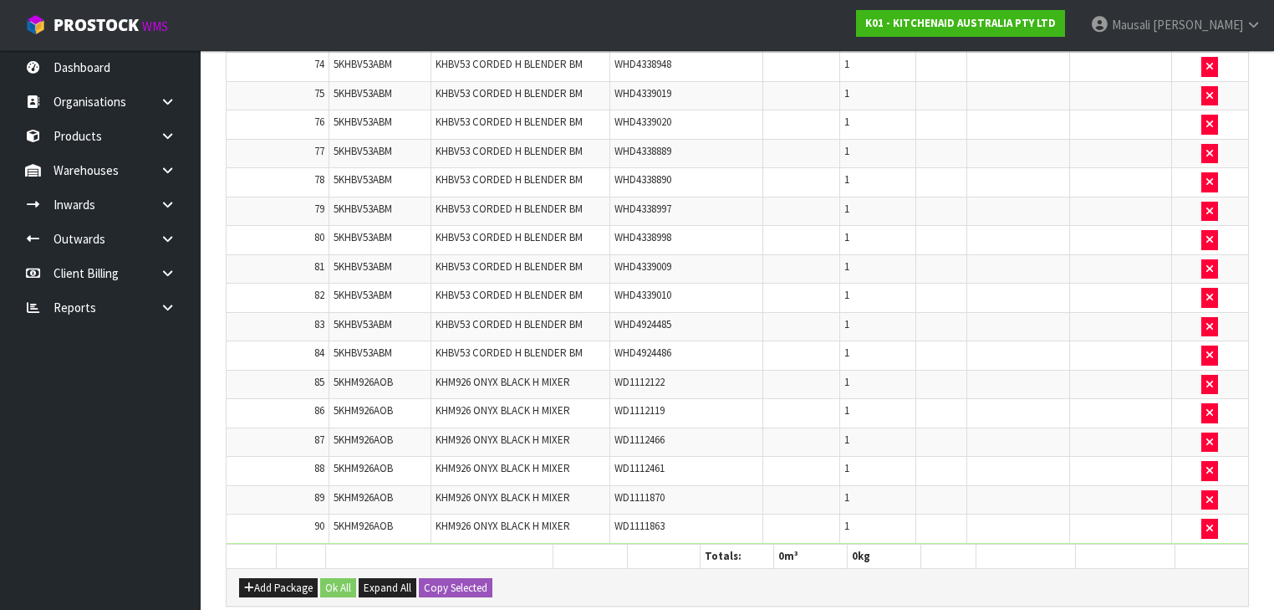
scroll to position [4687, 0]
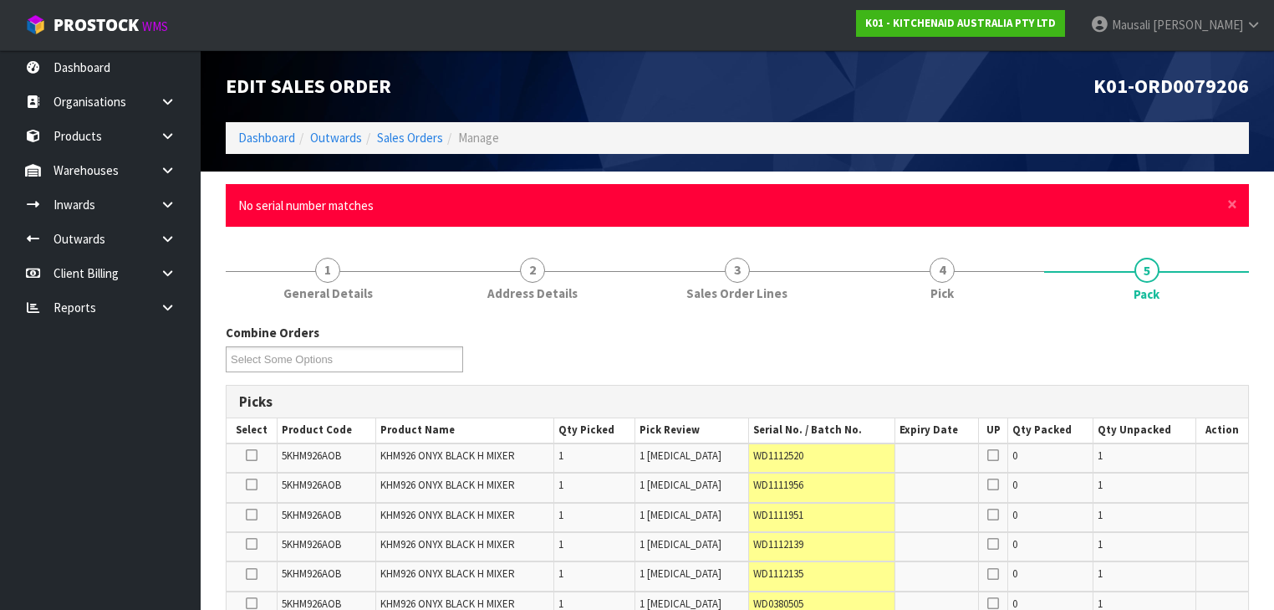
click at [674, 201] on span "×" at bounding box center [1232, 203] width 10 height 23
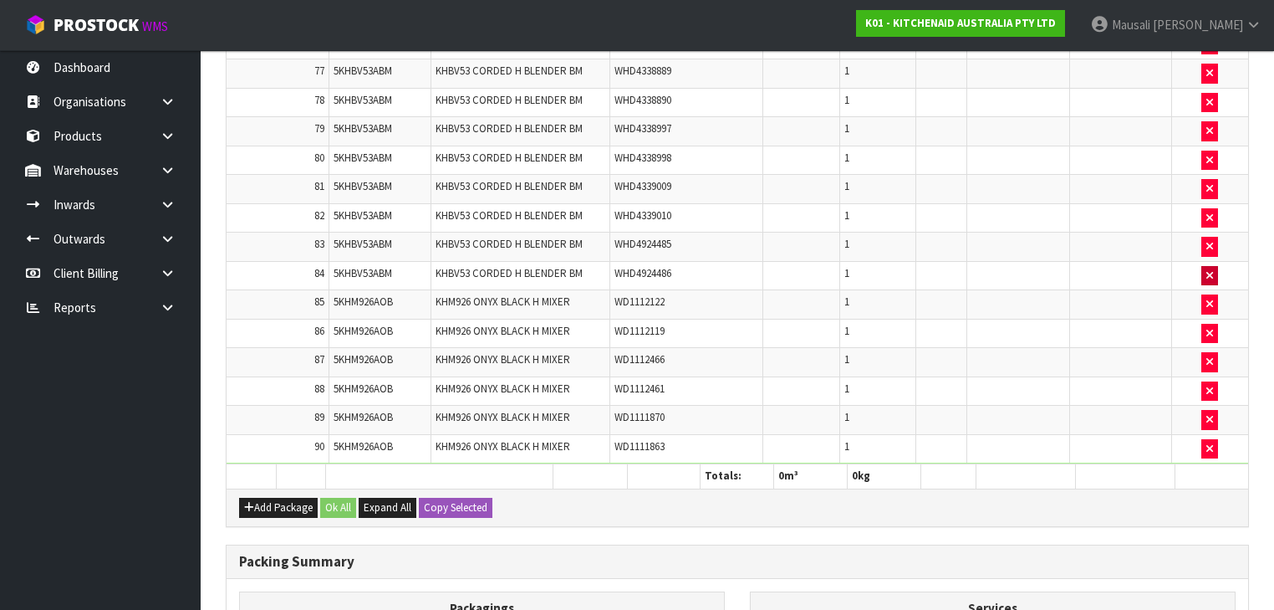
scroll to position [3942, 0]
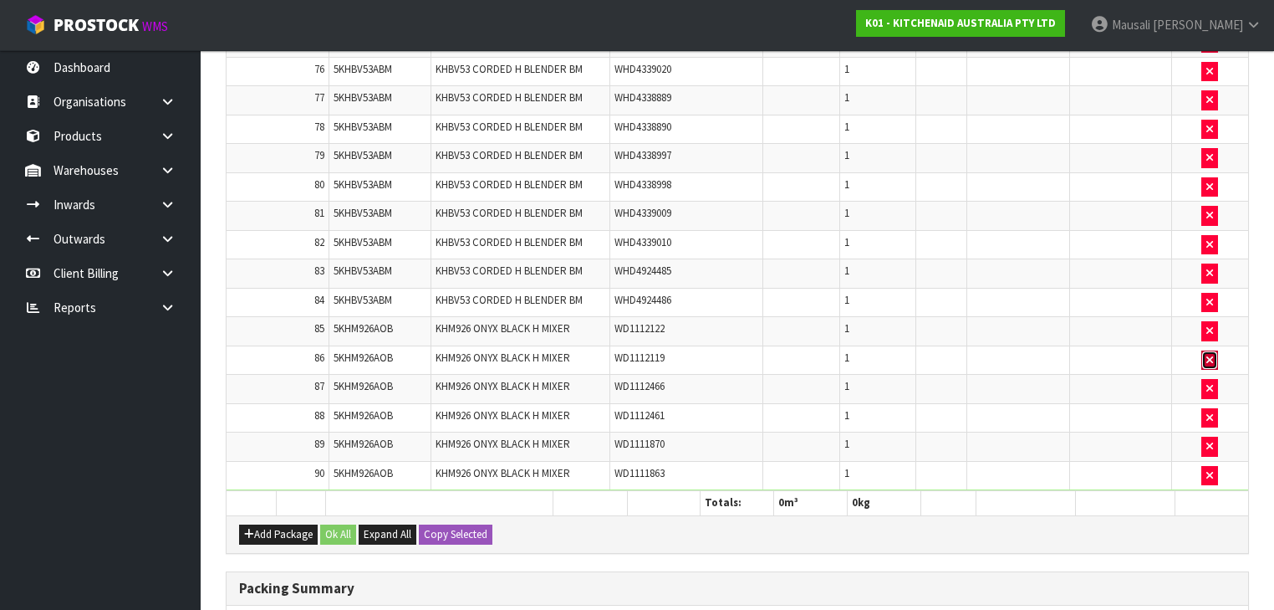
click at [674, 350] on button "button" at bounding box center [1209, 360] width 17 height 20
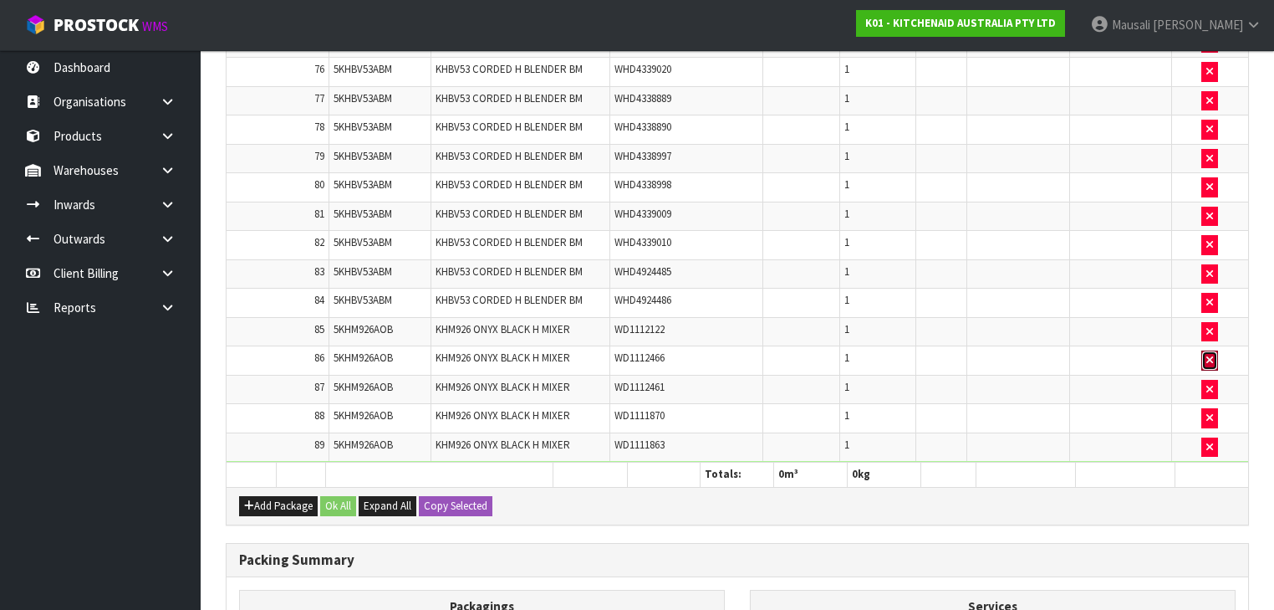
click at [674, 350] on button "button" at bounding box center [1209, 360] width 17 height 20
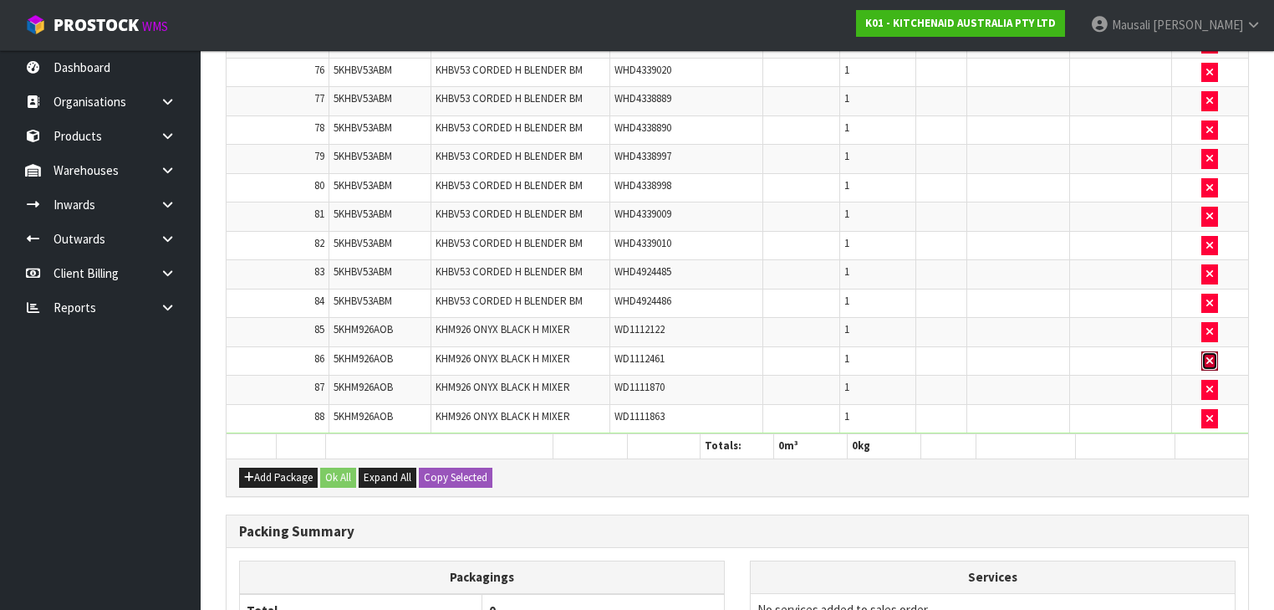
click at [674, 351] on button "button" at bounding box center [1209, 361] width 17 height 20
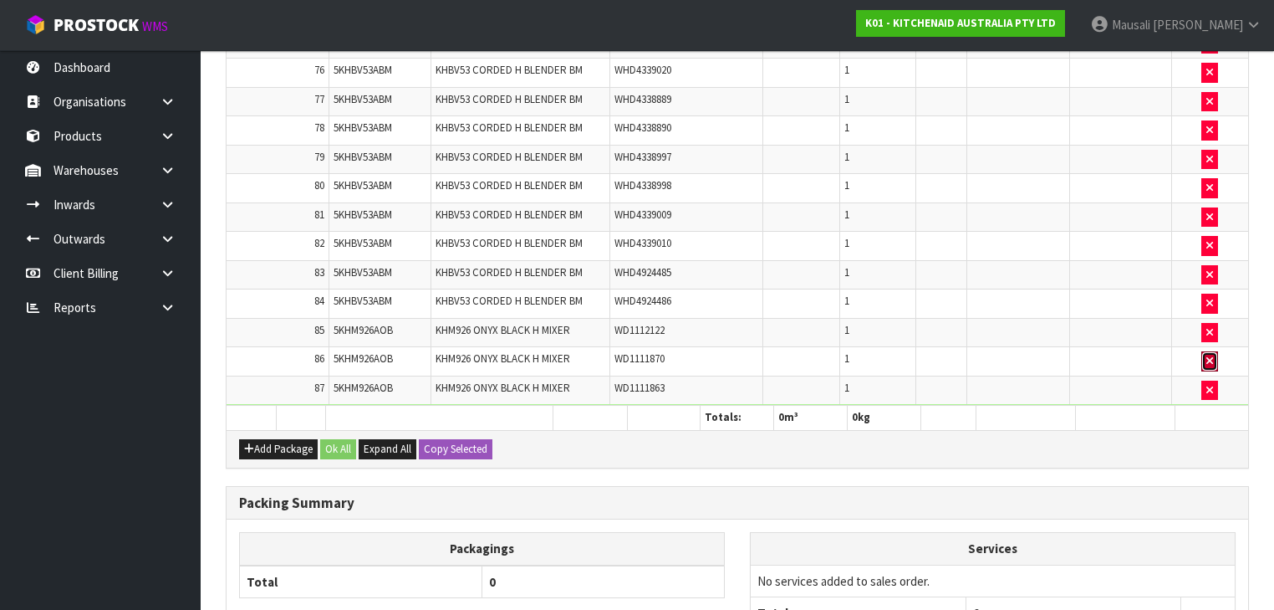
click at [674, 351] on button "button" at bounding box center [1209, 361] width 17 height 20
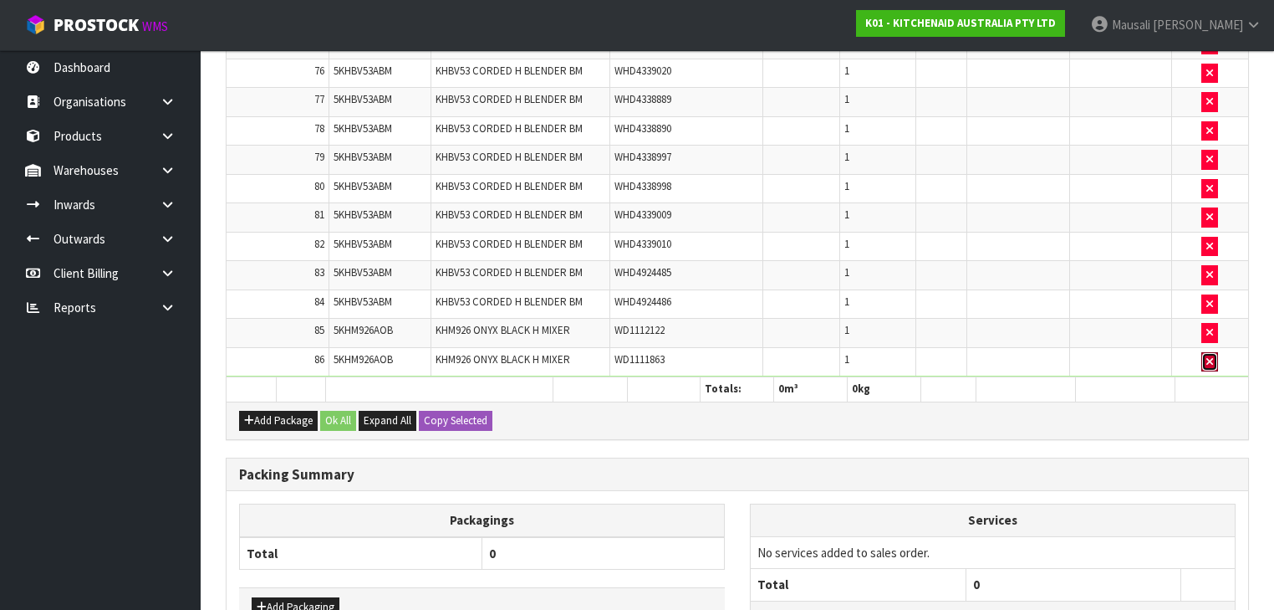
click at [674, 352] on button "button" at bounding box center [1209, 362] width 17 height 20
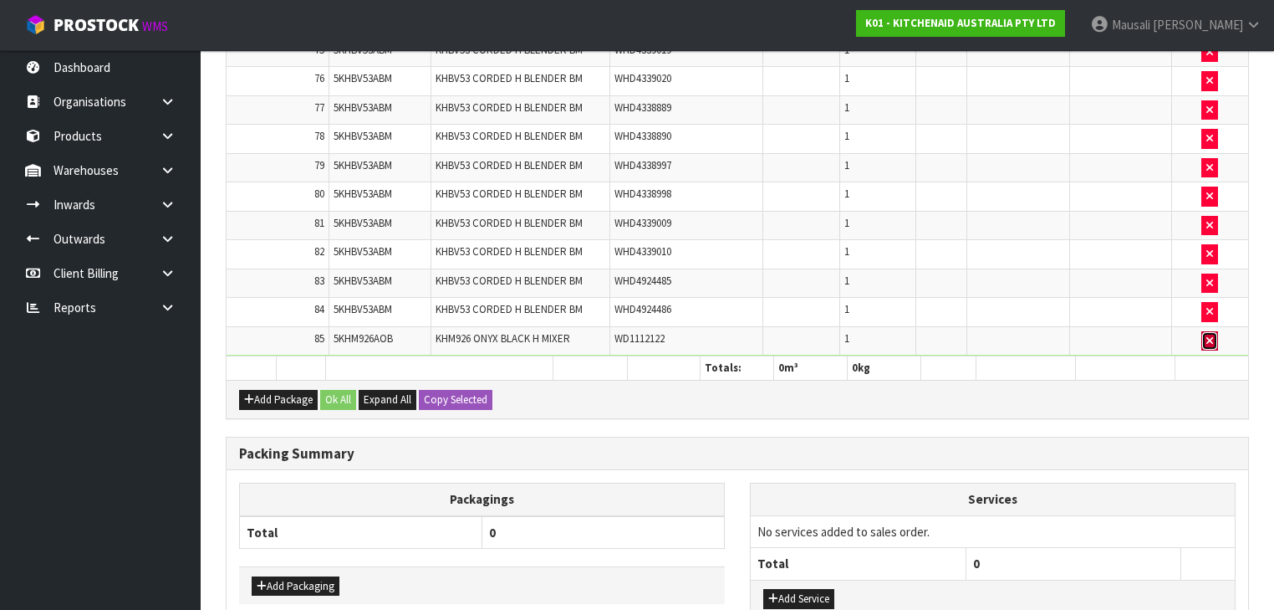
click at [674, 335] on icon "button" at bounding box center [1209, 340] width 7 height 11
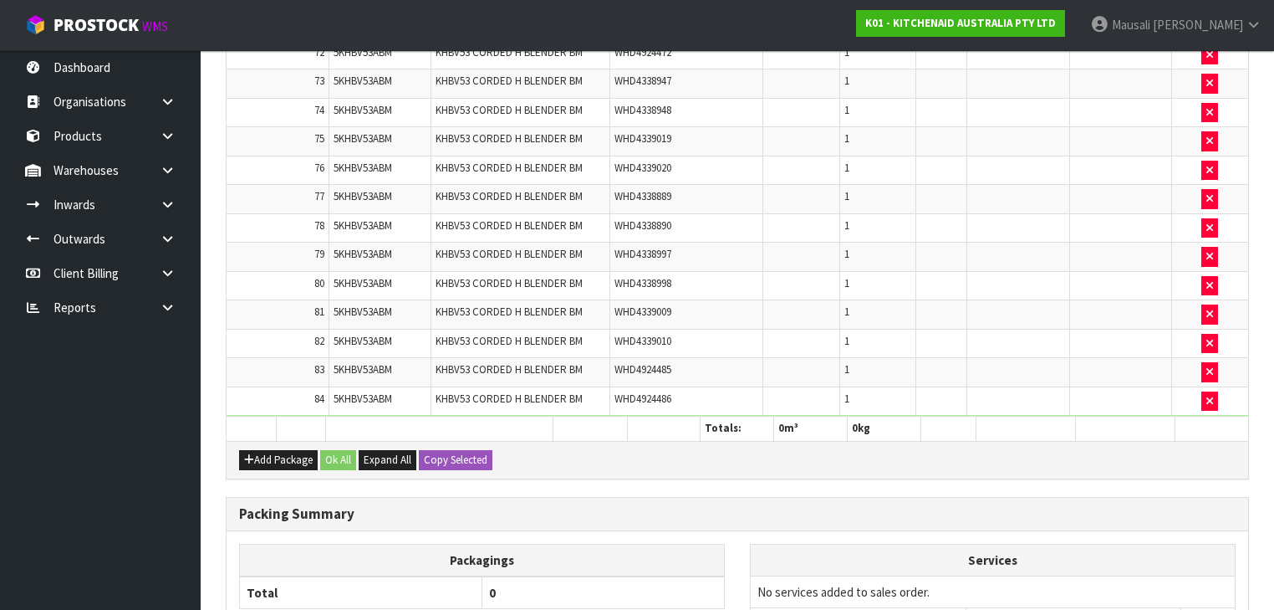
scroll to position [0, 0]
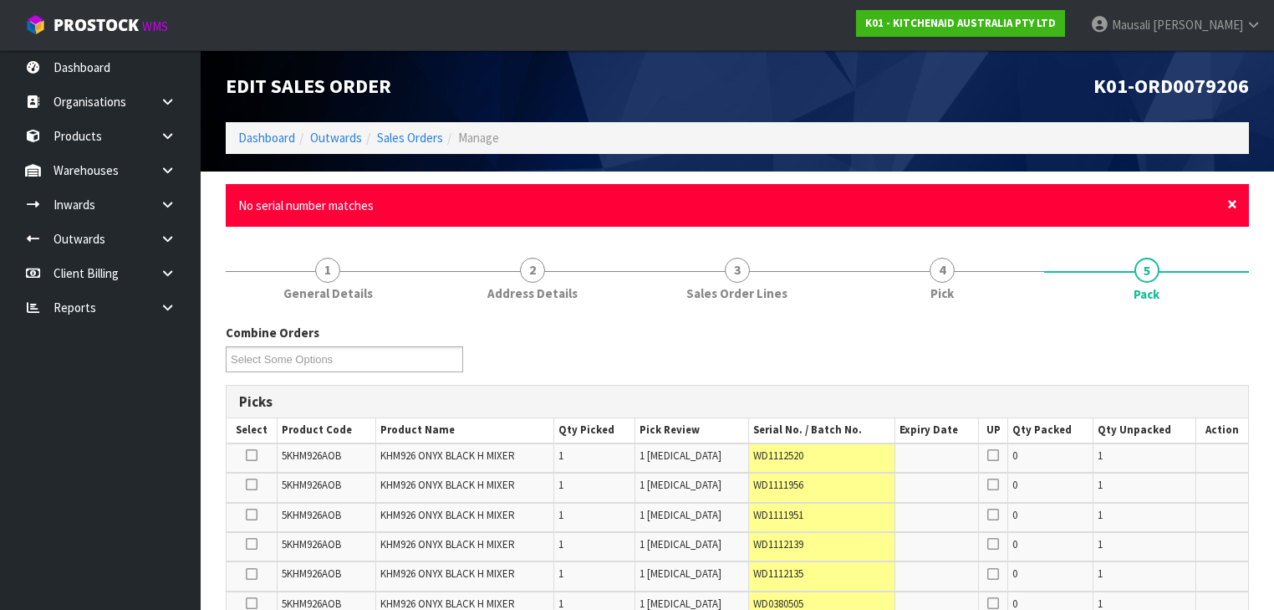
click at [674, 207] on span "×" at bounding box center [1232, 203] width 10 height 23
click at [674, 203] on span "×" at bounding box center [1232, 203] width 10 height 23
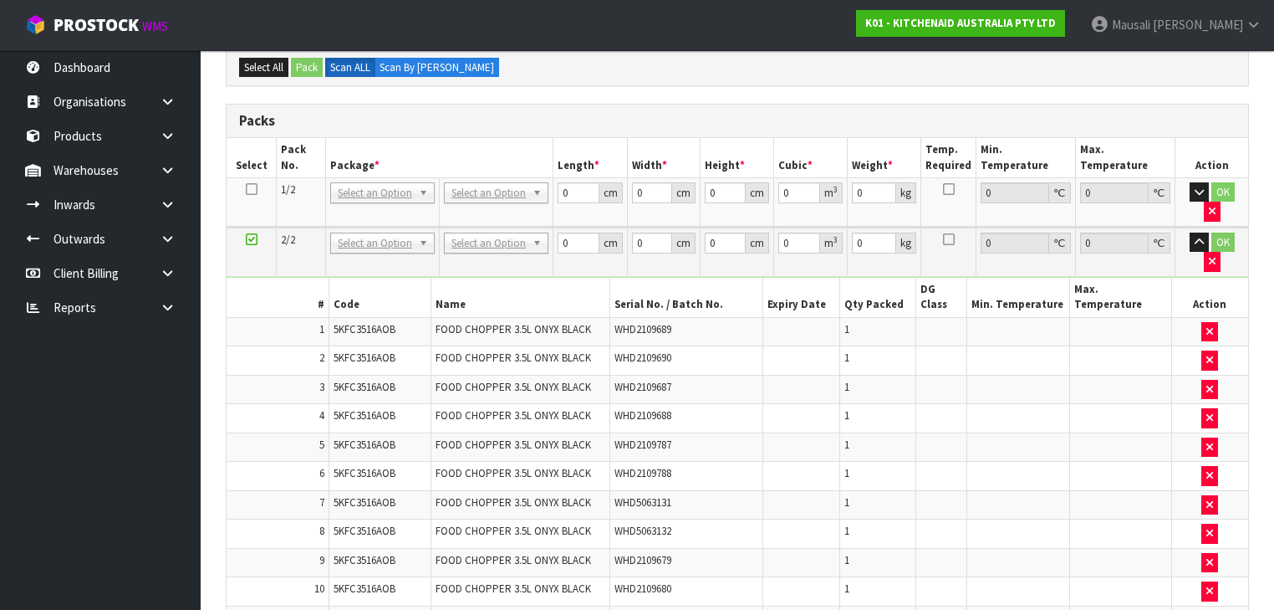
scroll to position [323, 0]
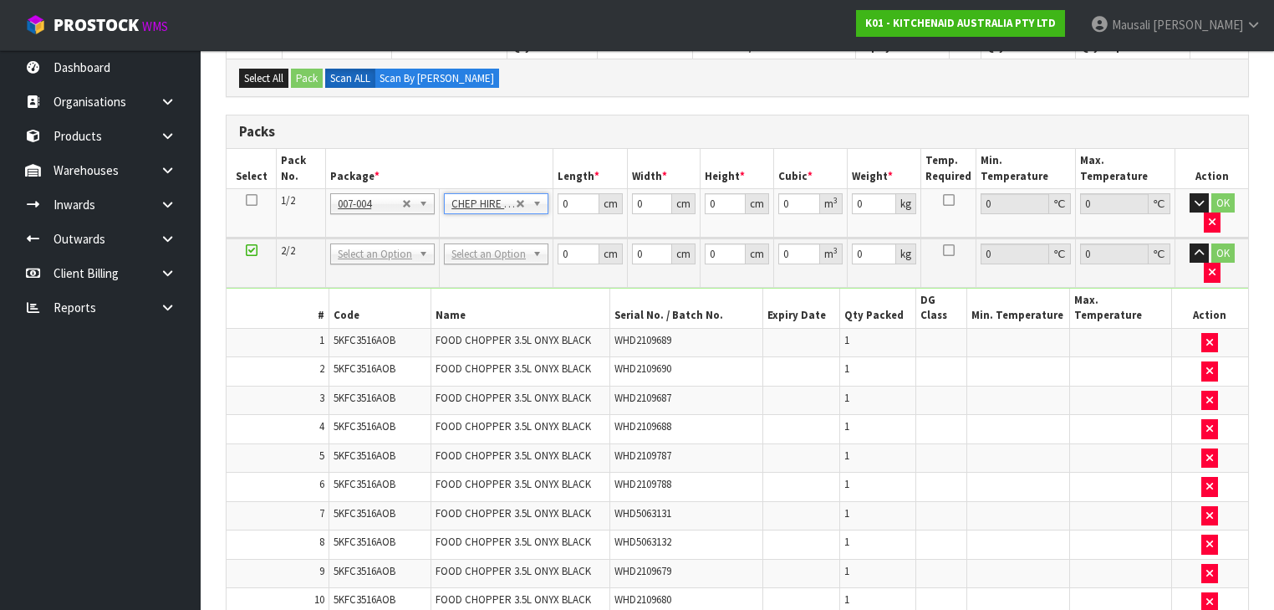
type input "120"
type input "100"
type input "14"
type input "0.168"
type input "335.25"
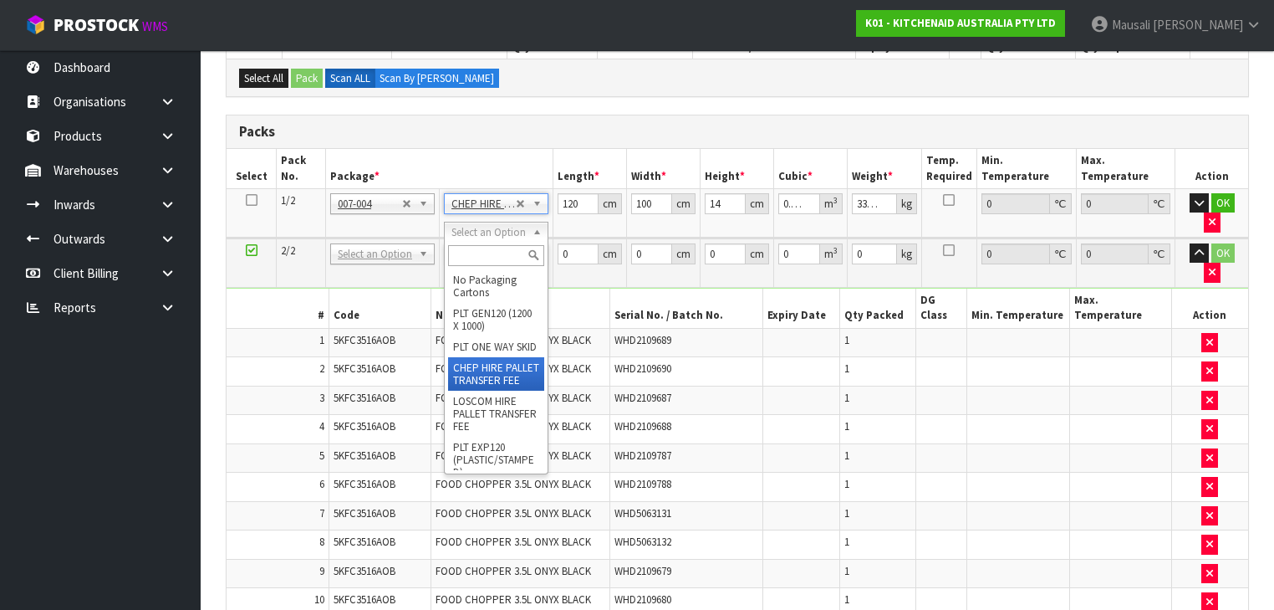
type input "2"
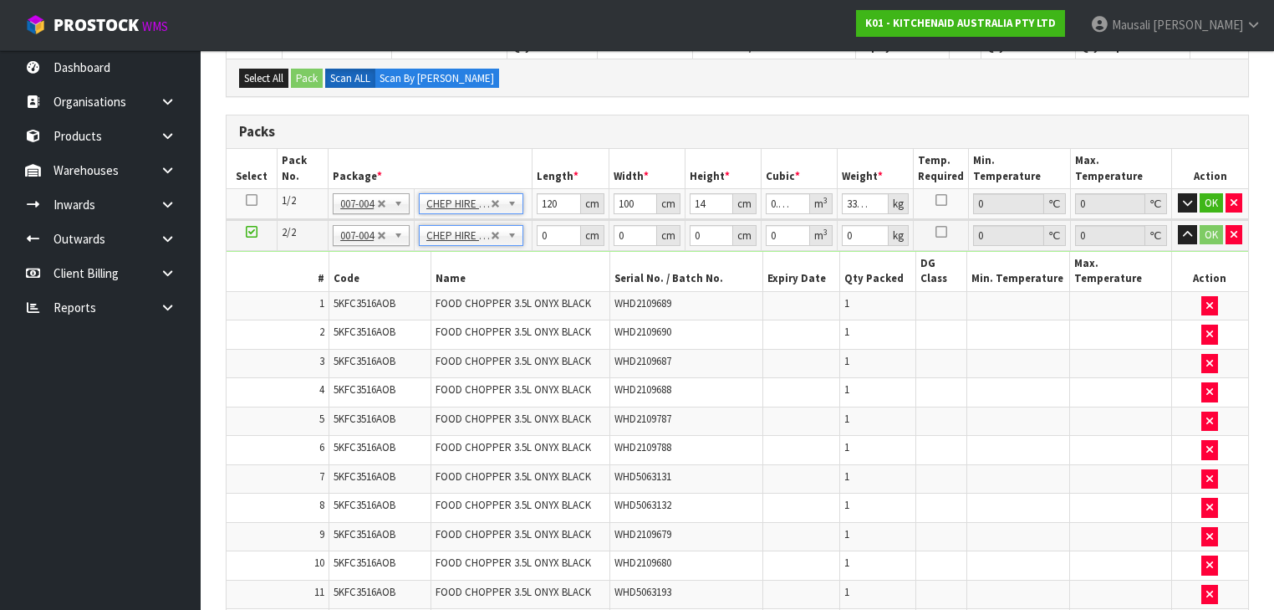
type input "120"
type input "100"
type input "14"
type input "0.168"
type input "237.2"
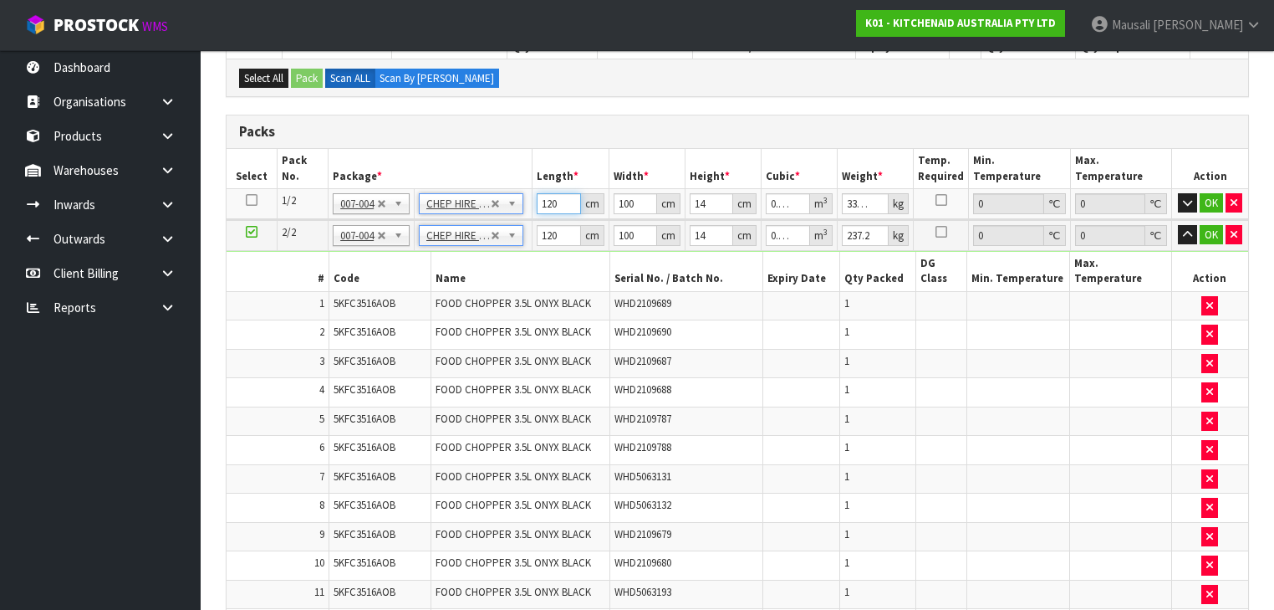
drag, startPoint x: 558, startPoint y: 204, endPoint x: 538, endPoint y: 207, distance: 21.2
click at [538, 207] on input "120" at bounding box center [558, 203] width 43 height 21
type input "1"
type input "0.012"
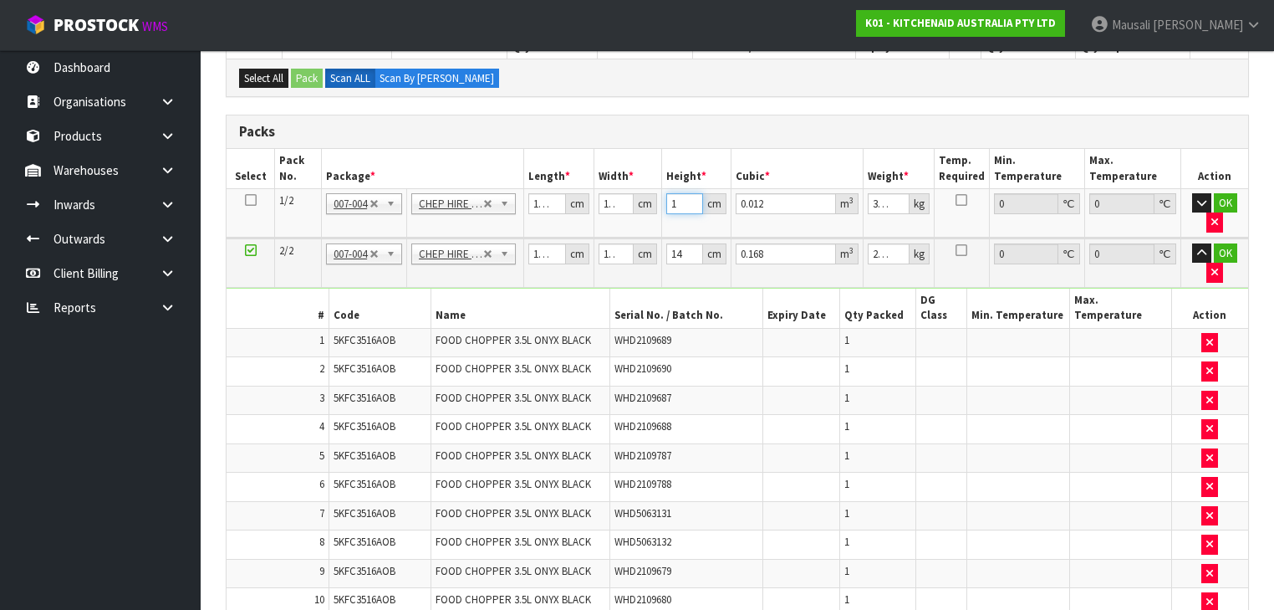
type input "14"
type input "0.168"
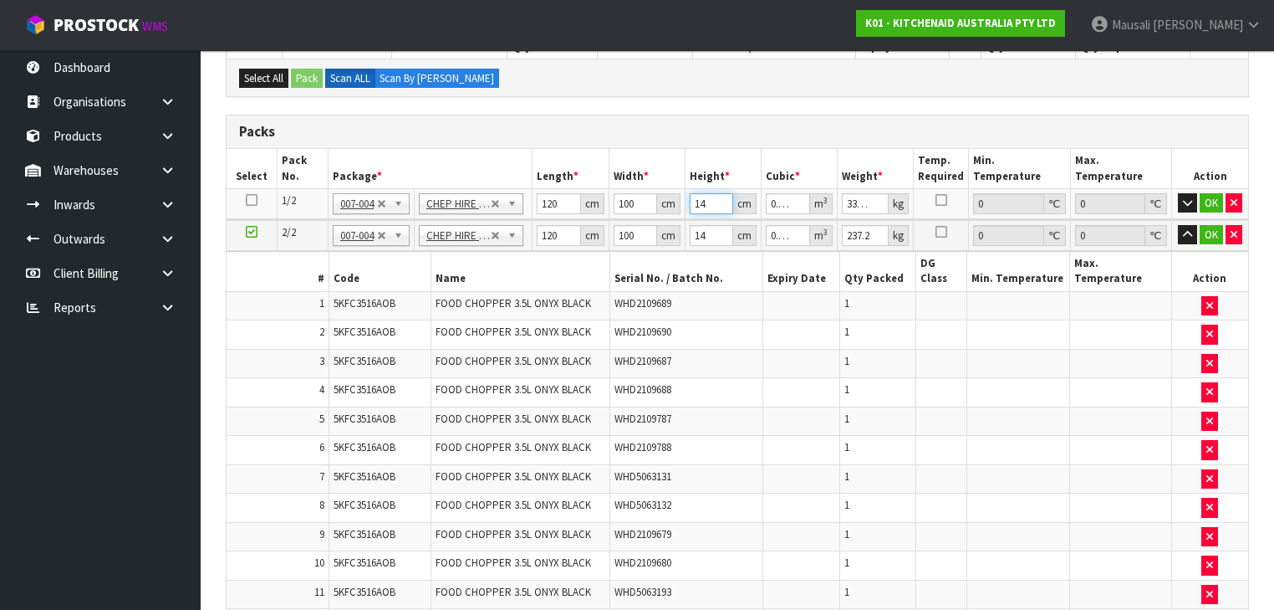
type input "141"
type input "1.692"
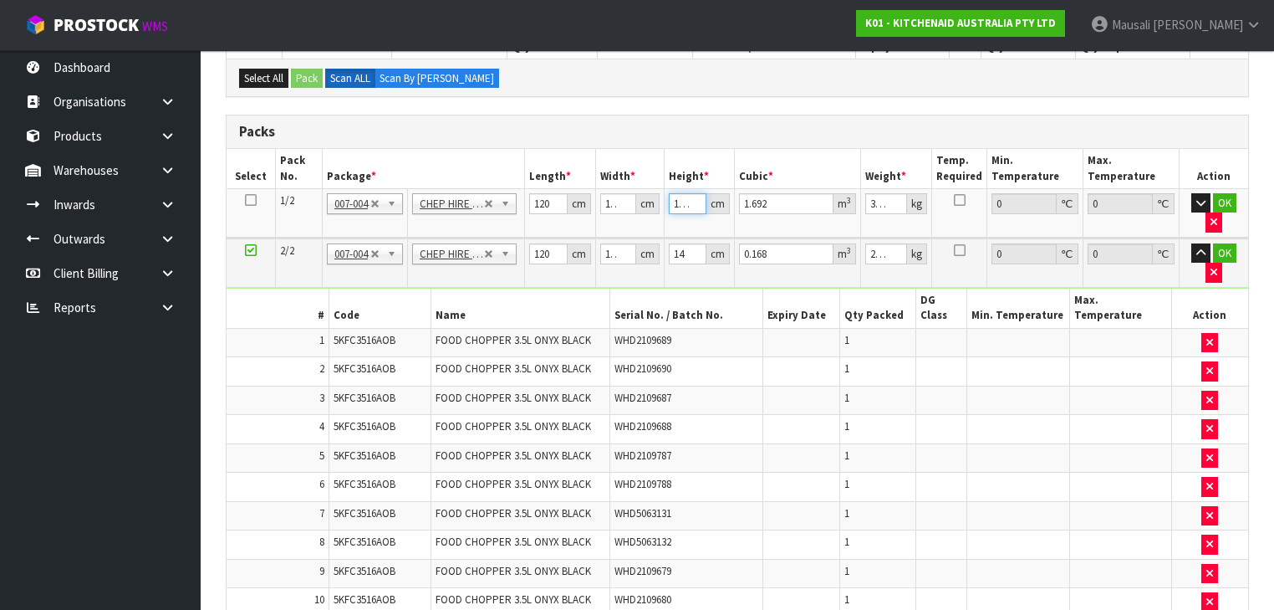
type input "141"
type input "340"
type input "1"
type input "0.012"
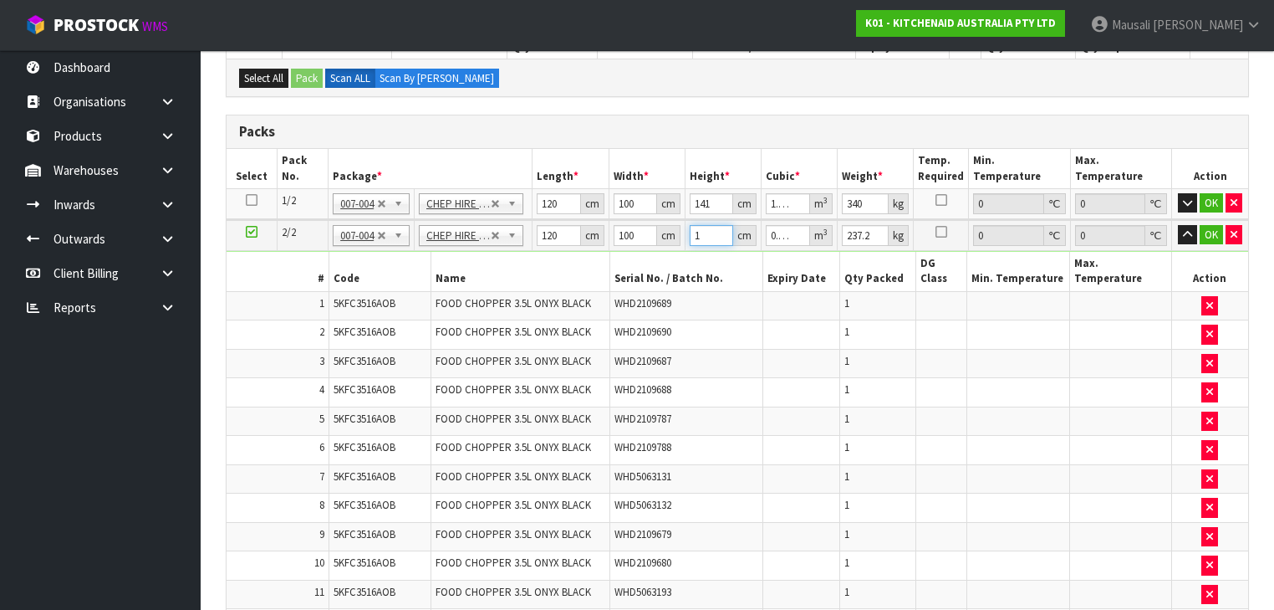
type input "13"
type input "0.156"
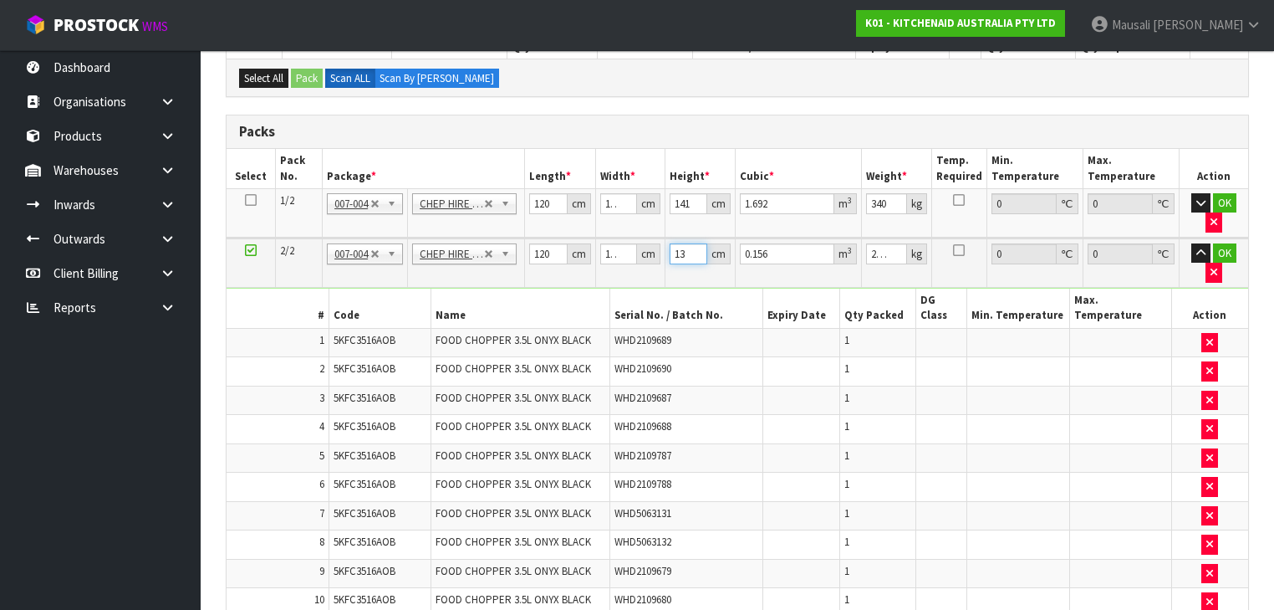
type input "138"
type input "1.656"
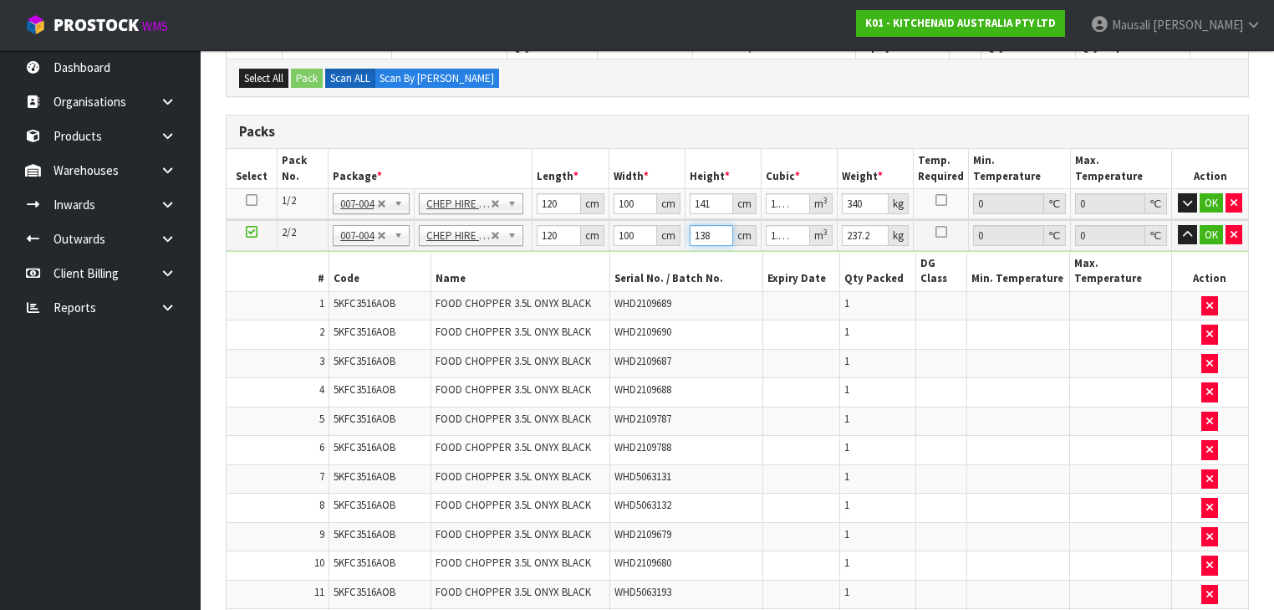
type input "138"
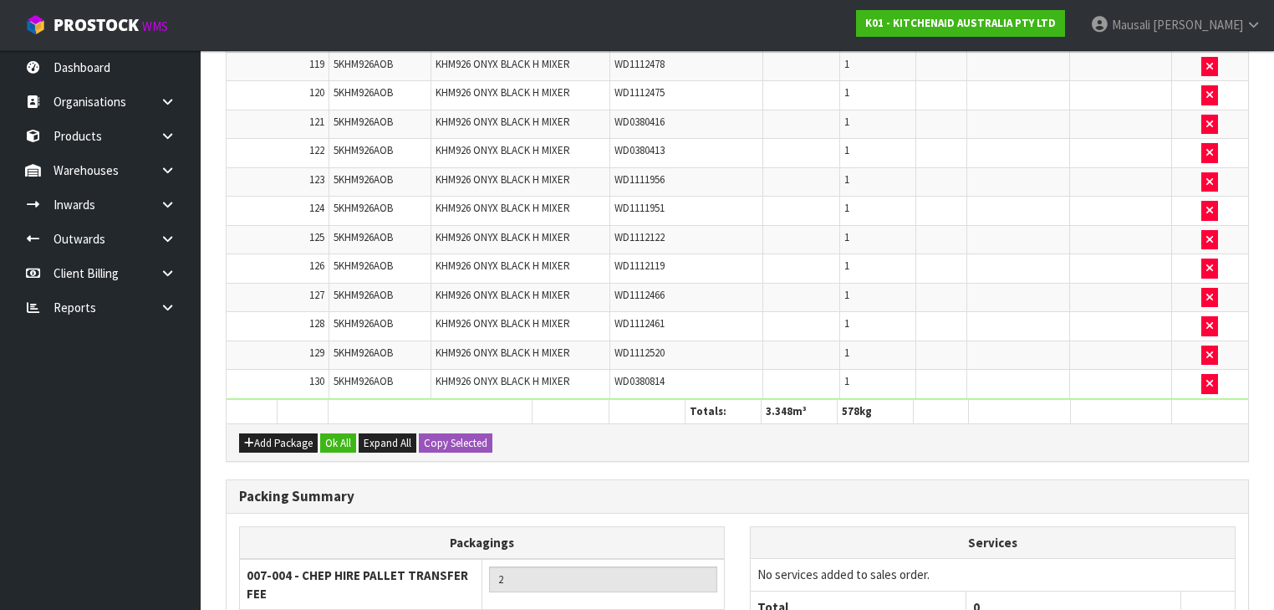
scroll to position [4057, 0]
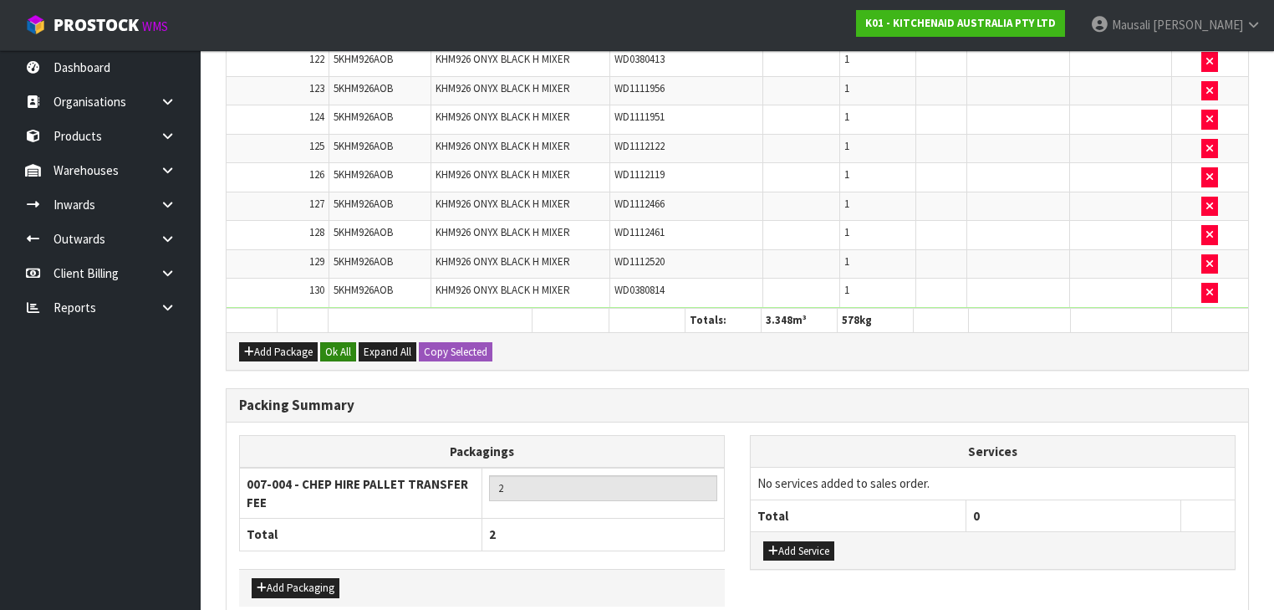
type input "238"
click at [341, 342] on button "Ok All" at bounding box center [338, 352] width 36 height 20
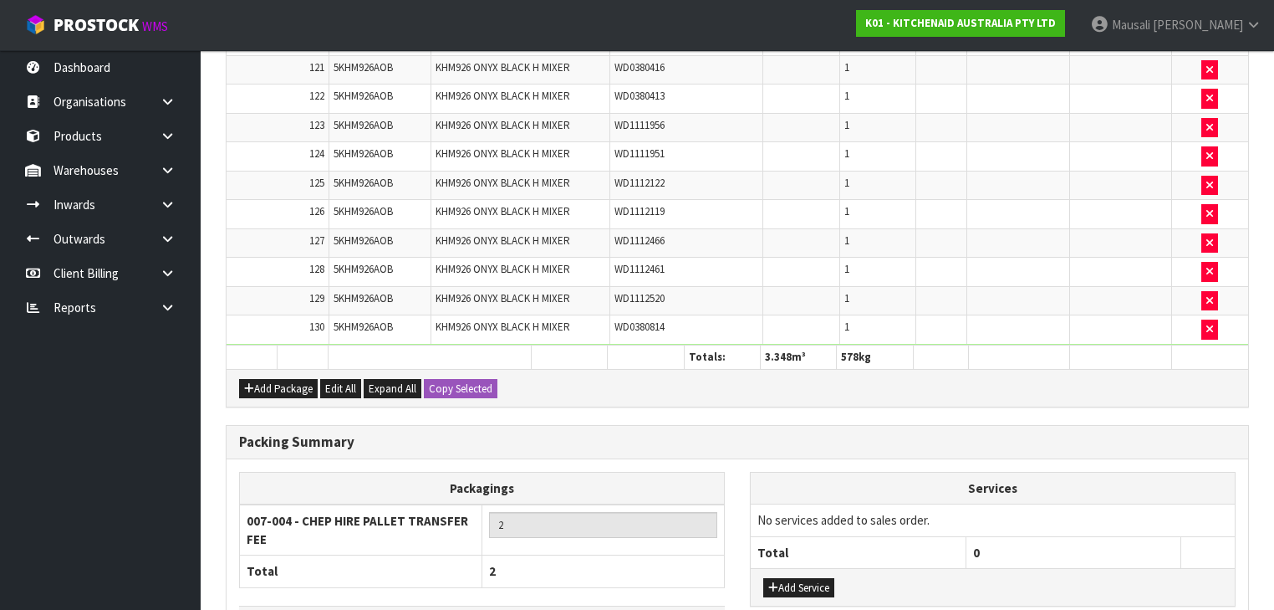
scroll to position [4077, 0]
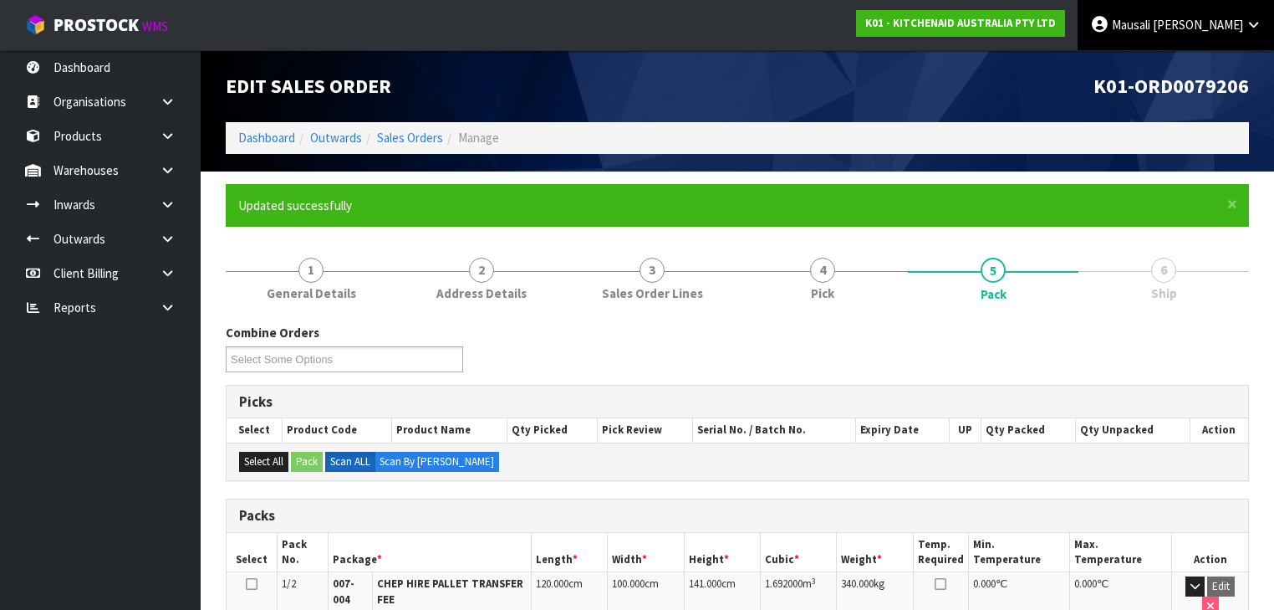
click at [674, 43] on link "[PERSON_NAME]" at bounding box center [1176, 25] width 196 height 50
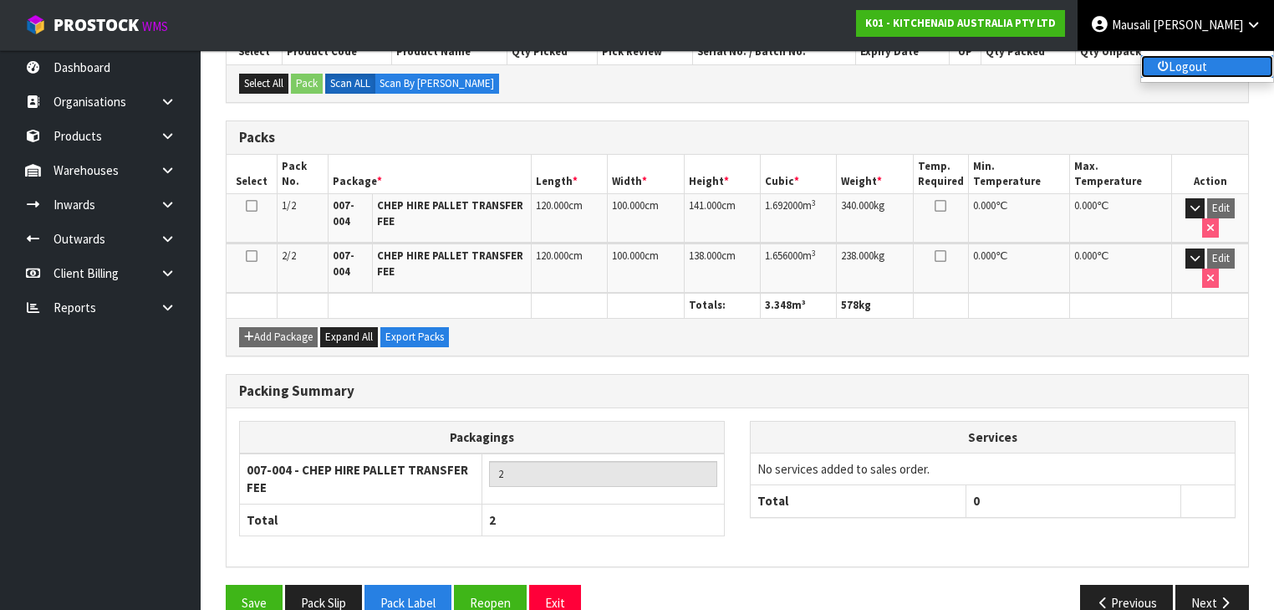
scroll to position [391, 0]
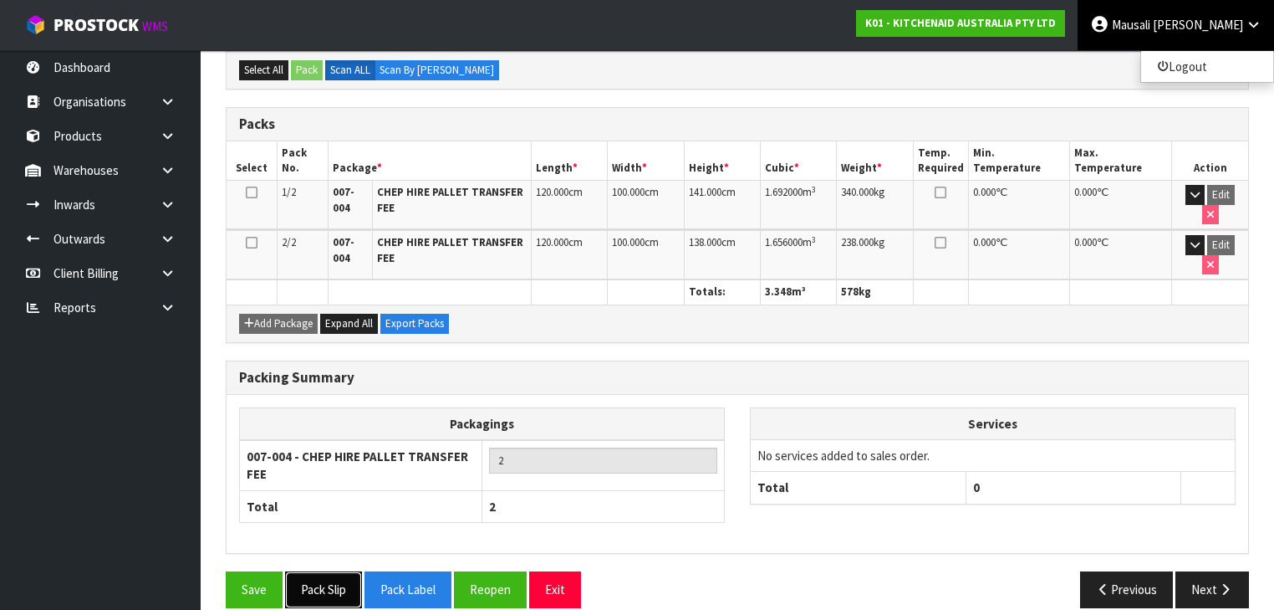
click at [343, 400] on button "Pack Slip" at bounding box center [323, 589] width 77 height 36
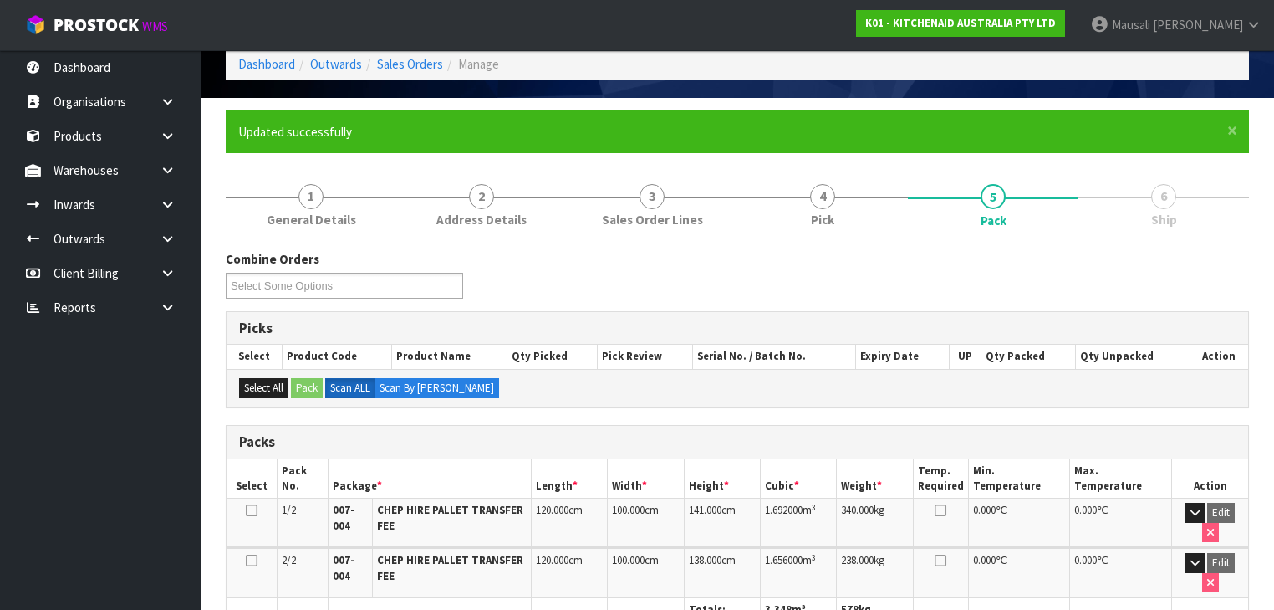
scroll to position [0, 0]
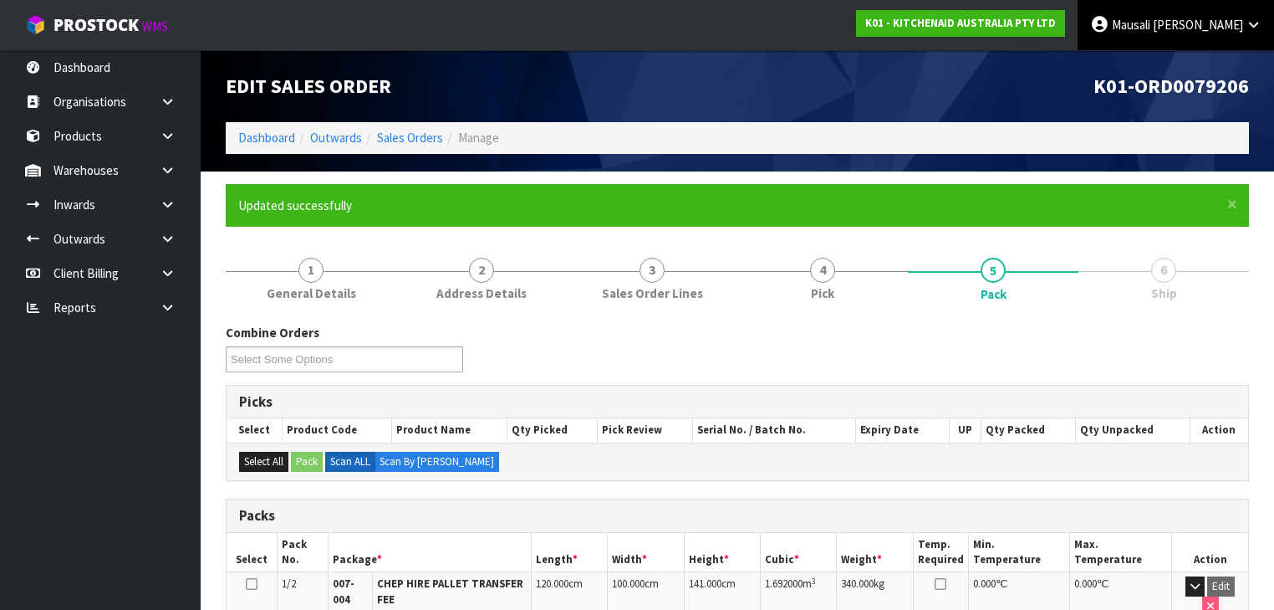
click at [674, 37] on link "[PERSON_NAME]" at bounding box center [1176, 25] width 196 height 50
click at [674, 58] on link "Logout" at bounding box center [1207, 66] width 132 height 23
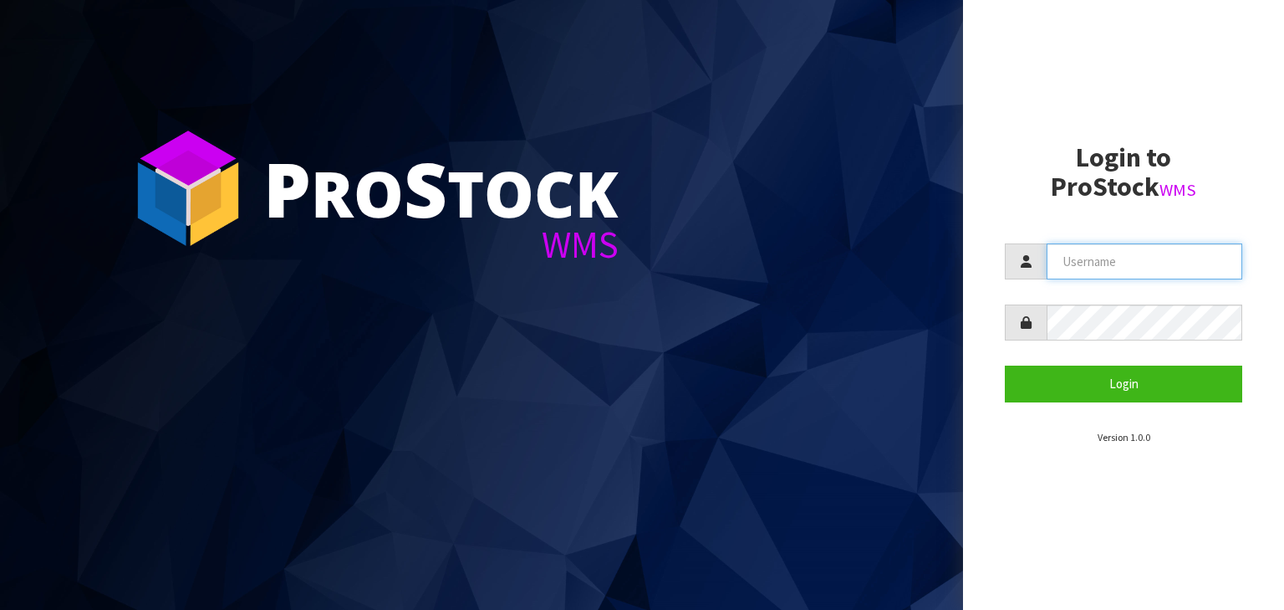
click at [1090, 258] on input "text" at bounding box center [1145, 261] width 196 height 36
type input "[PERSON_NAME][EMAIL_ADDRESS][DOMAIN_NAME]"
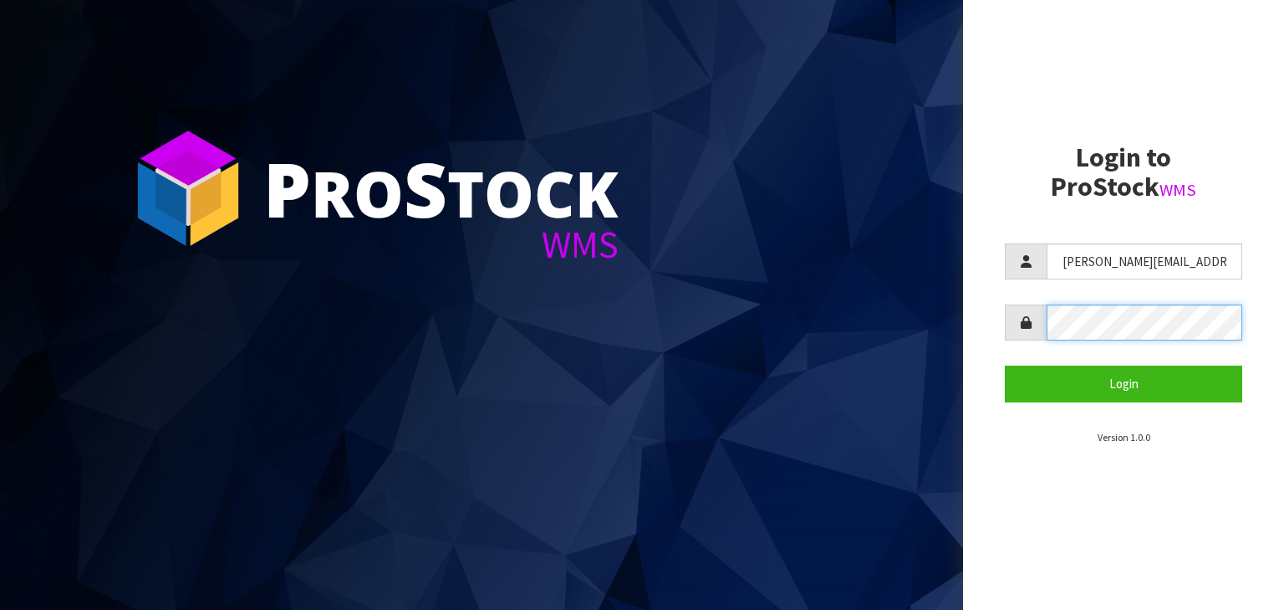
click at [1005, 365] on button "Login" at bounding box center [1123, 383] width 237 height 36
